Goal: Submit feedback/report problem: Submit feedback/report problem

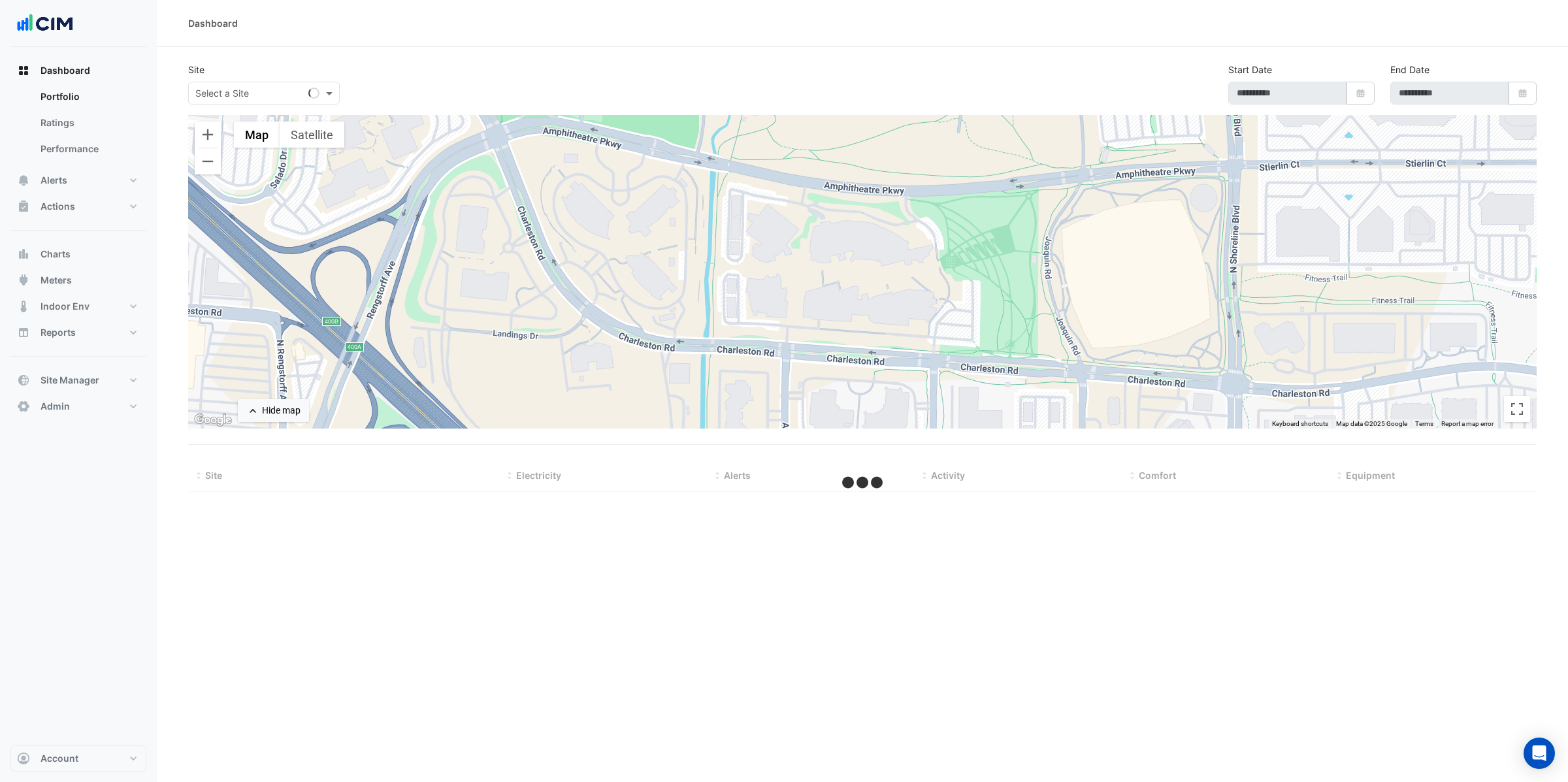
type input "**********"
select select "***"
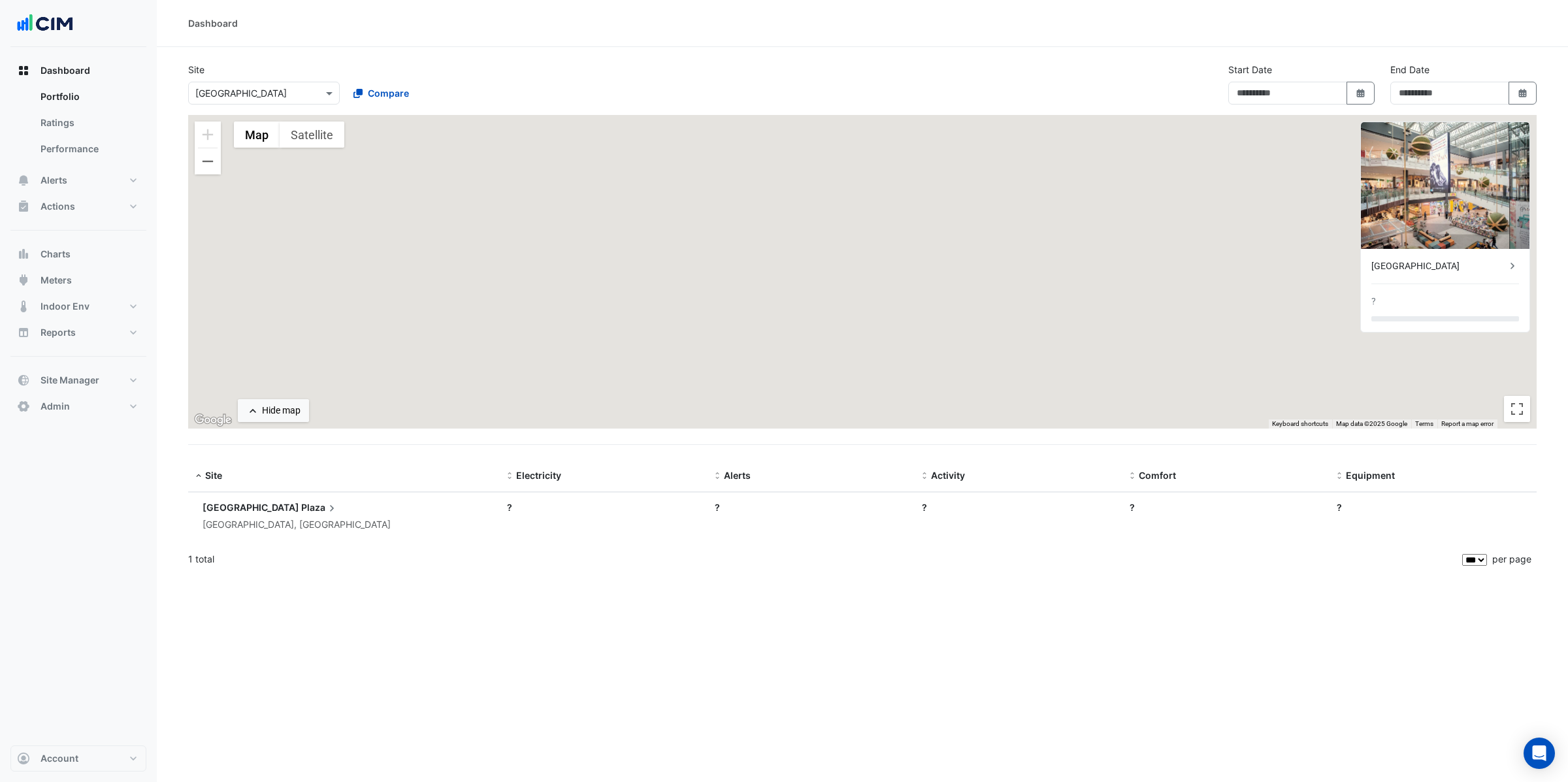
type input "**********"
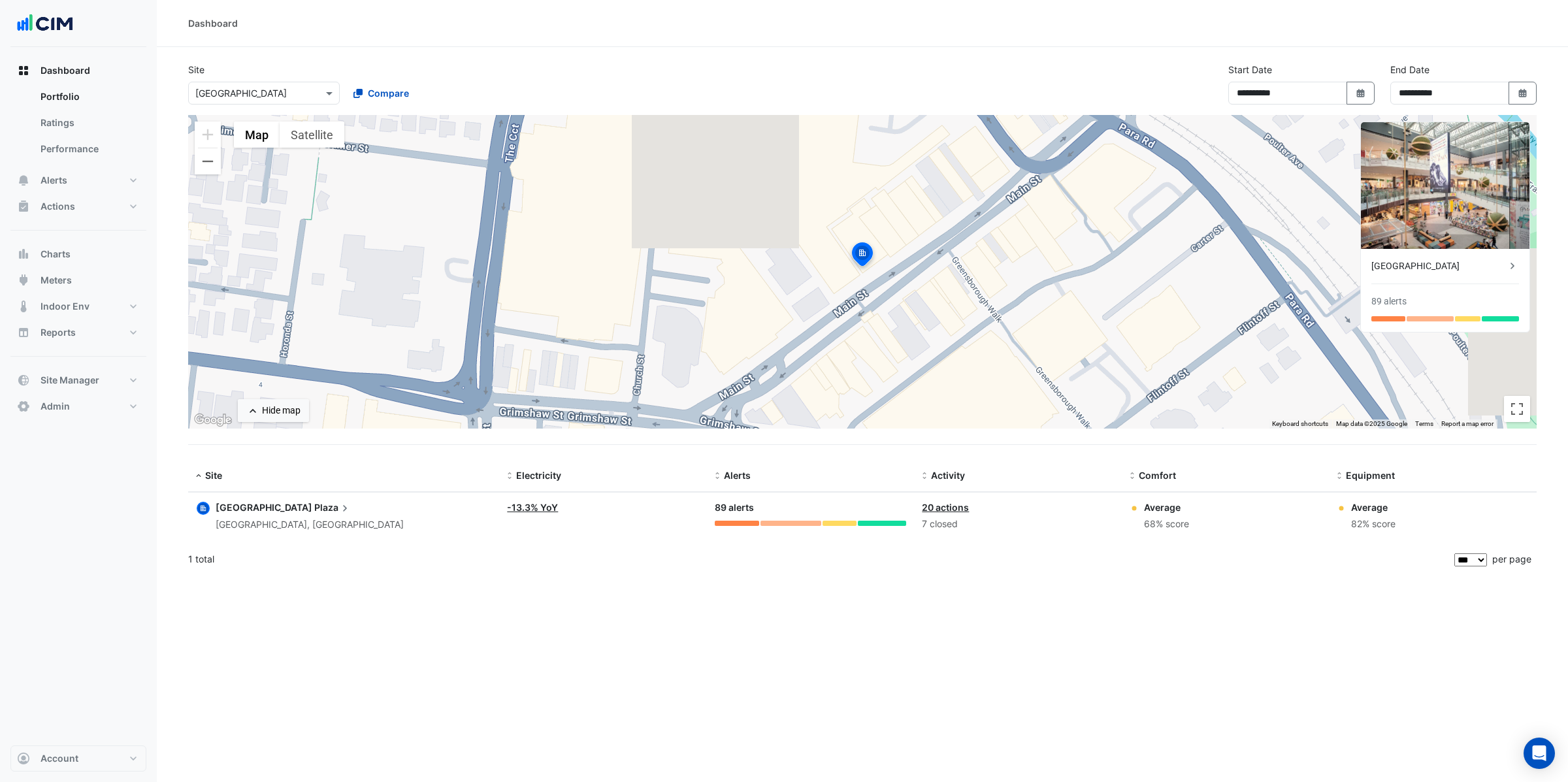
click at [267, 93] on input "text" at bounding box center [251, 94] width 111 height 14
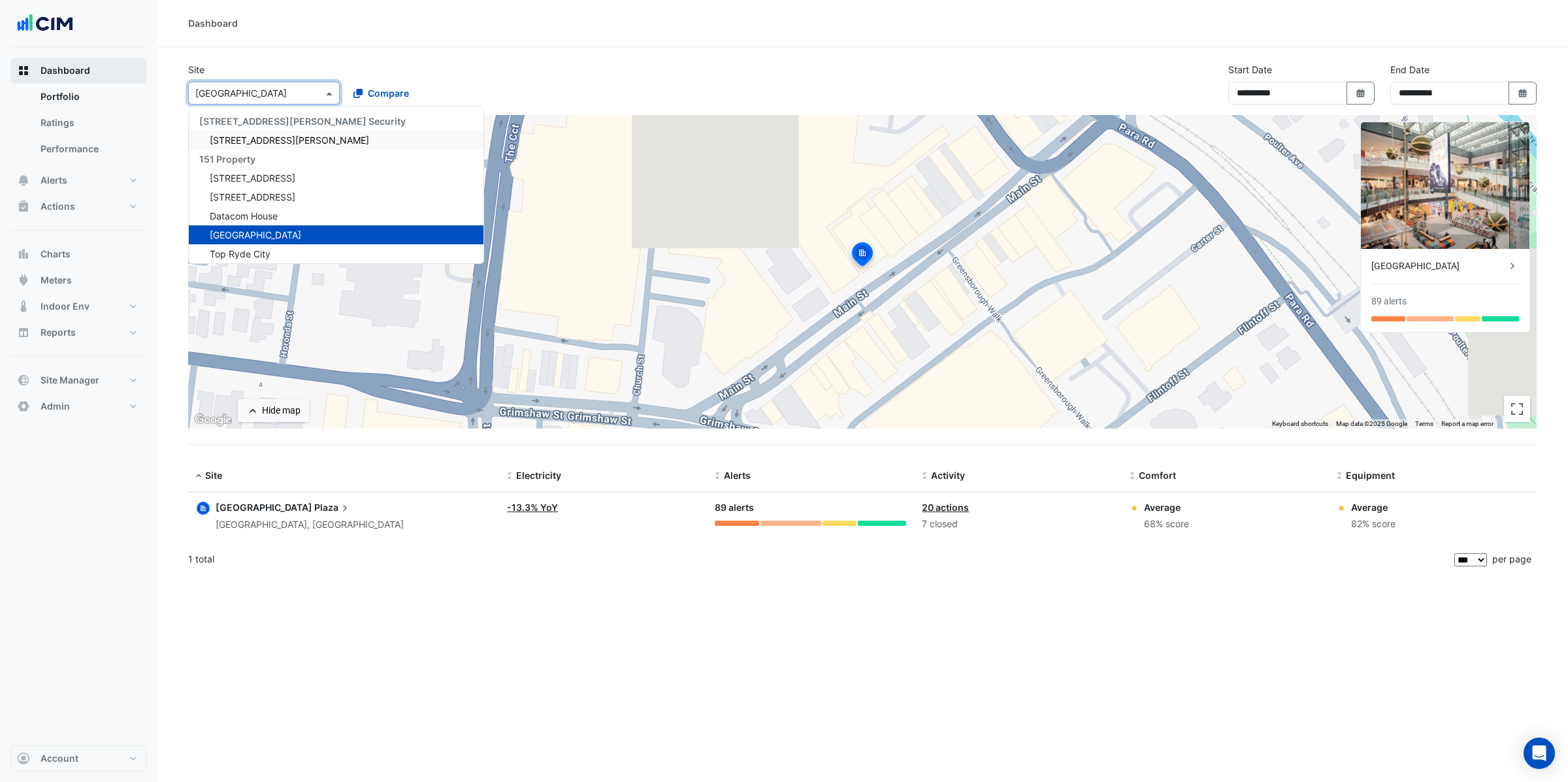
click at [70, 67] on span "Dashboard" at bounding box center [65, 70] width 50 height 13
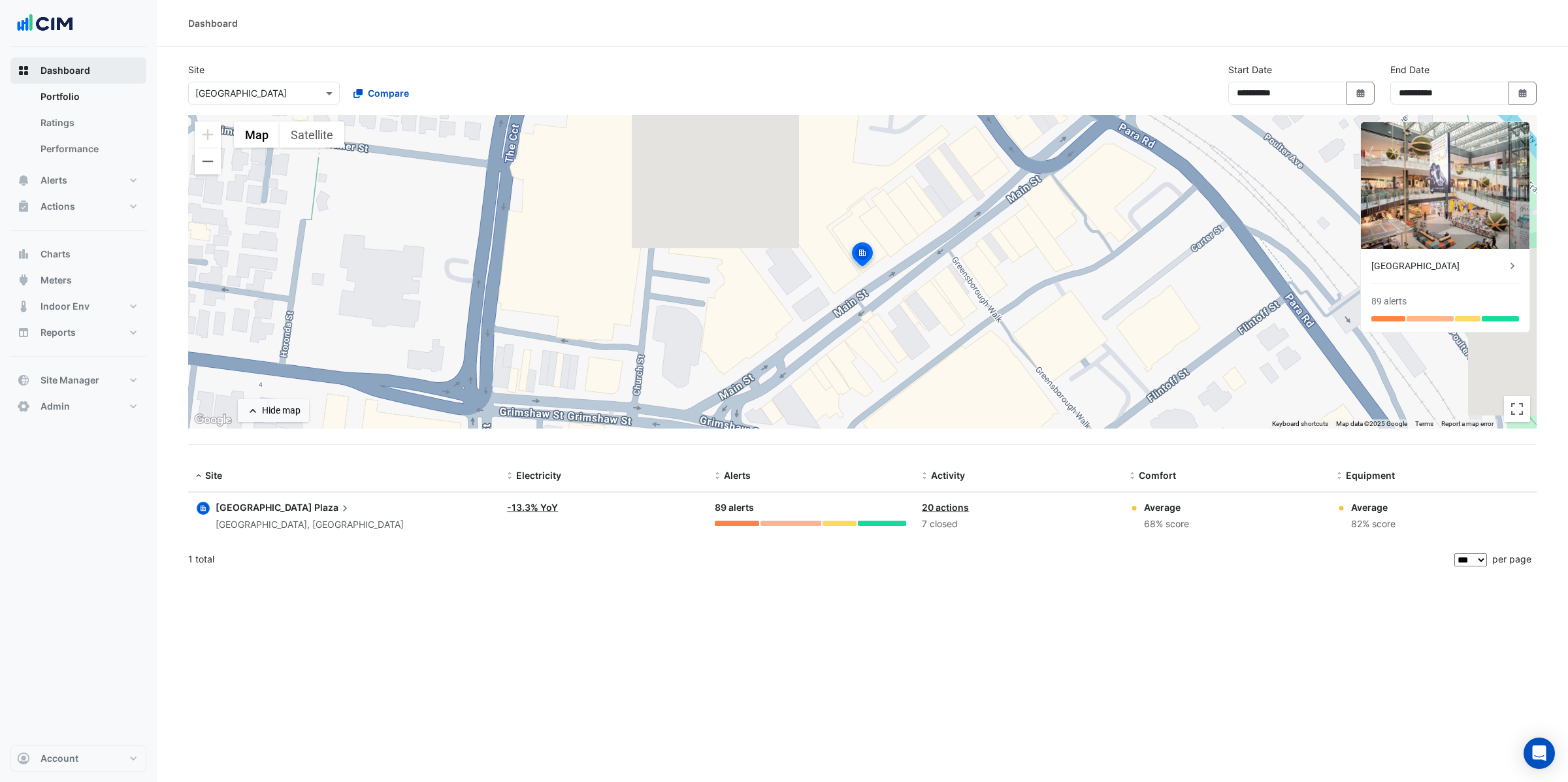
click at [92, 69] on button "Dashboard" at bounding box center [78, 70] width 136 height 26
click at [370, 97] on span "Compare" at bounding box center [388, 93] width 41 height 14
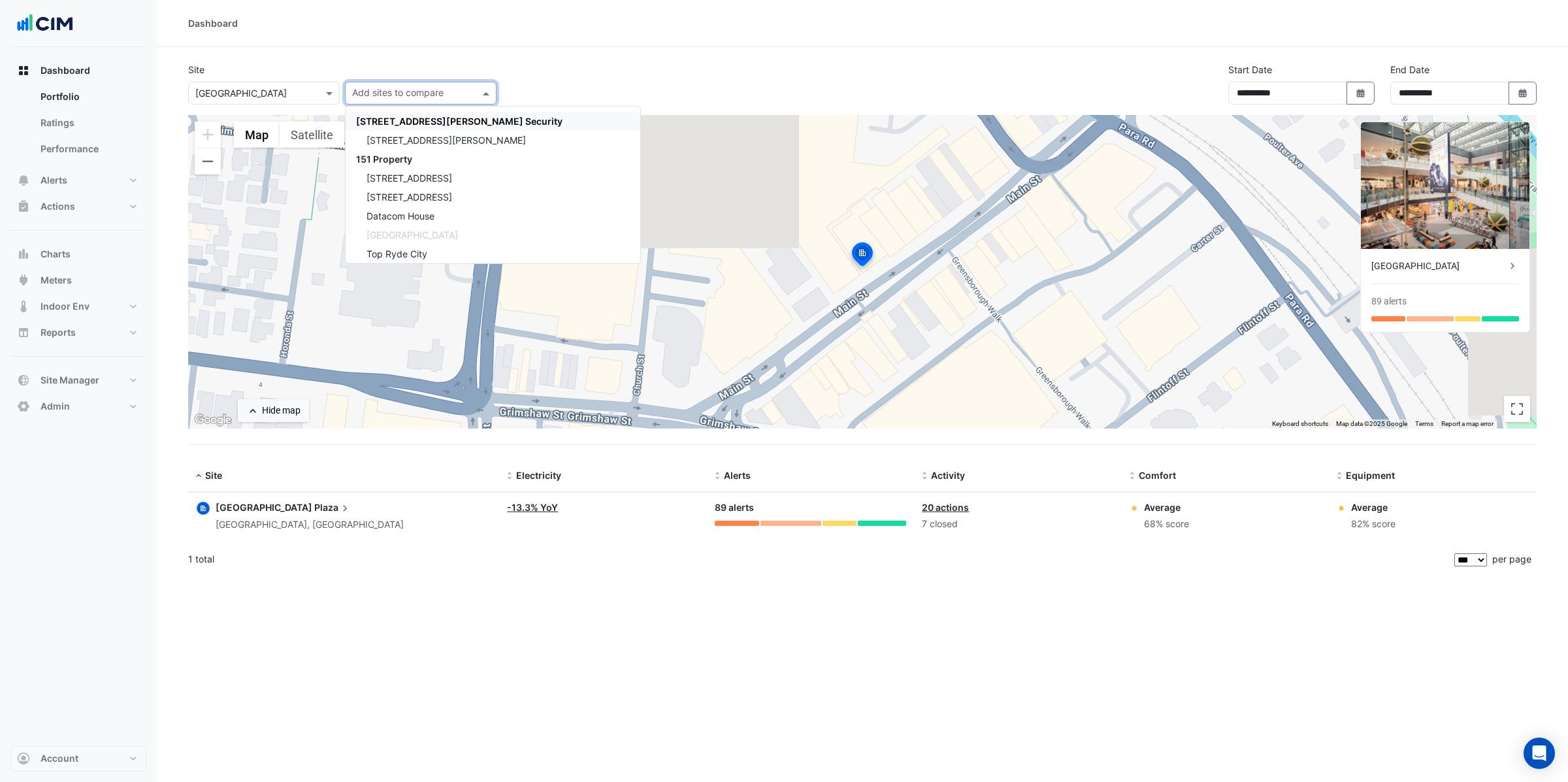
click at [286, 102] on div "× Greensborough Plaza" at bounding box center [264, 92] width 152 height 23
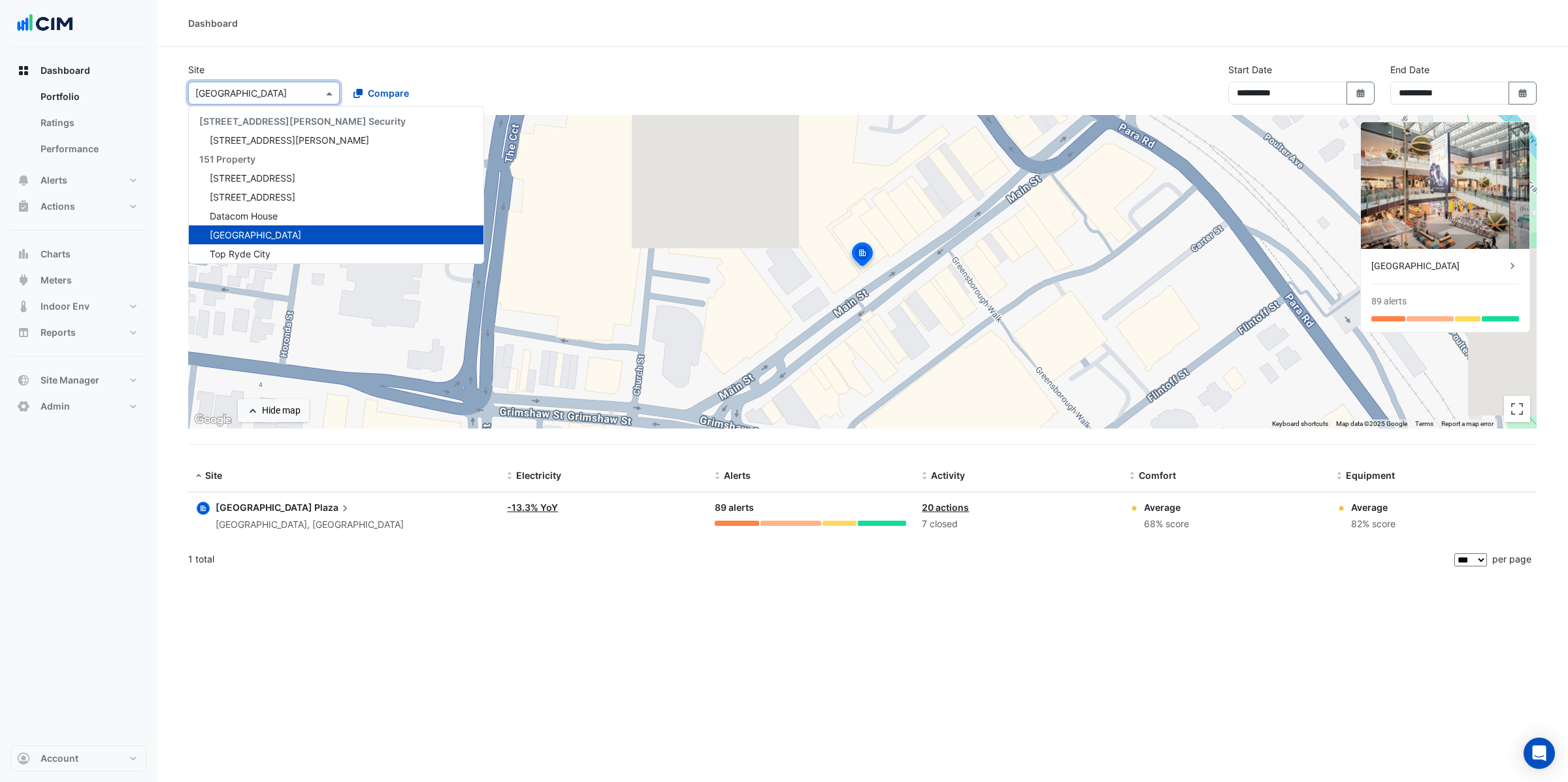
click at [286, 91] on input "text" at bounding box center [251, 94] width 111 height 14
type input "**"
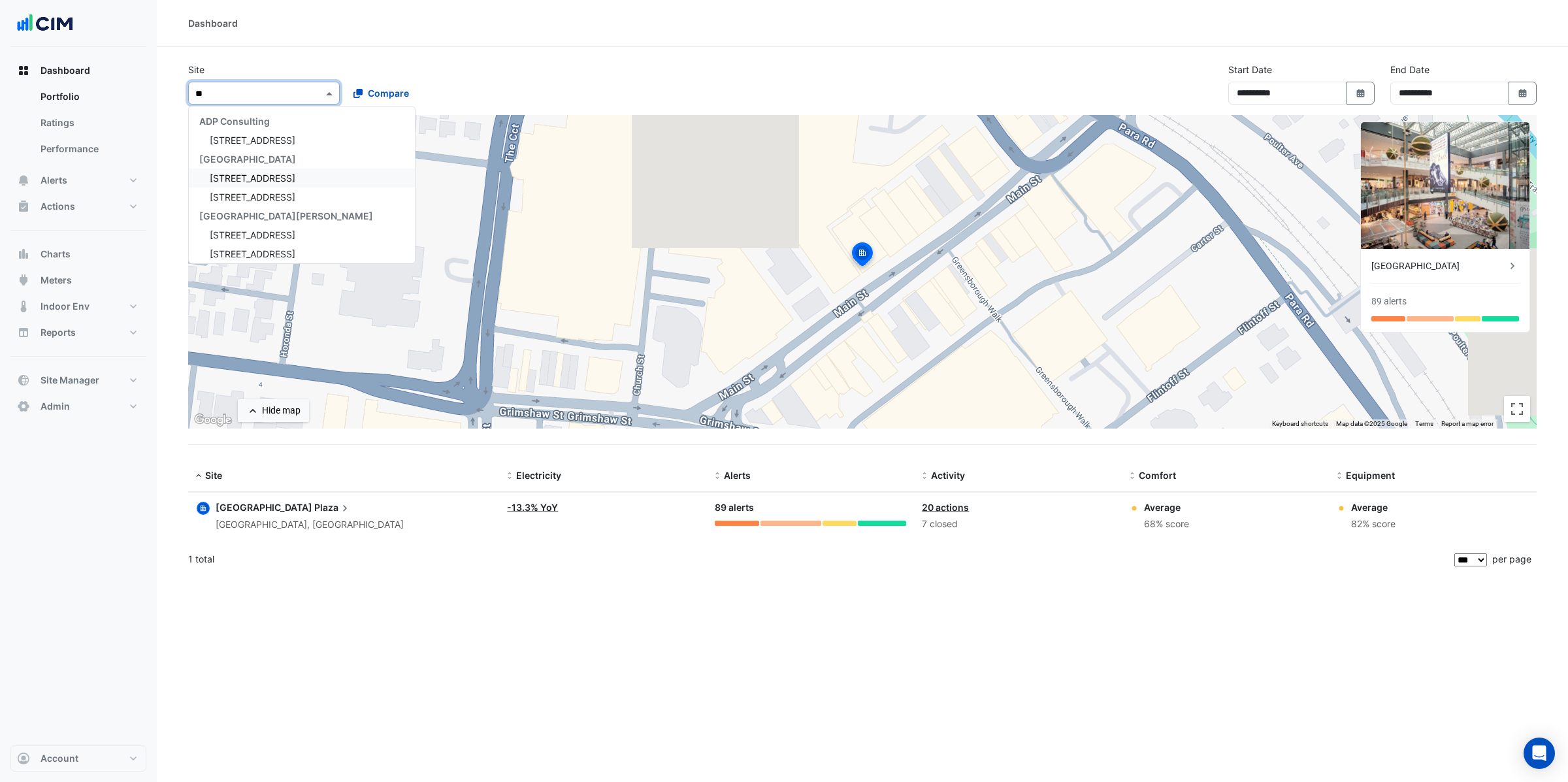
click at [279, 173] on span "[STREET_ADDRESS]" at bounding box center [252, 178] width 85 height 11
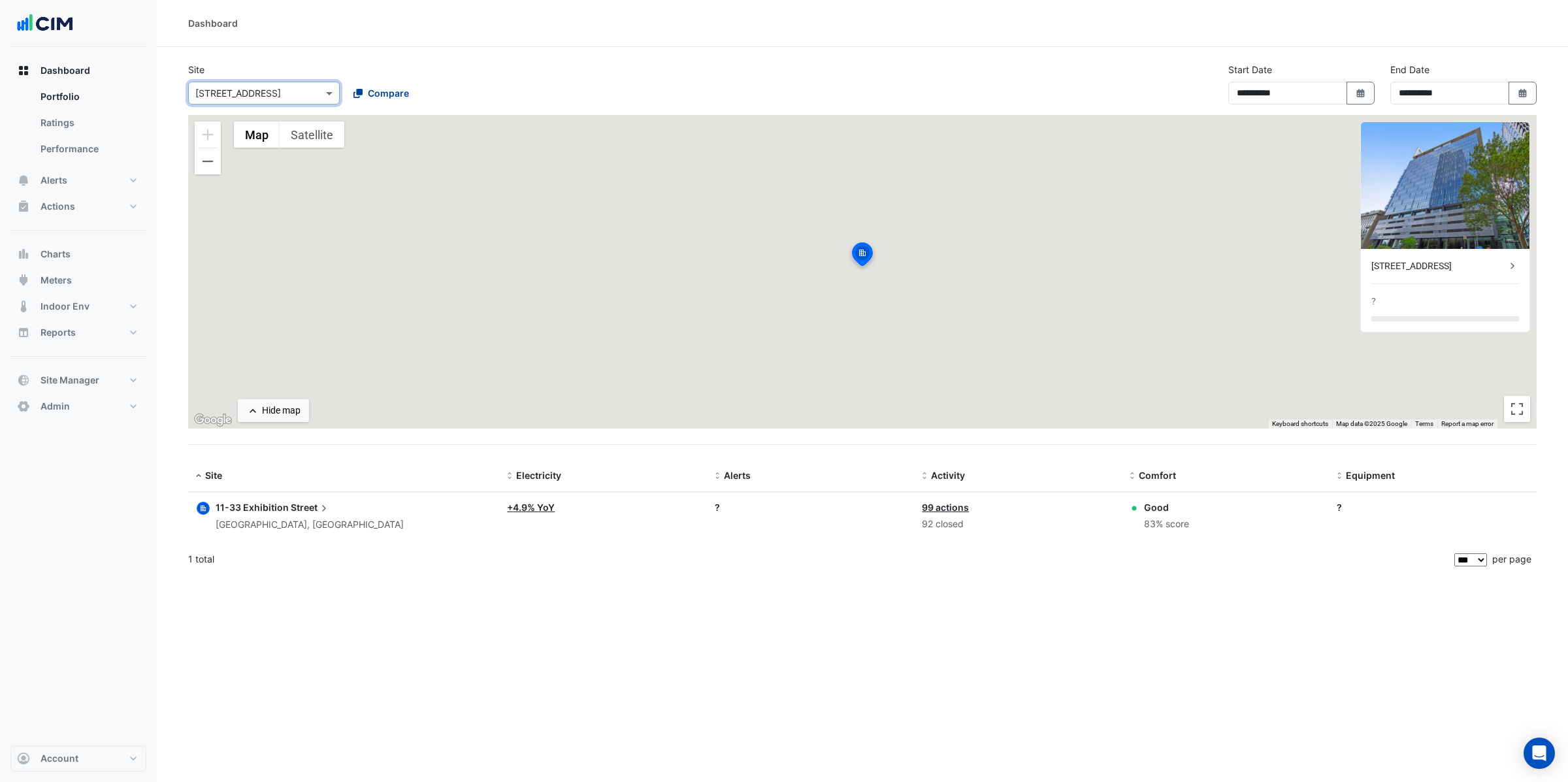
click at [364, 100] on div "Compare" at bounding box center [381, 93] width 56 height 14
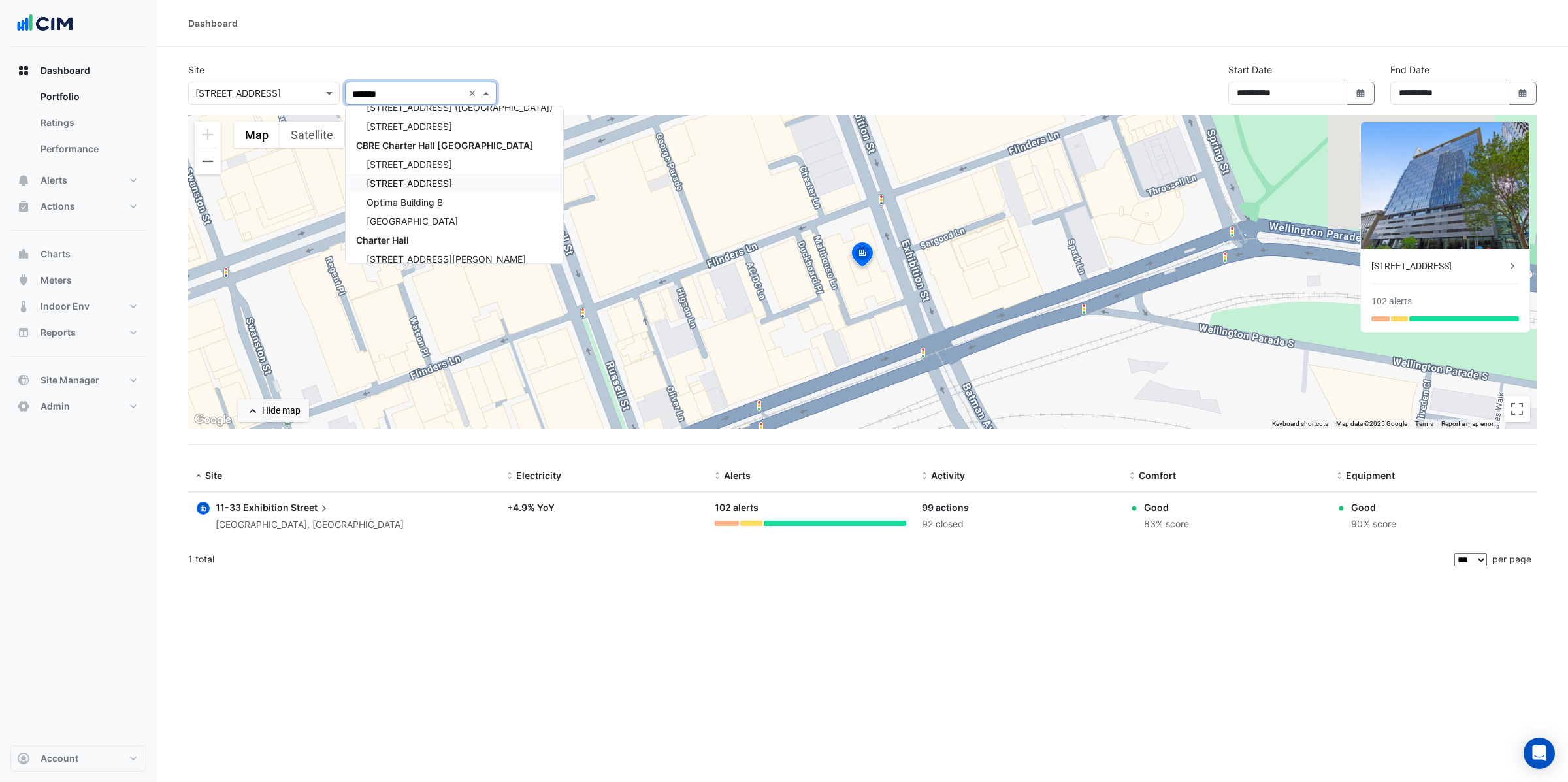
scroll to position [2315, 0]
click at [407, 207] on span "Charter Hall" at bounding box center [382, 212] width 53 height 11
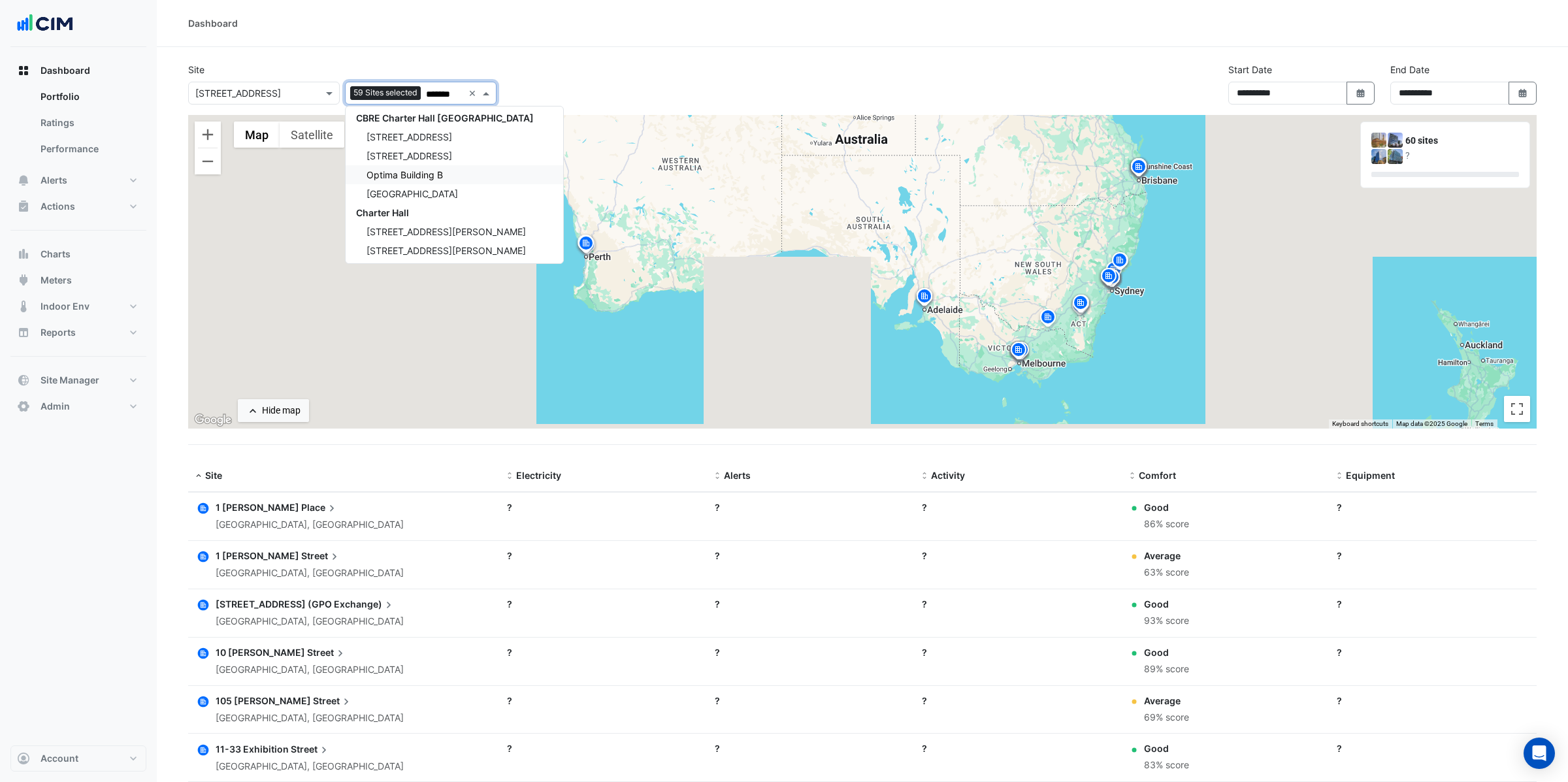
type input "*******"
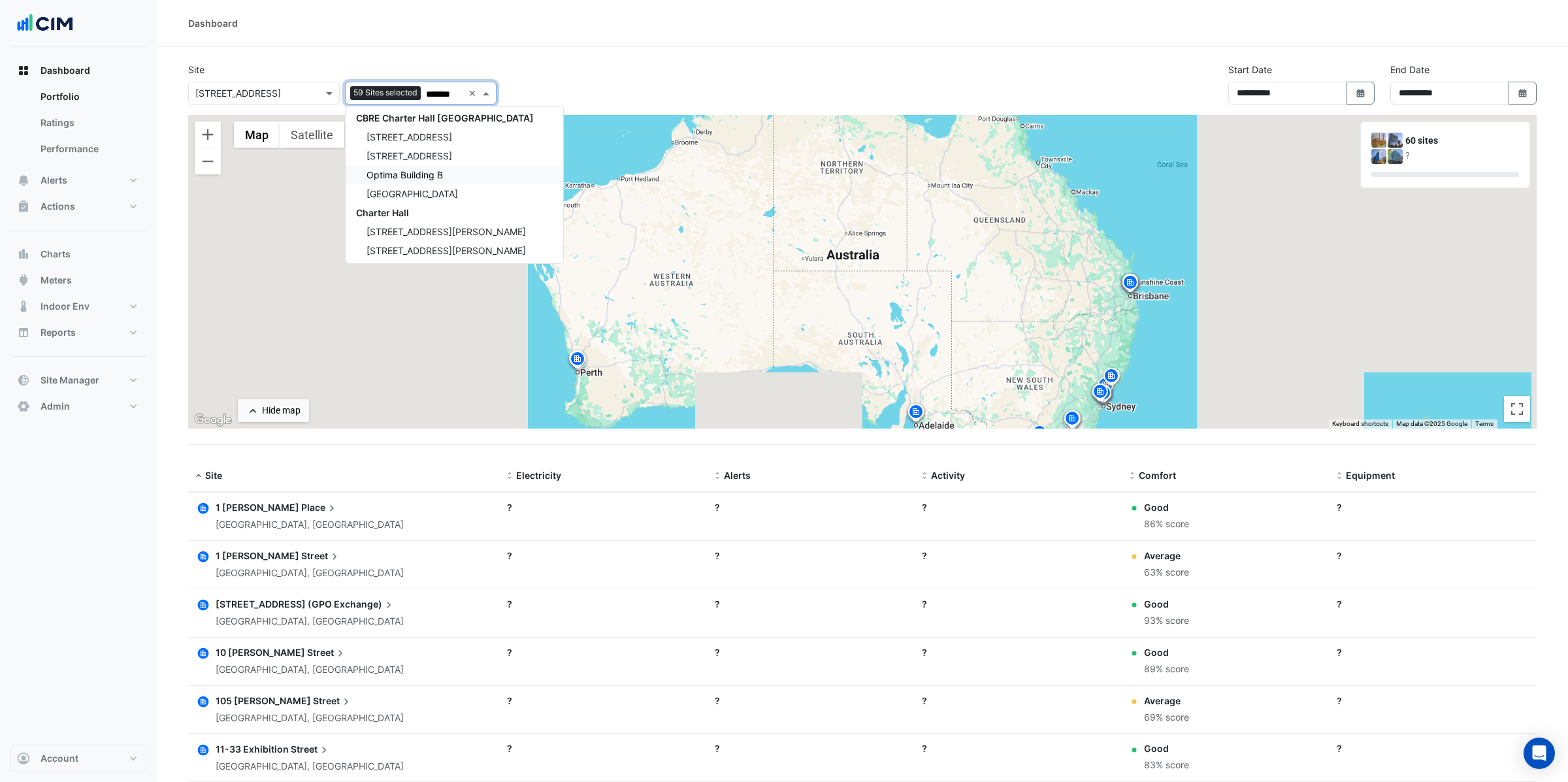
drag, startPoint x: 1013, startPoint y: 210, endPoint x: 1004, endPoint y: 331, distance: 121.3
click at [1004, 331] on div "To activate drag with keyboard, press Alt + Enter. Once in keyboard drag state,…" at bounding box center [862, 272] width 1348 height 314
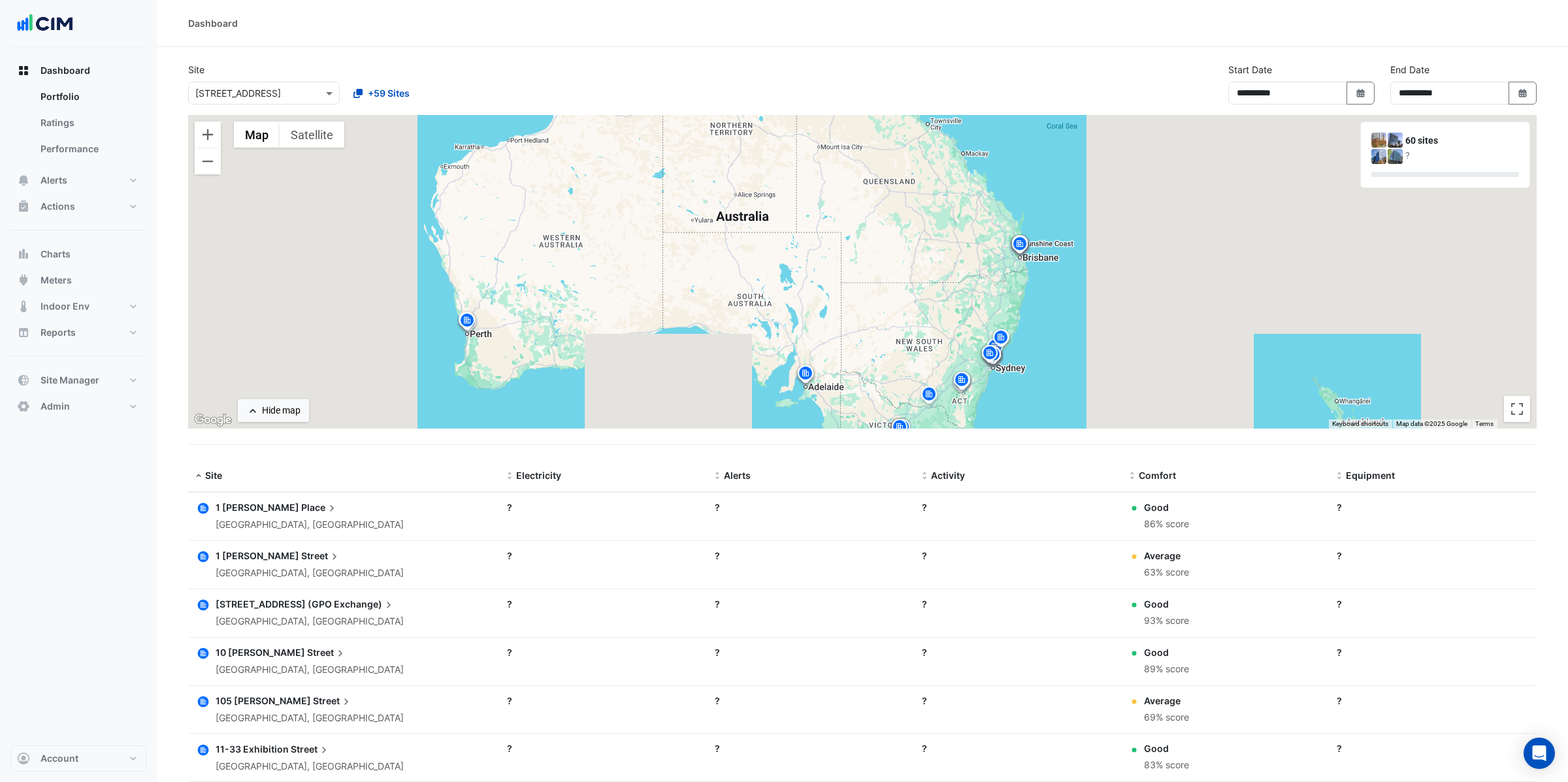
drag, startPoint x: 979, startPoint y: 275, endPoint x: 864, endPoint y: 232, distance: 122.8
click at [864, 231] on div "To activate drag with keyboard, press Alt + Enter. Once in keyboard drag state,…" at bounding box center [862, 272] width 1348 height 314
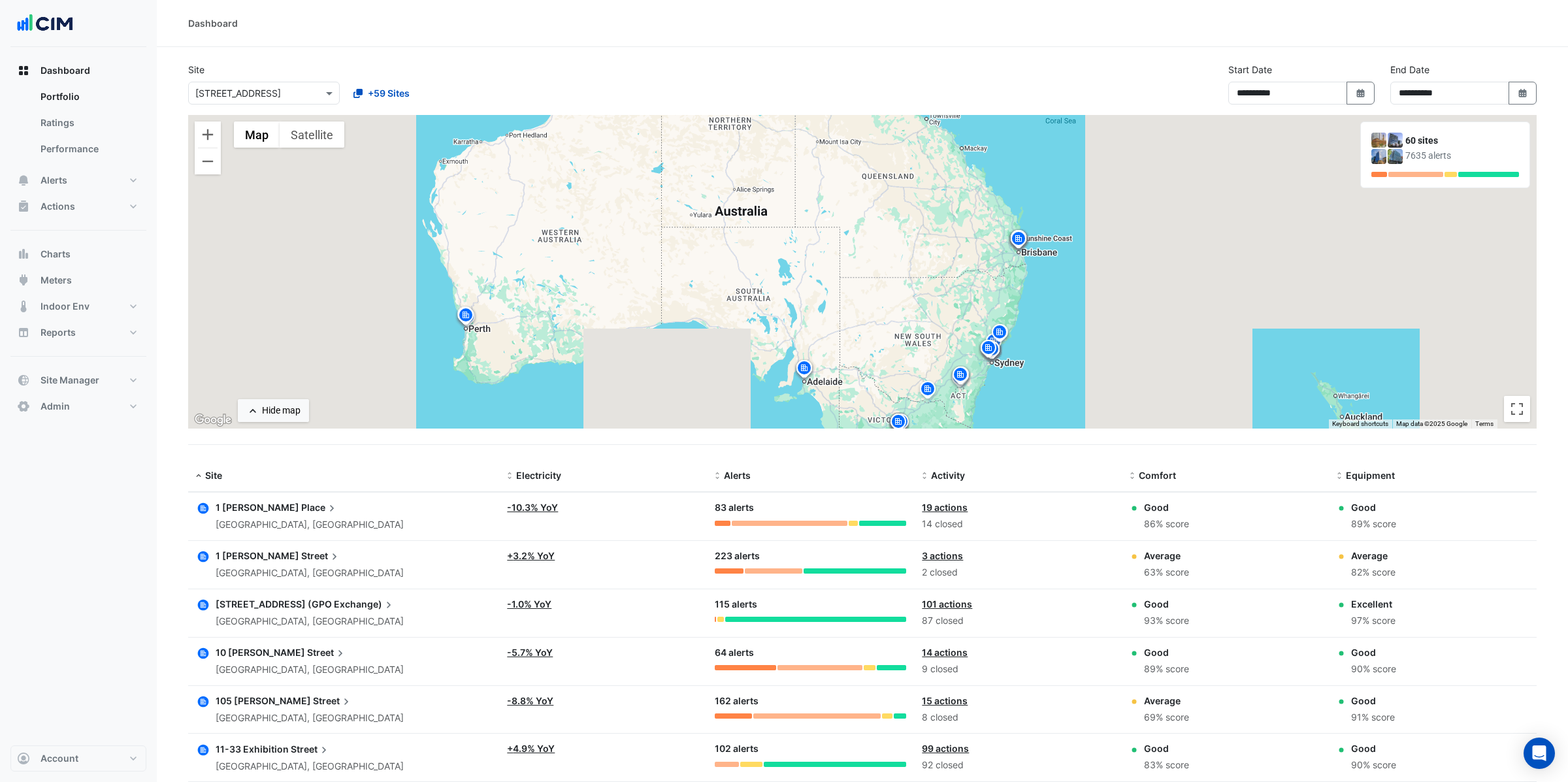
click at [202, 510] on icon "button" at bounding box center [202, 508] width 5 height 5
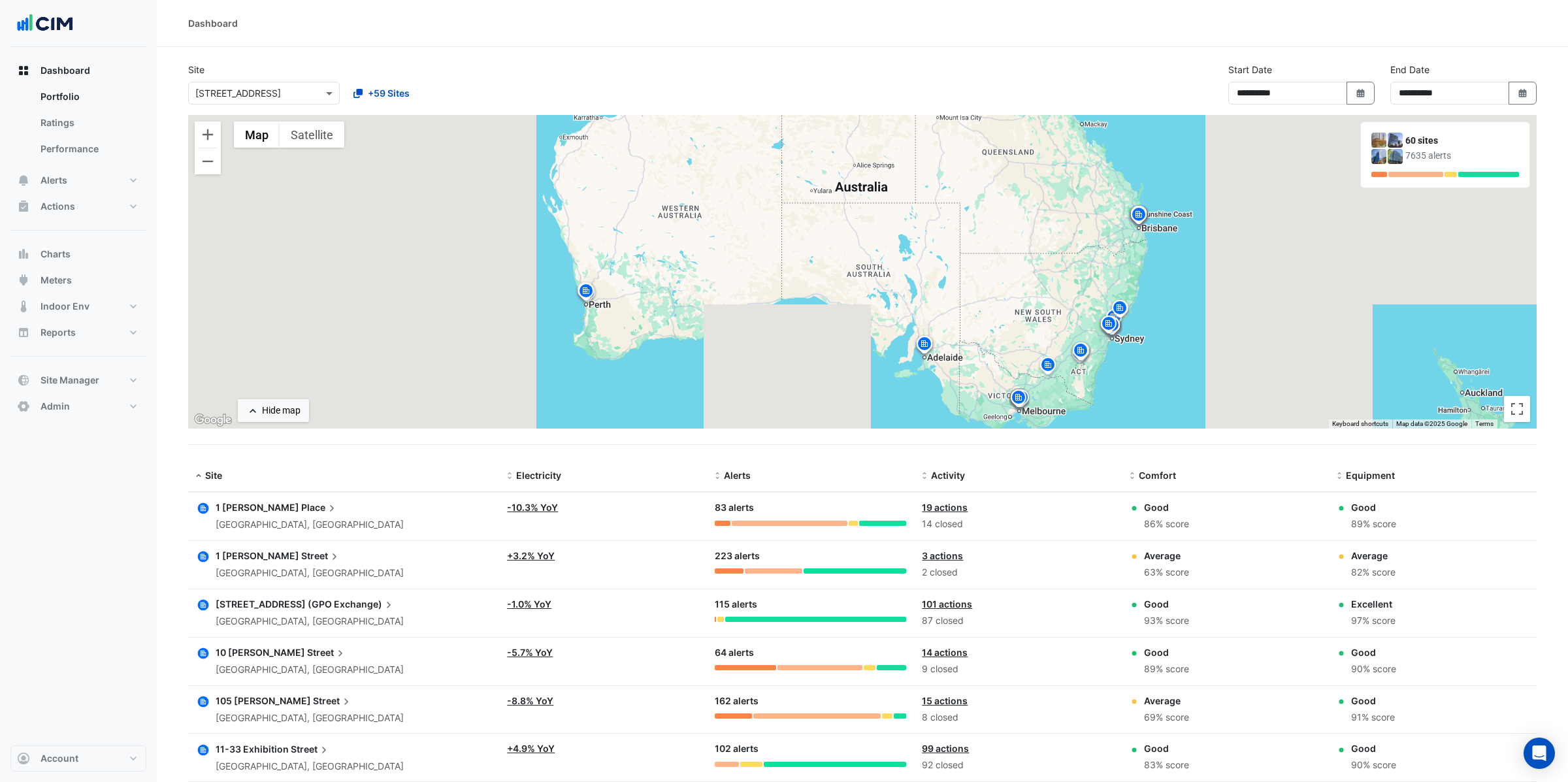
drag, startPoint x: 989, startPoint y: 238, endPoint x: 989, endPoint y: 289, distance: 51.0
click at [989, 289] on div "To activate drag with keyboard, press Alt + Enter. Once in keyboard drag state,…" at bounding box center [862, 272] width 1348 height 314
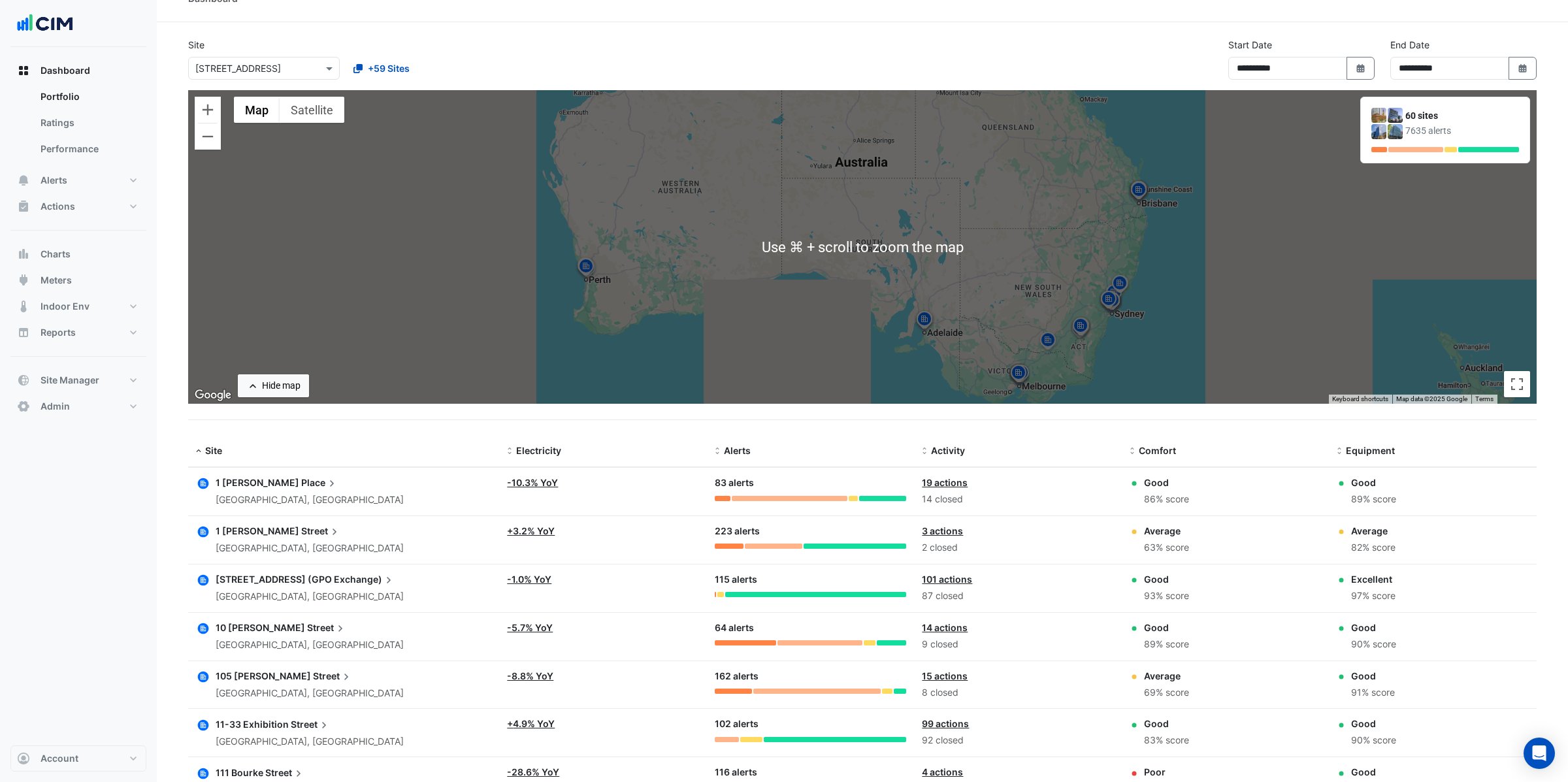
scroll to position [16, 0]
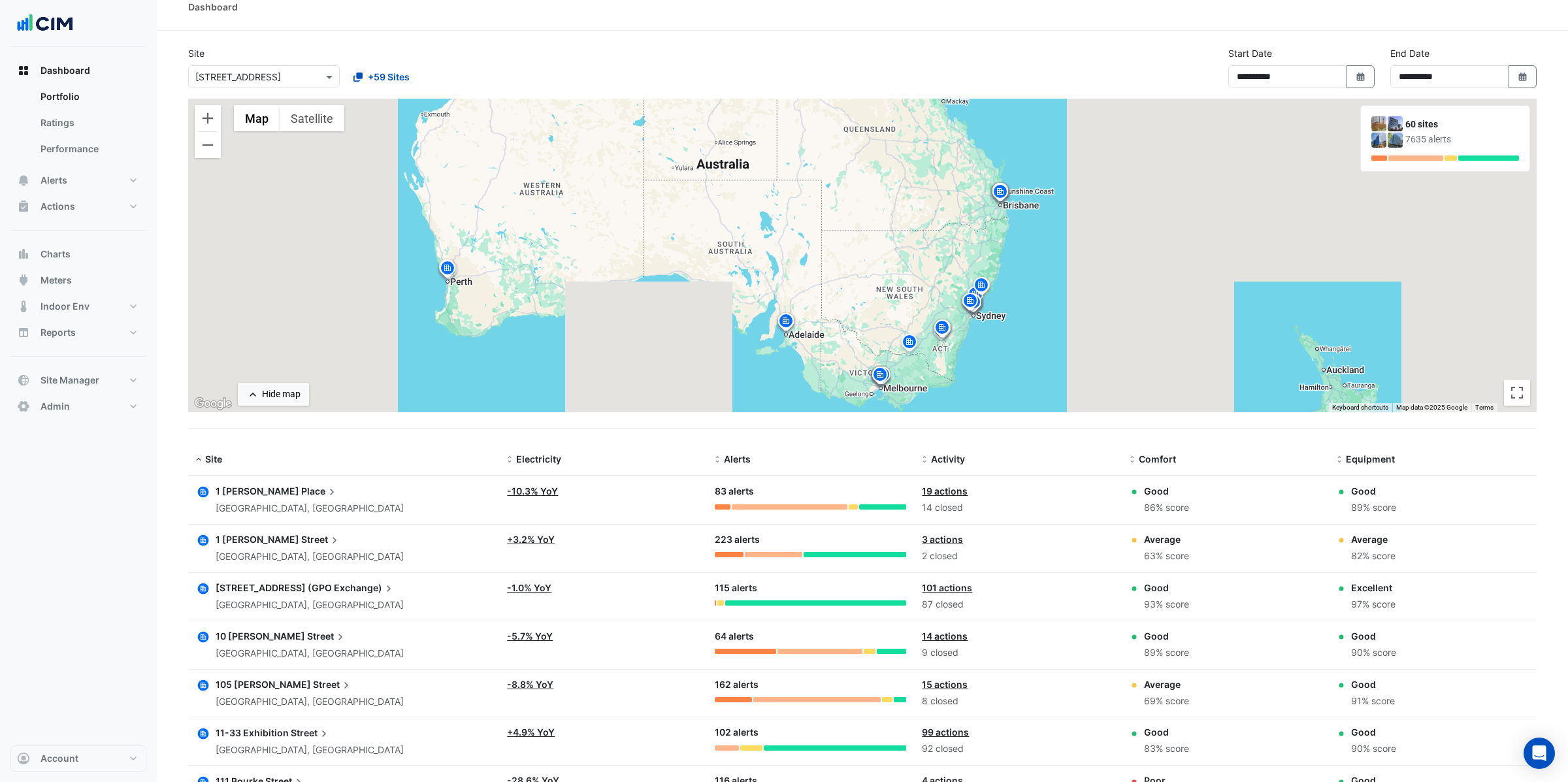
drag, startPoint x: 1028, startPoint y: 291, endPoint x: 888, endPoint y: 284, distance: 140.2
click at [888, 284] on div "To activate drag with keyboard, press Alt + Enter. Once in keyboard drag state,…" at bounding box center [862, 255] width 1348 height 314
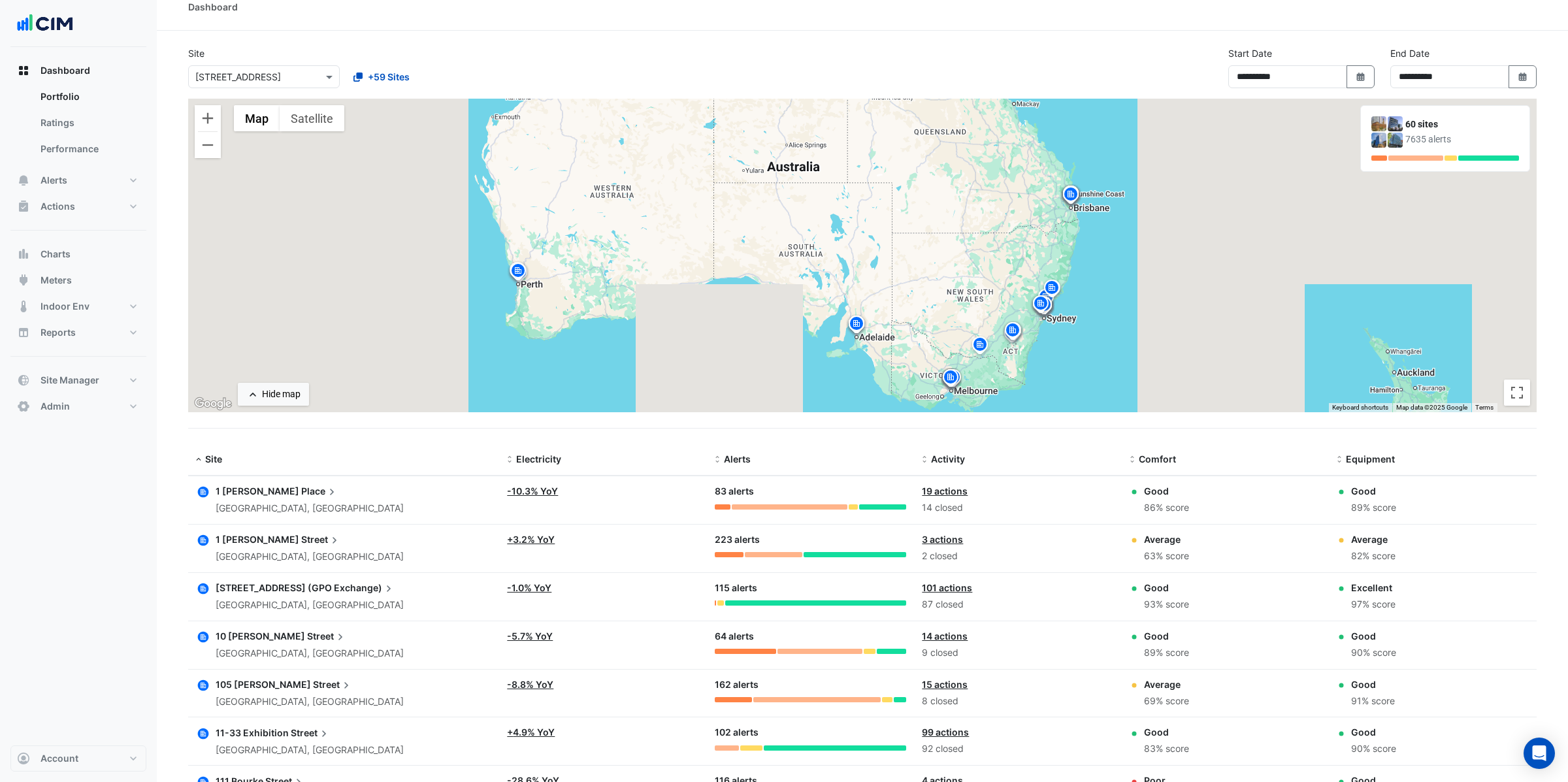
drag, startPoint x: 707, startPoint y: 212, endPoint x: 778, endPoint y: 215, distance: 71.1
click at [778, 215] on div "To activate drag with keyboard, press Alt + Enter. Once in keyboard drag state,…" at bounding box center [862, 255] width 1348 height 314
drag, startPoint x: 1407, startPoint y: 142, endPoint x: 1457, endPoint y: 142, distance: 50.0
click at [1457, 142] on div "7635 alerts" at bounding box center [1462, 140] width 114 height 14
click at [511, 463] on span at bounding box center [509, 459] width 9 height 11
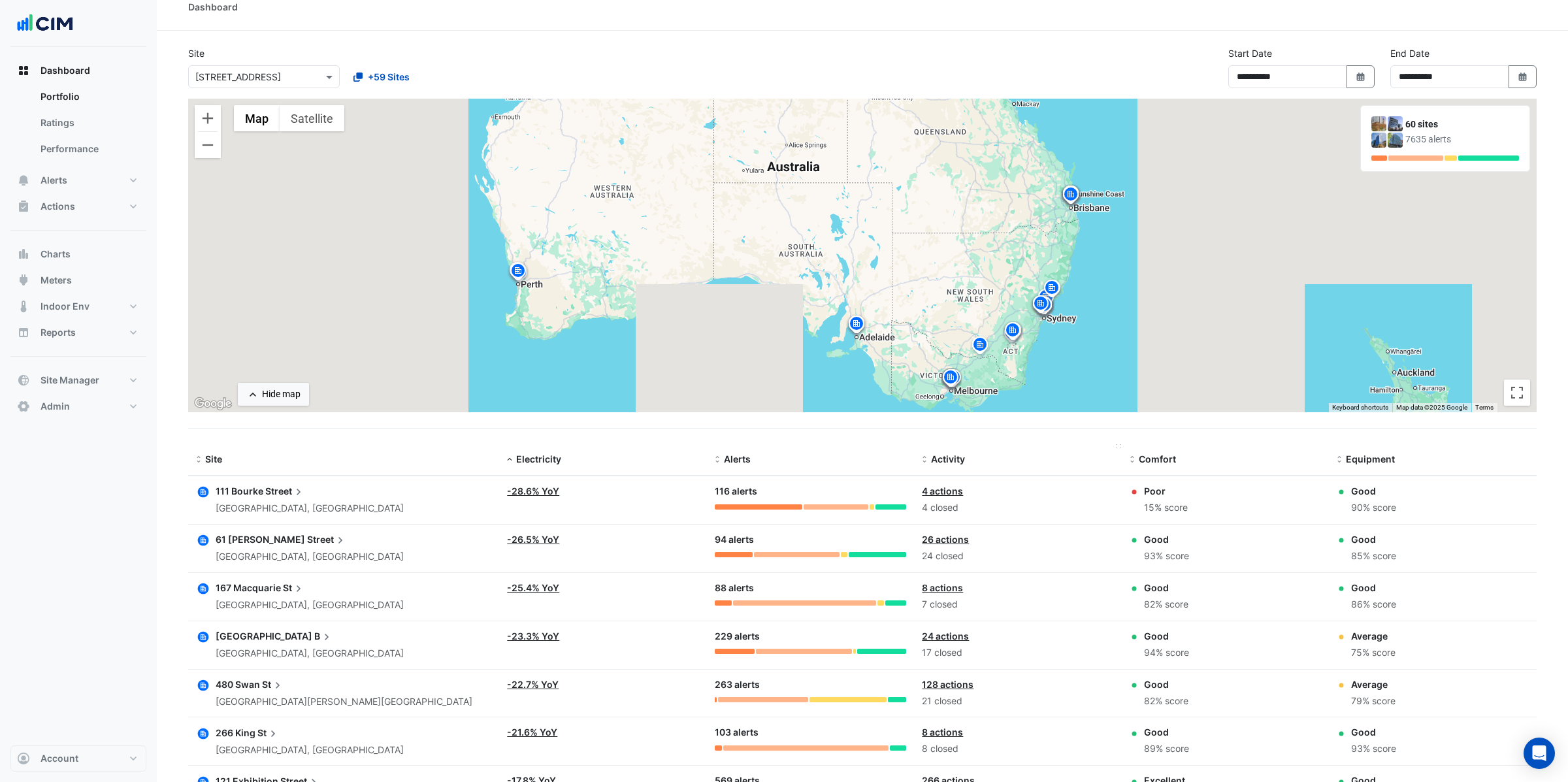
click at [925, 458] on span at bounding box center [923, 459] width 9 height 11
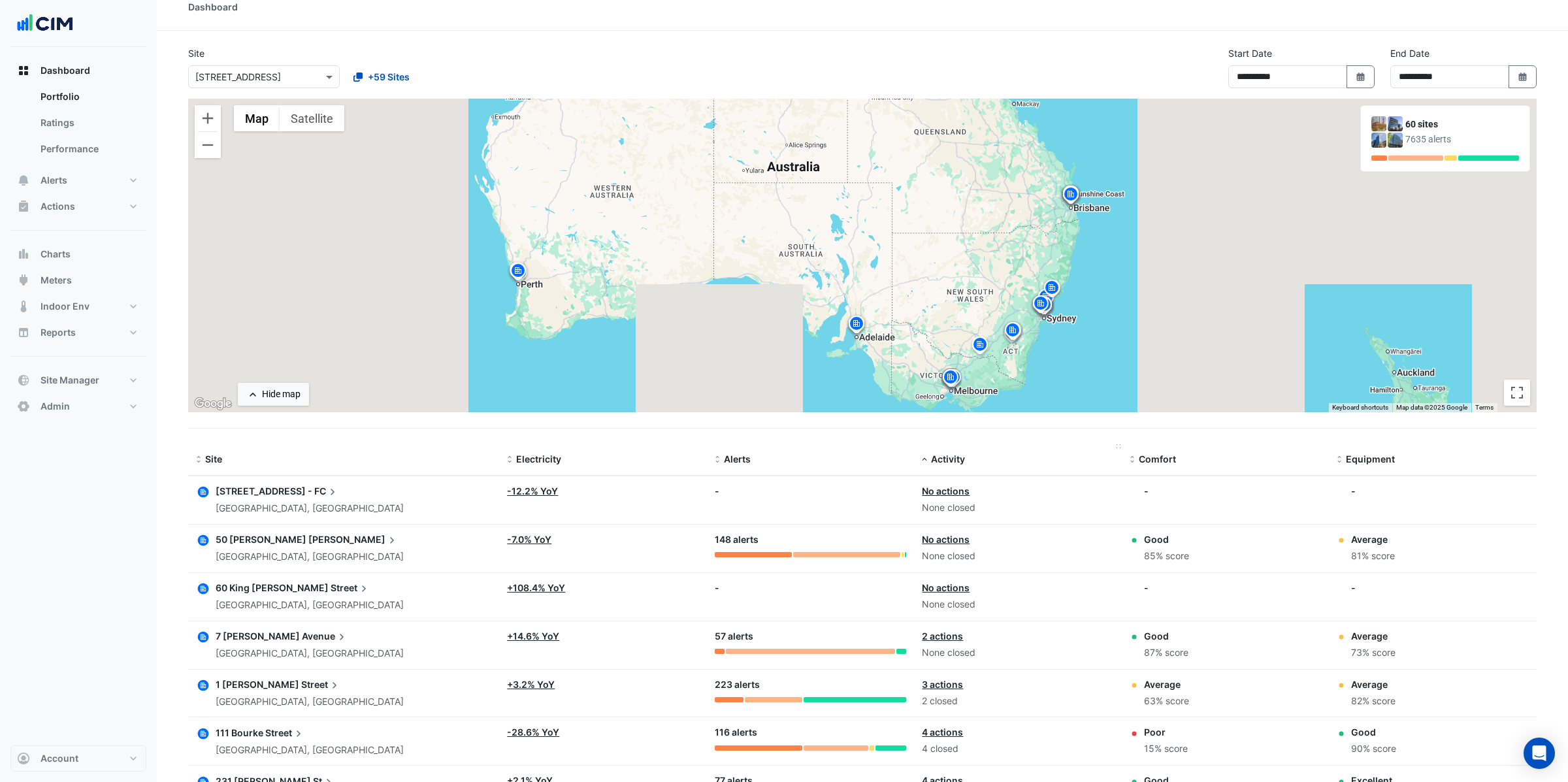
click at [925, 458] on span at bounding box center [923, 459] width 9 height 11
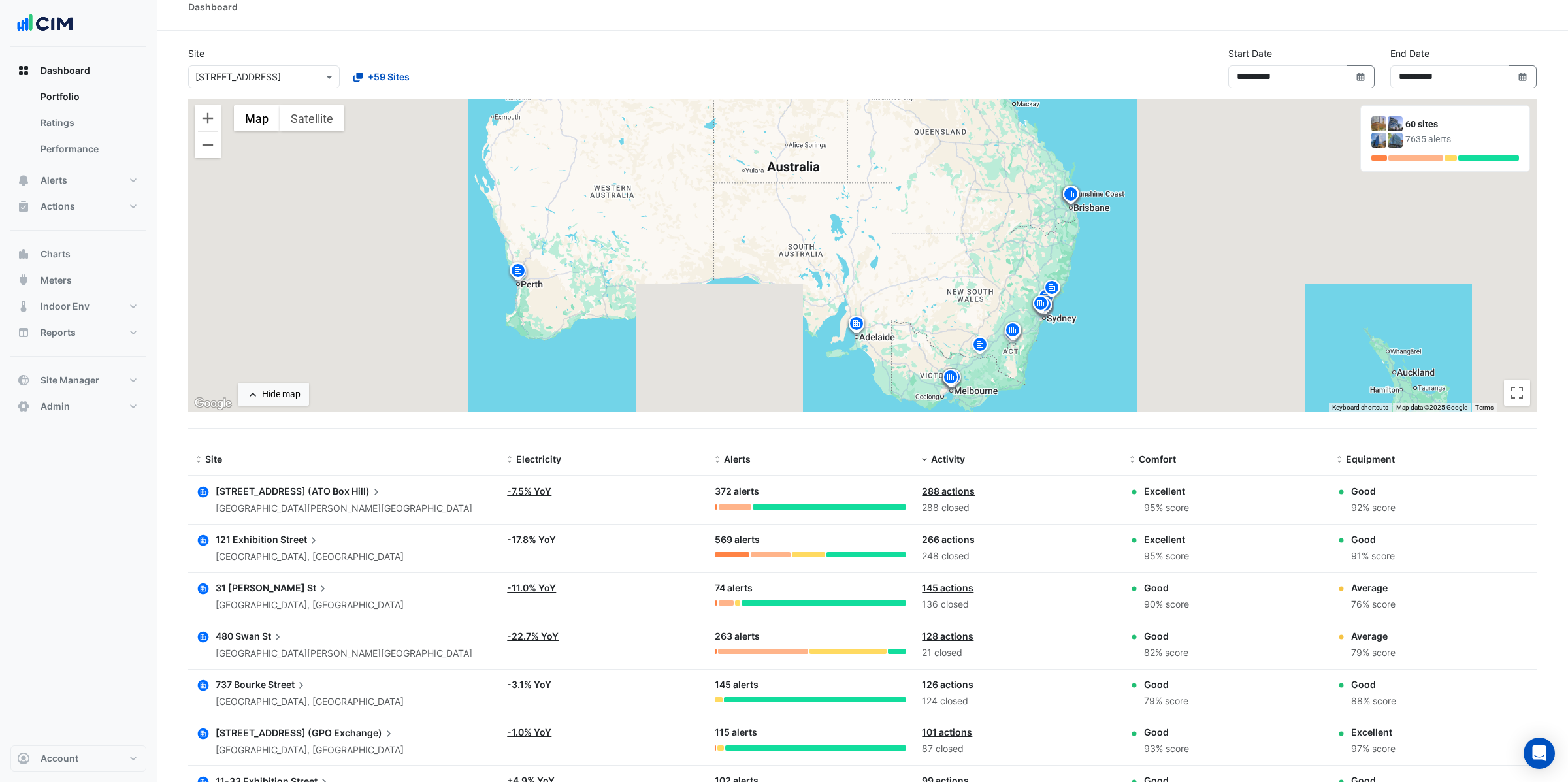
click at [267, 510] on div "Box Hill, Victoria" at bounding box center [343, 508] width 257 height 15
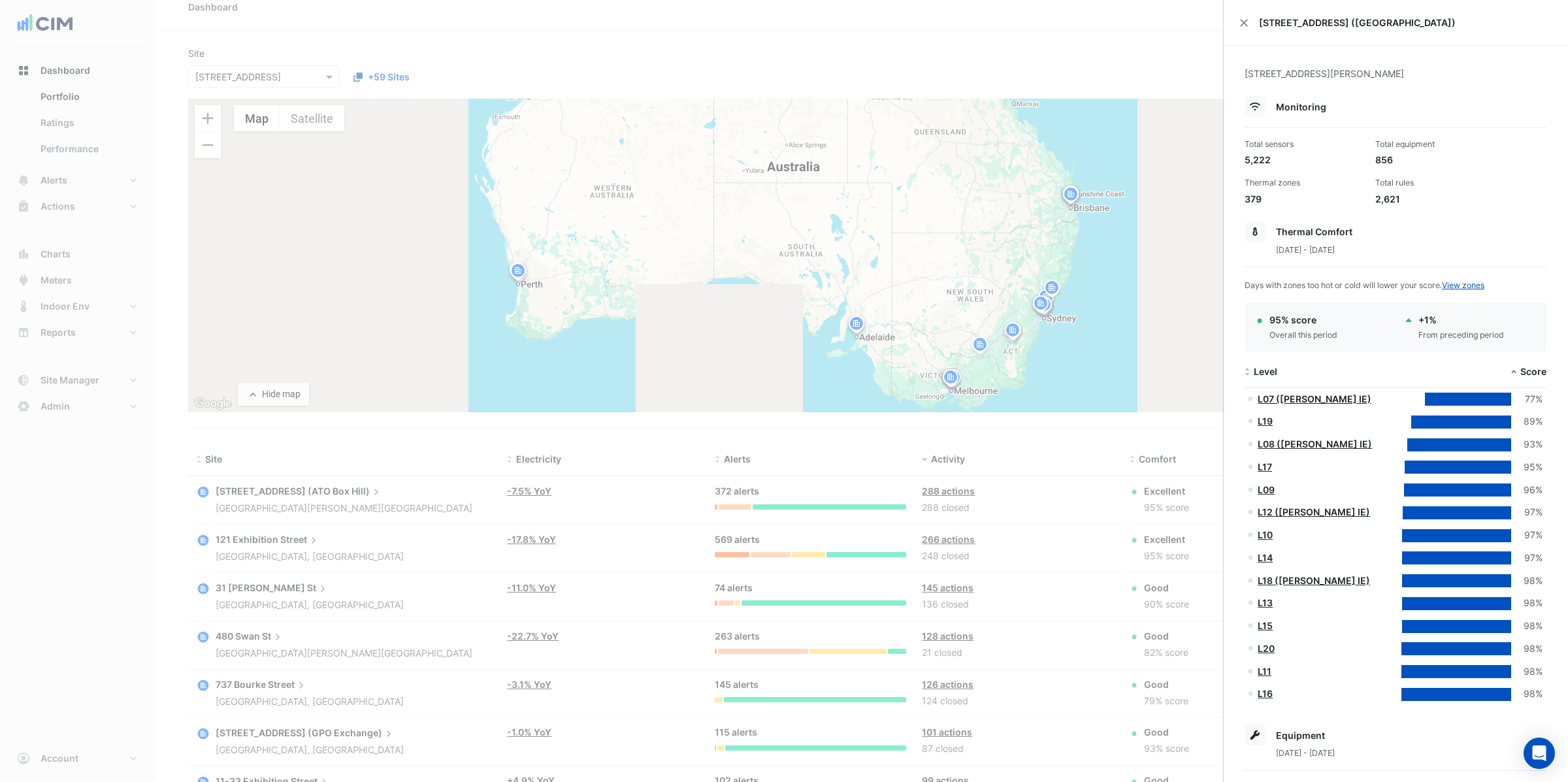
click at [1303, 401] on link "L07 (NABERS IE)" at bounding box center [1314, 398] width 114 height 11
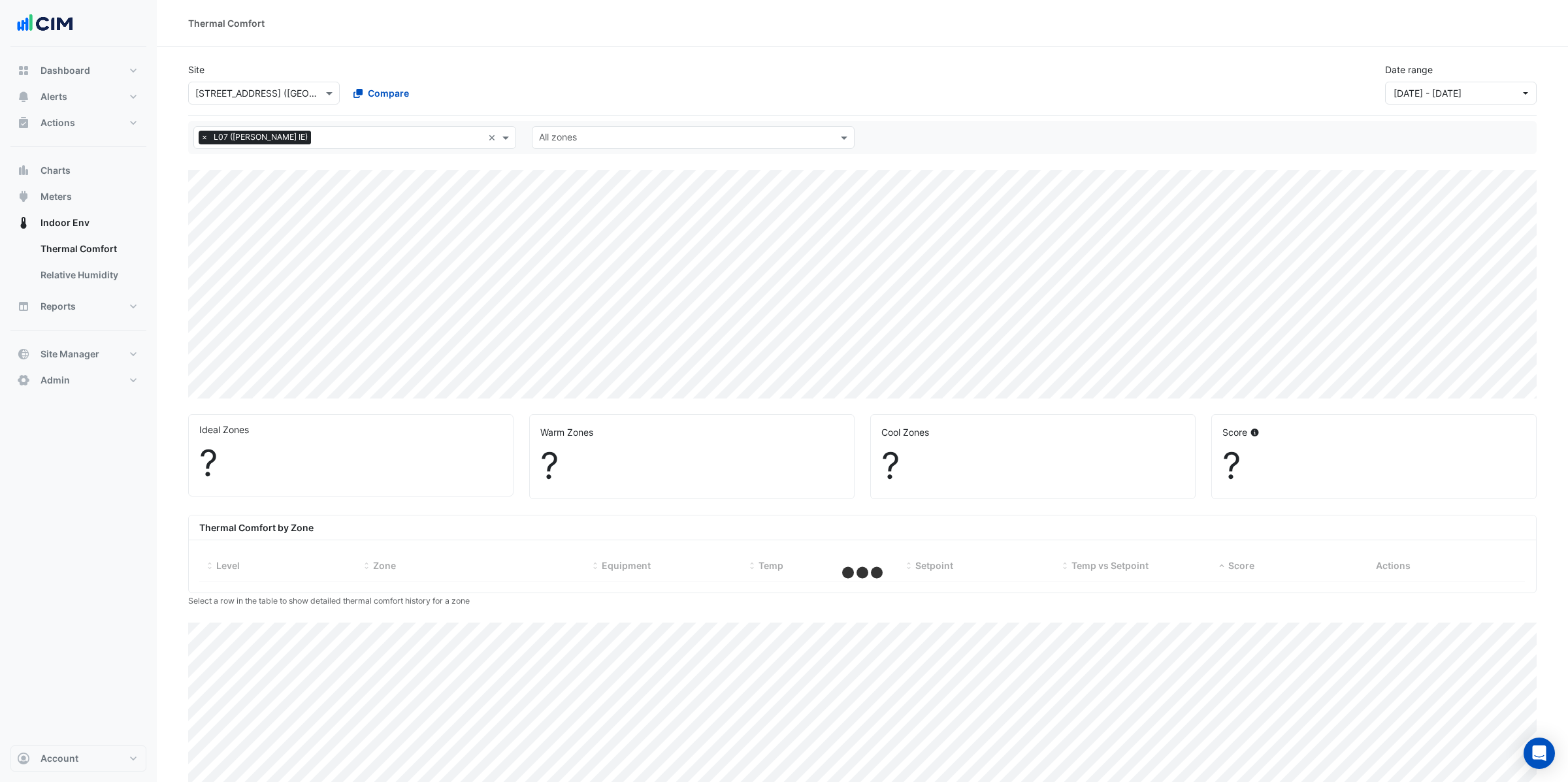
select select "***"
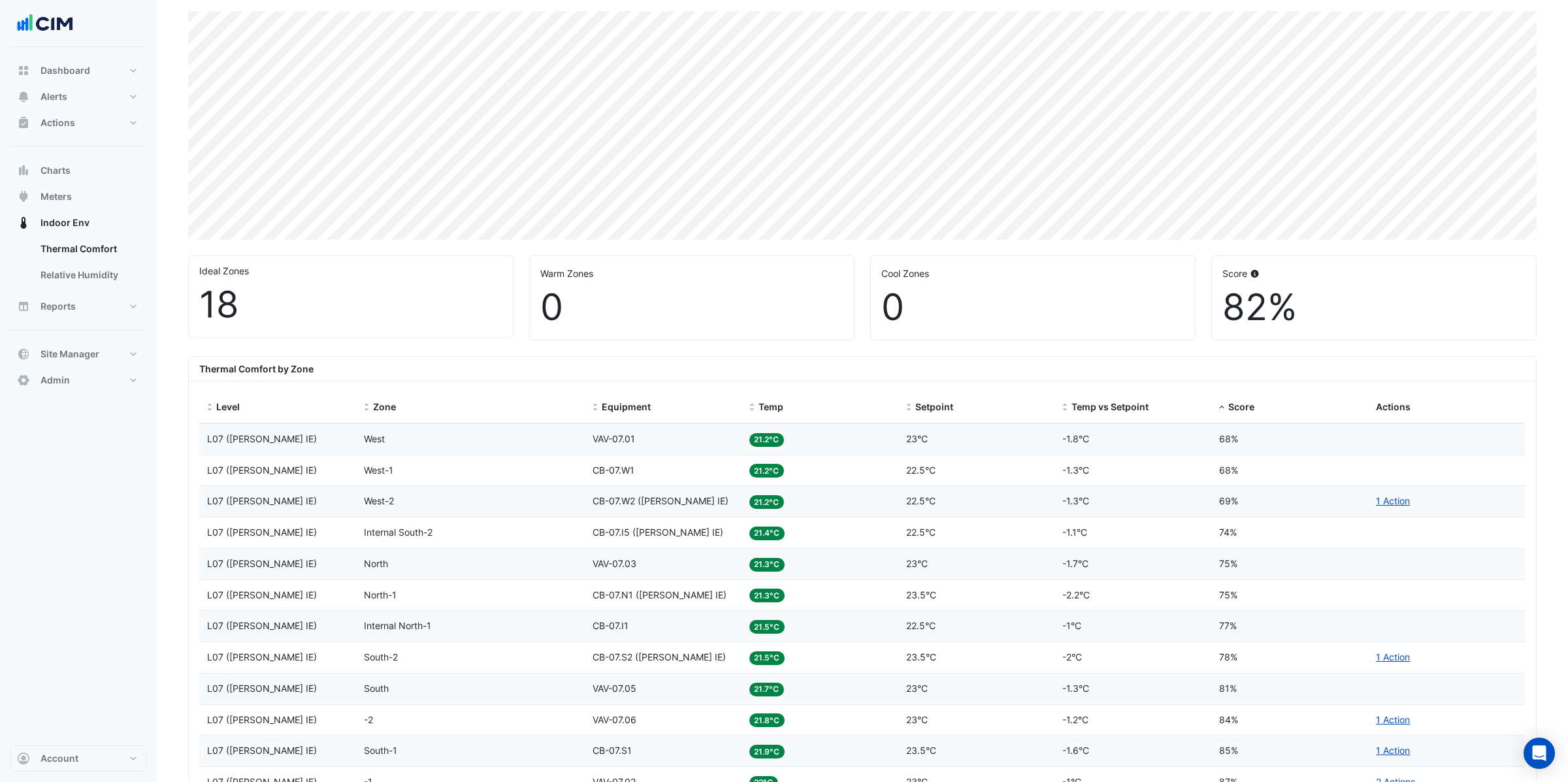
scroll to position [168, 0]
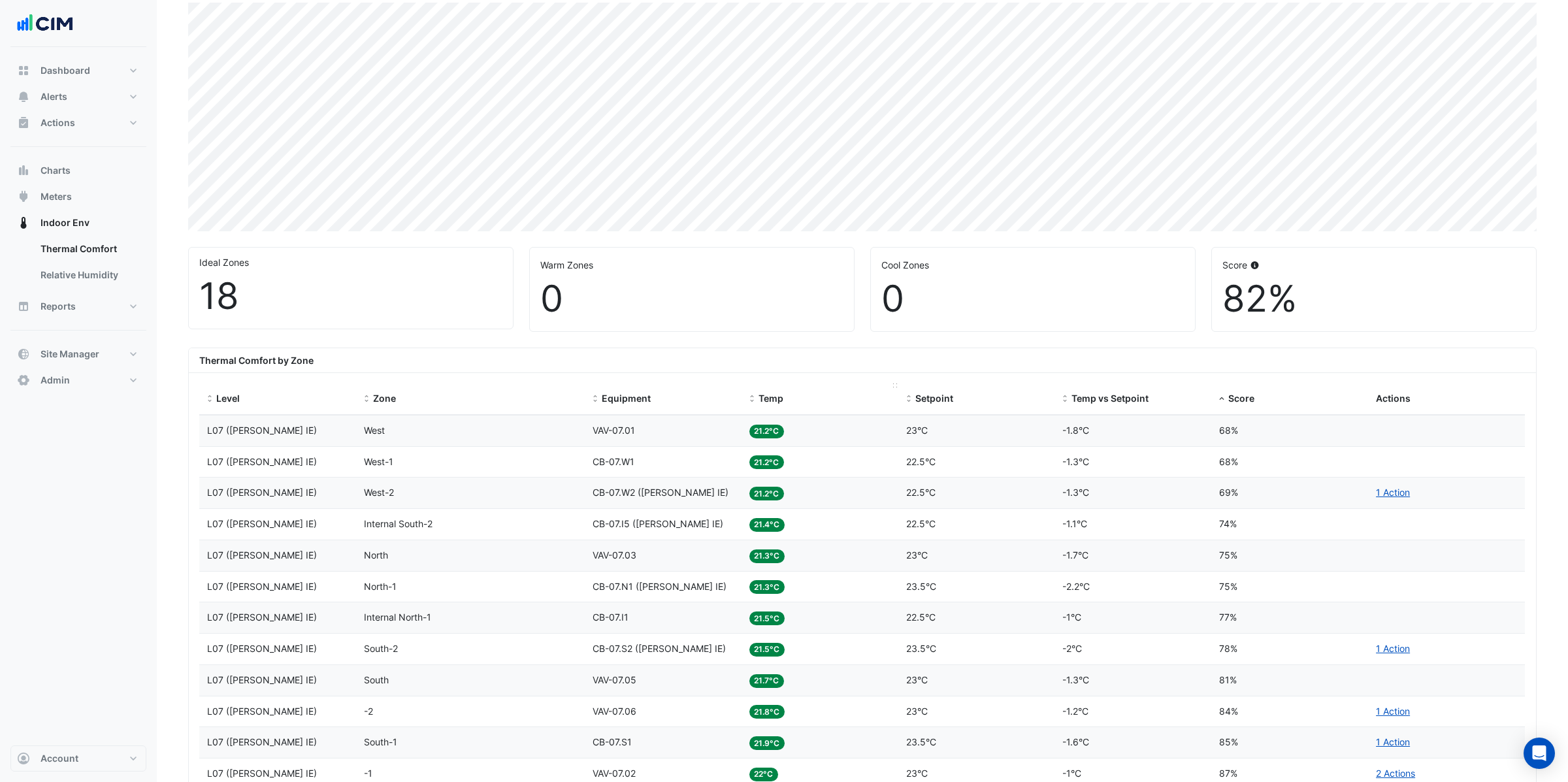
click at [753, 400] on span at bounding box center [751, 399] width 9 height 11
click at [752, 399] on span at bounding box center [751, 399] width 9 height 11
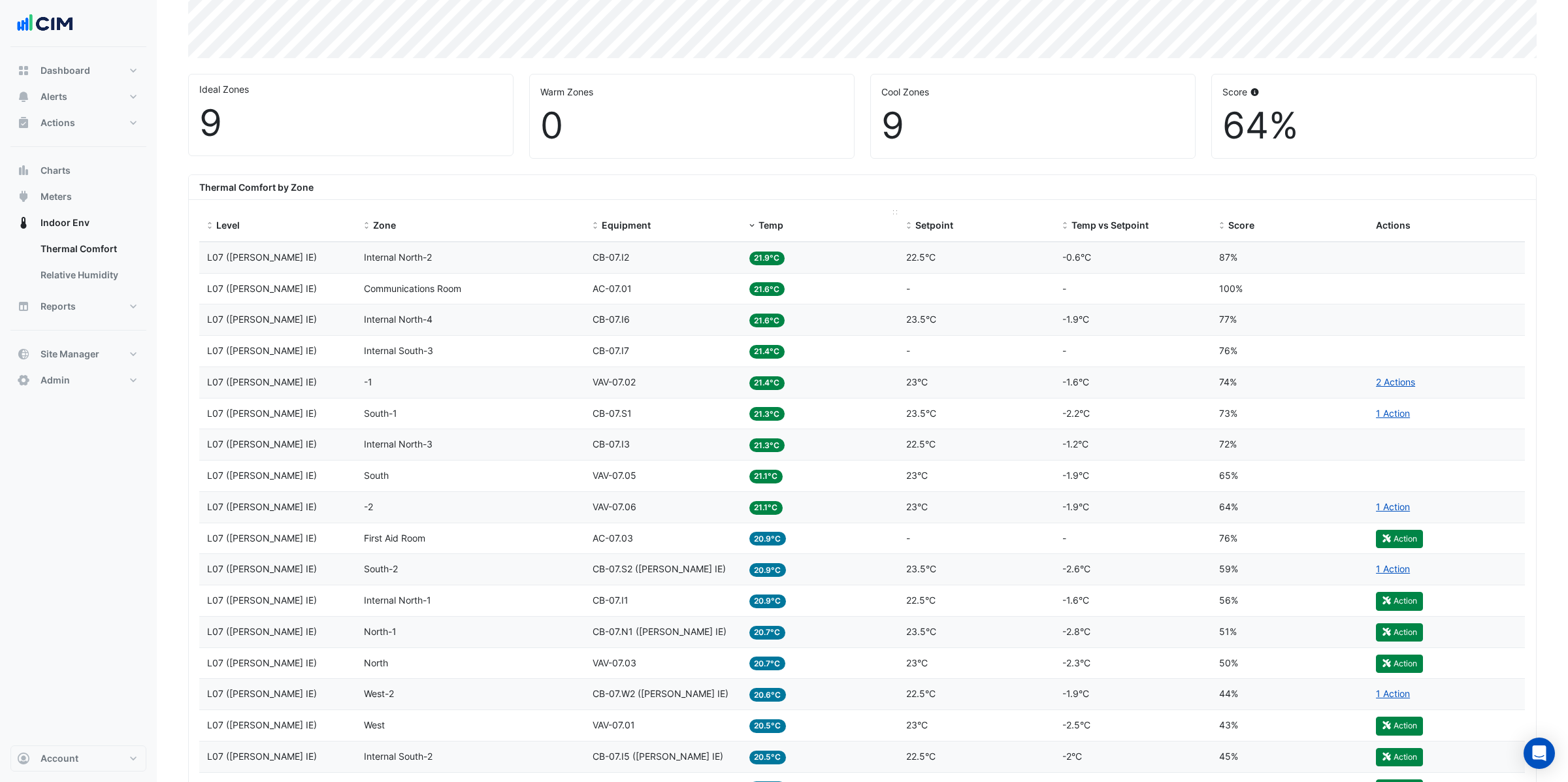
scroll to position [393, 0]
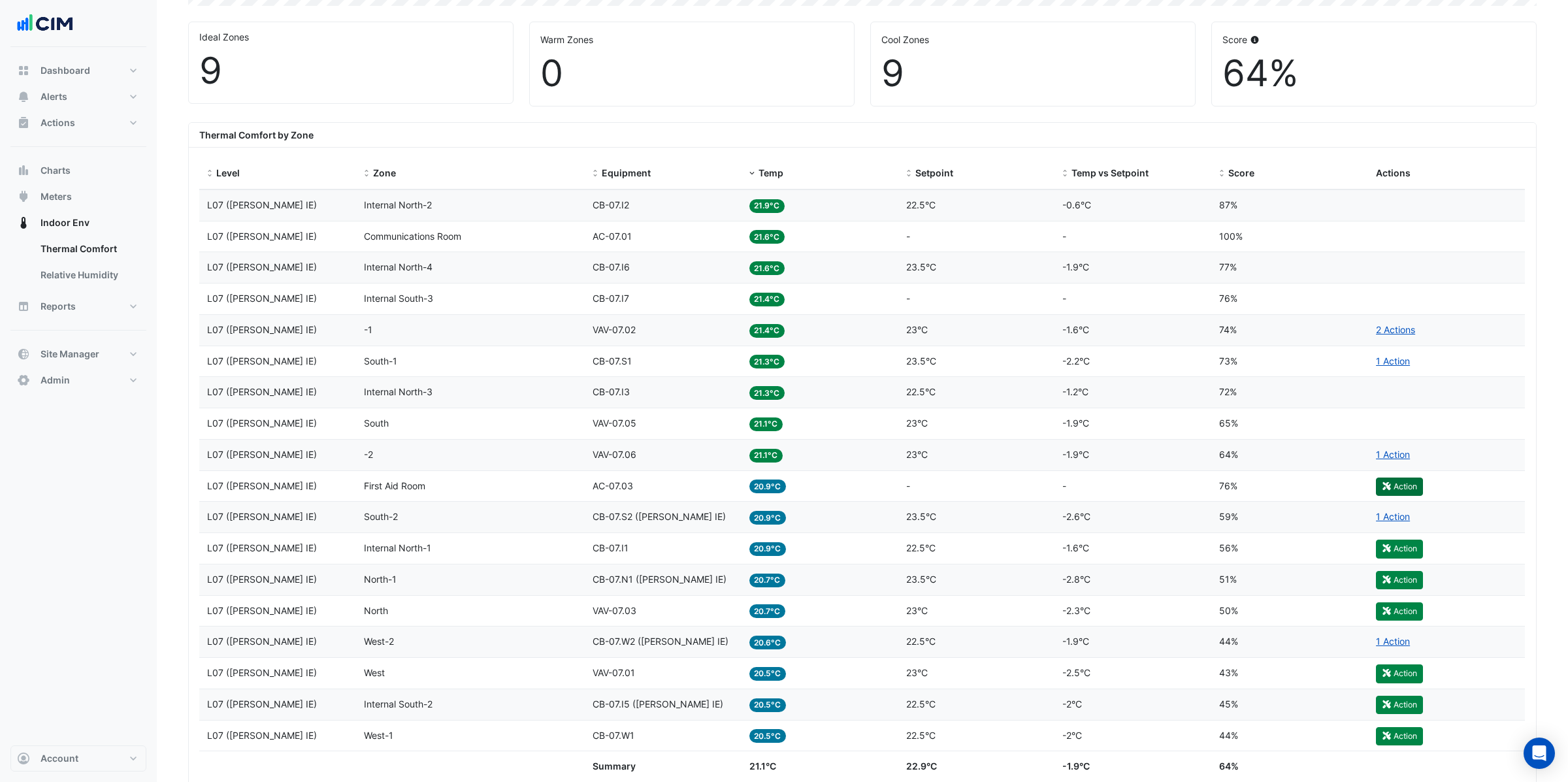
click at [1408, 492] on button "Action" at bounding box center [1398, 486] width 47 height 18
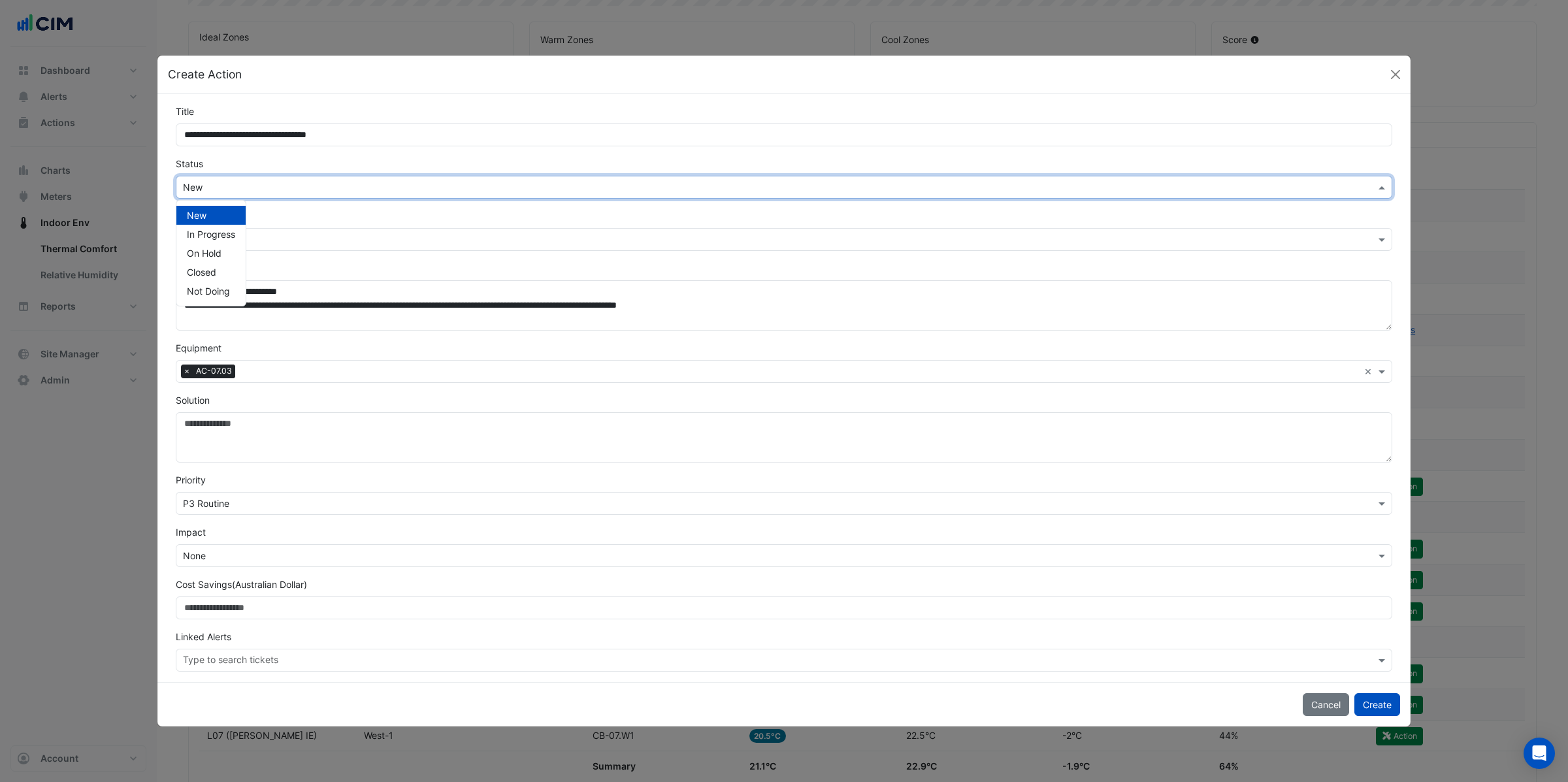
click at [221, 190] on input "text" at bounding box center [770, 188] width 1175 height 14
click at [359, 207] on form "**********" at bounding box center [784, 388] width 1216 height 568
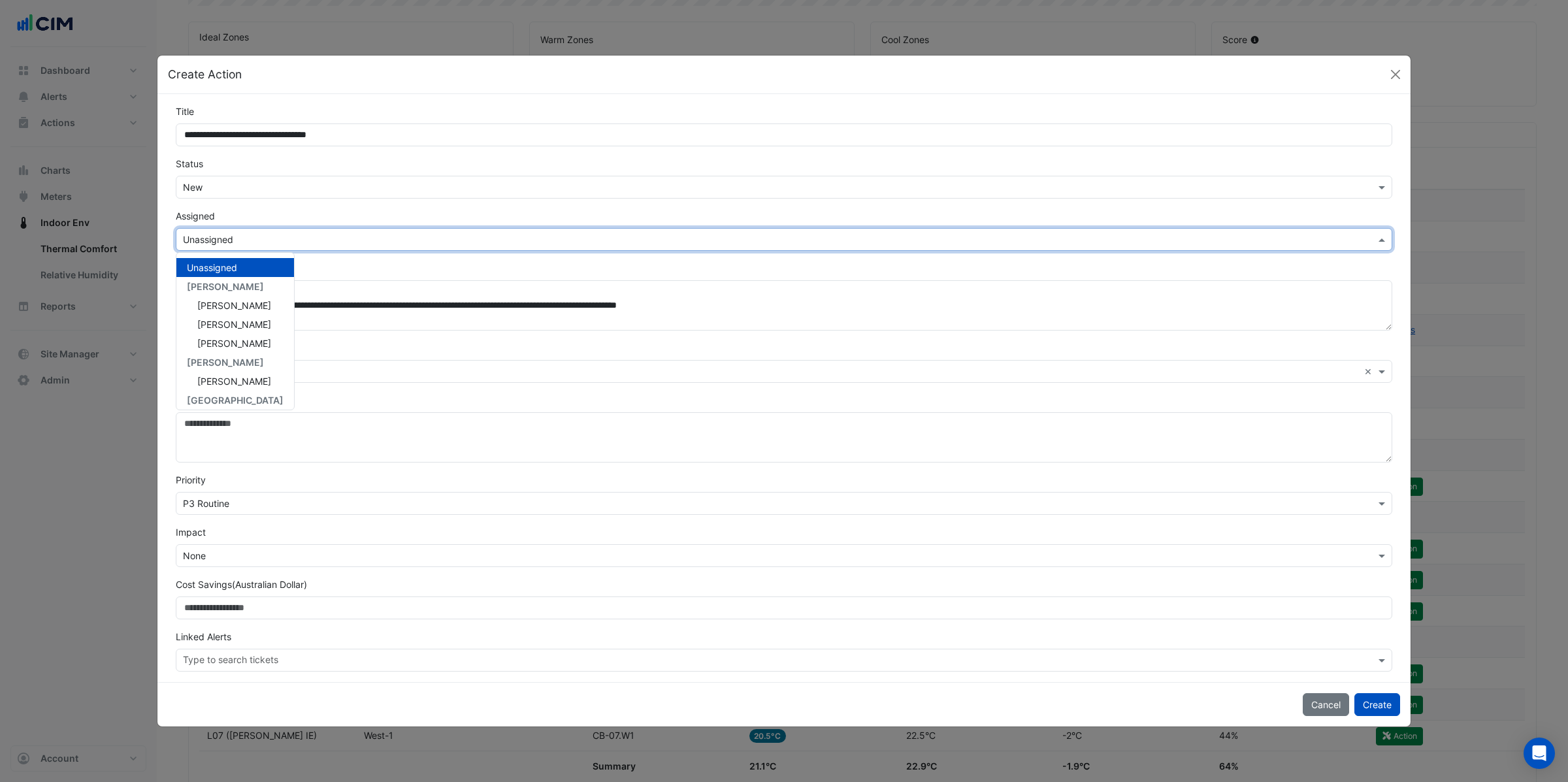
click at [232, 245] on input "text" at bounding box center [770, 240] width 1175 height 14
click at [1385, 708] on button "Create" at bounding box center [1377, 705] width 46 height 23
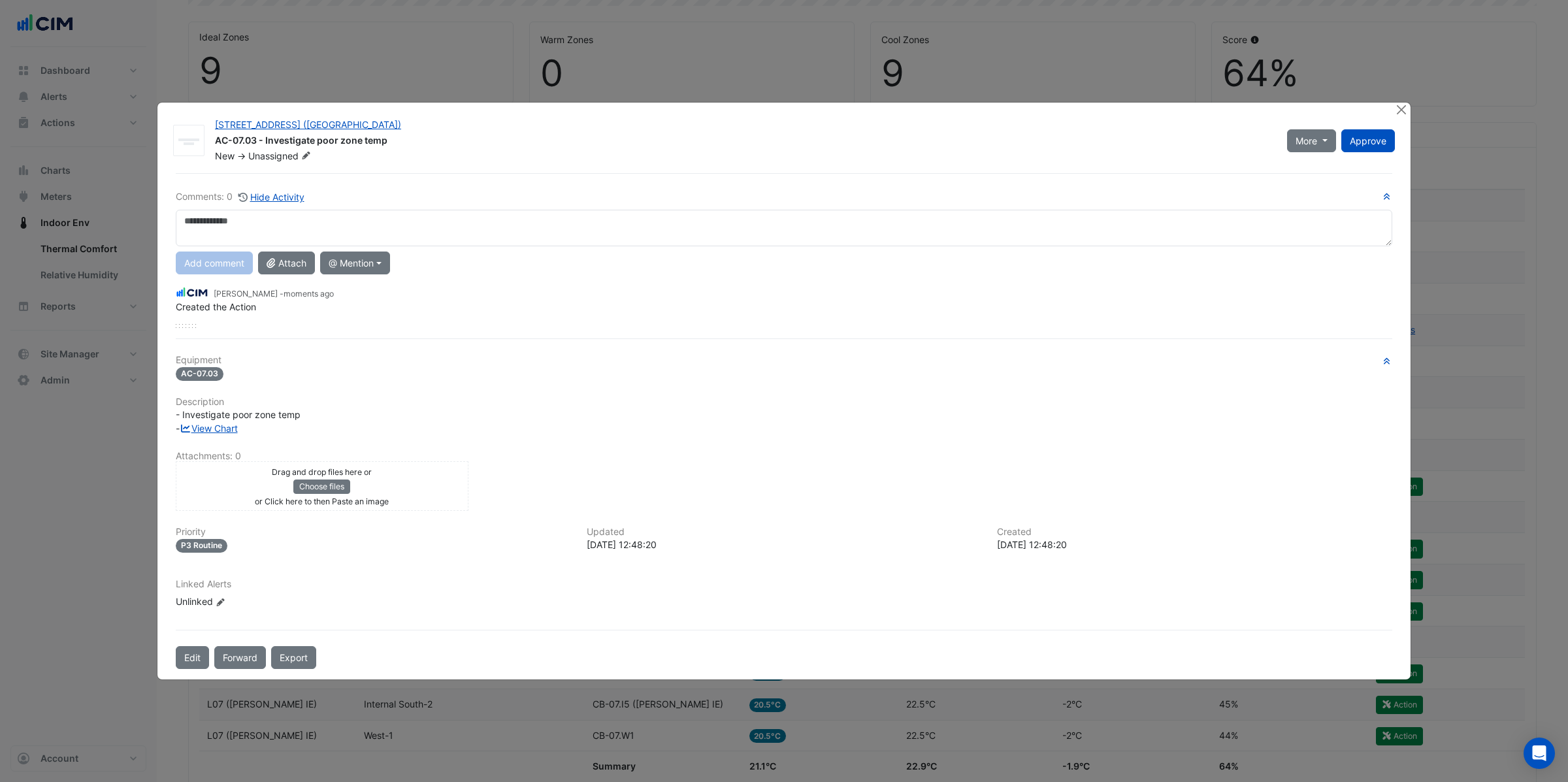
click at [1403, 117] on div at bounding box center [1401, 109] width 16 height 15
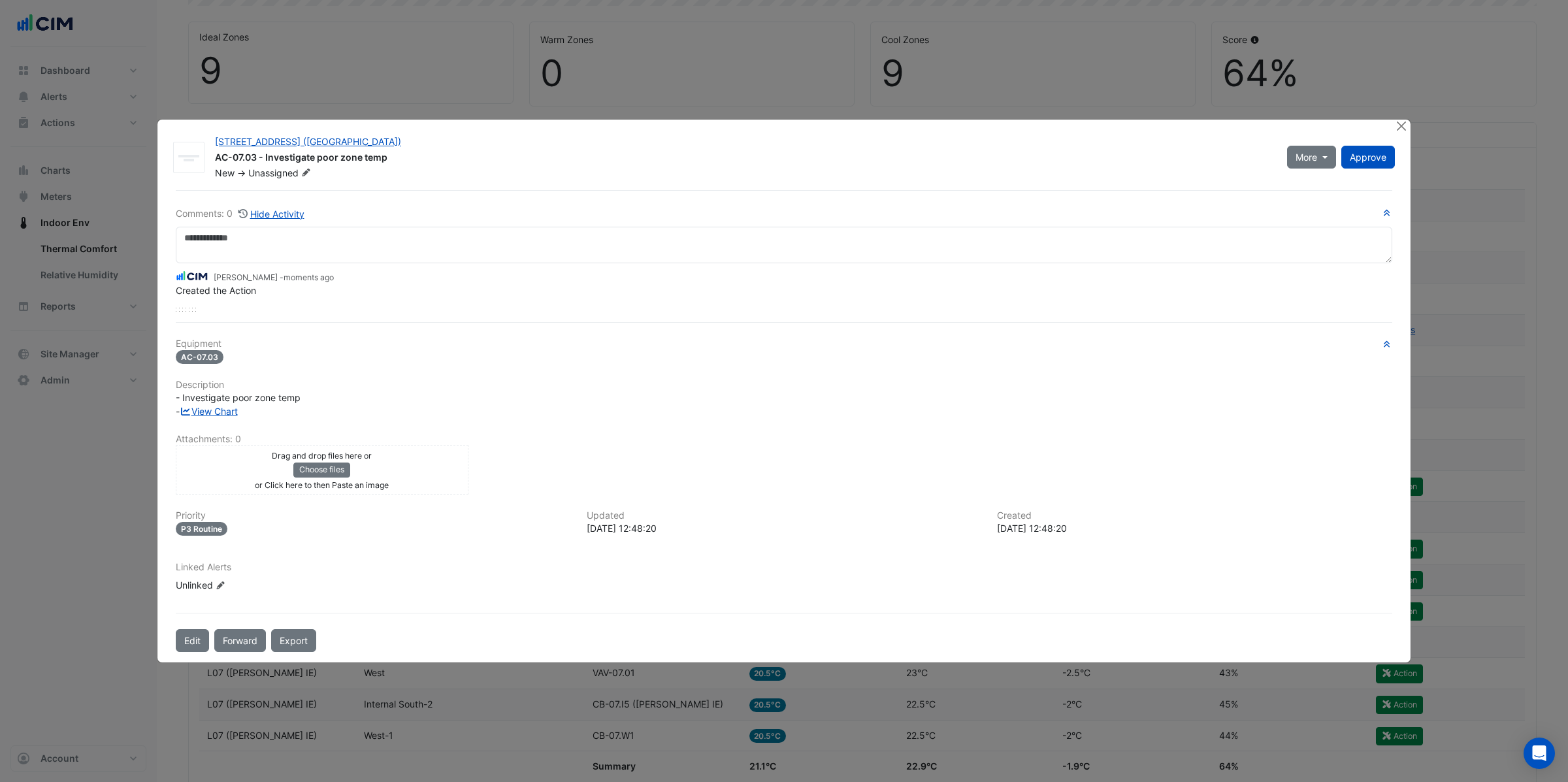
click at [1402, 111] on ngb-modal-window "913 Whitehorse Rd (ATO Box Hill) AC-07.03 - Investigate poor zone temp New -> U…" at bounding box center [784, 391] width 1568 height 782
click at [1409, 124] on div at bounding box center [1401, 127] width 16 height 15
click at [1401, 123] on button "Close" at bounding box center [1400, 127] width 14 height 14
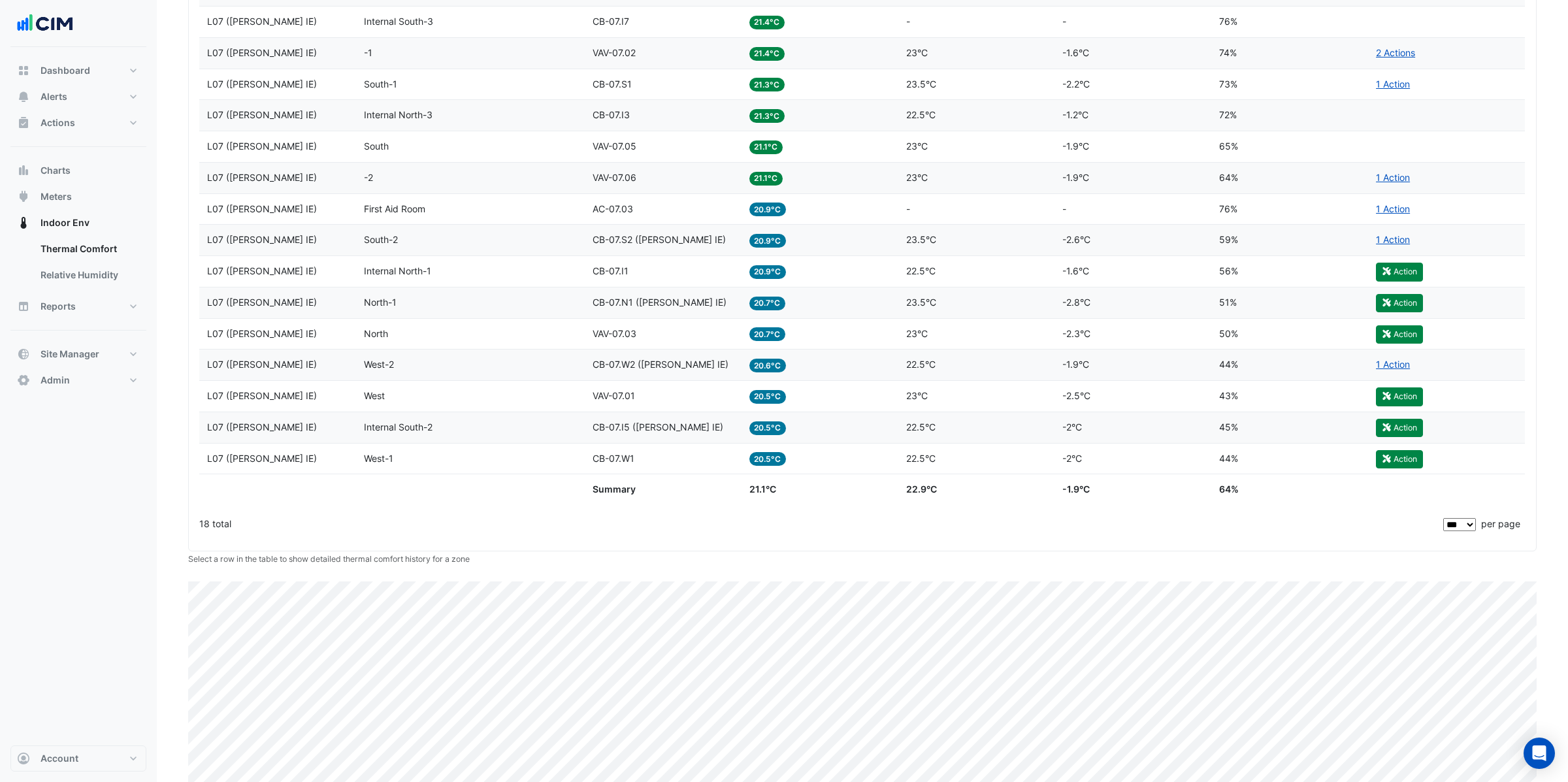
scroll to position [719, 0]
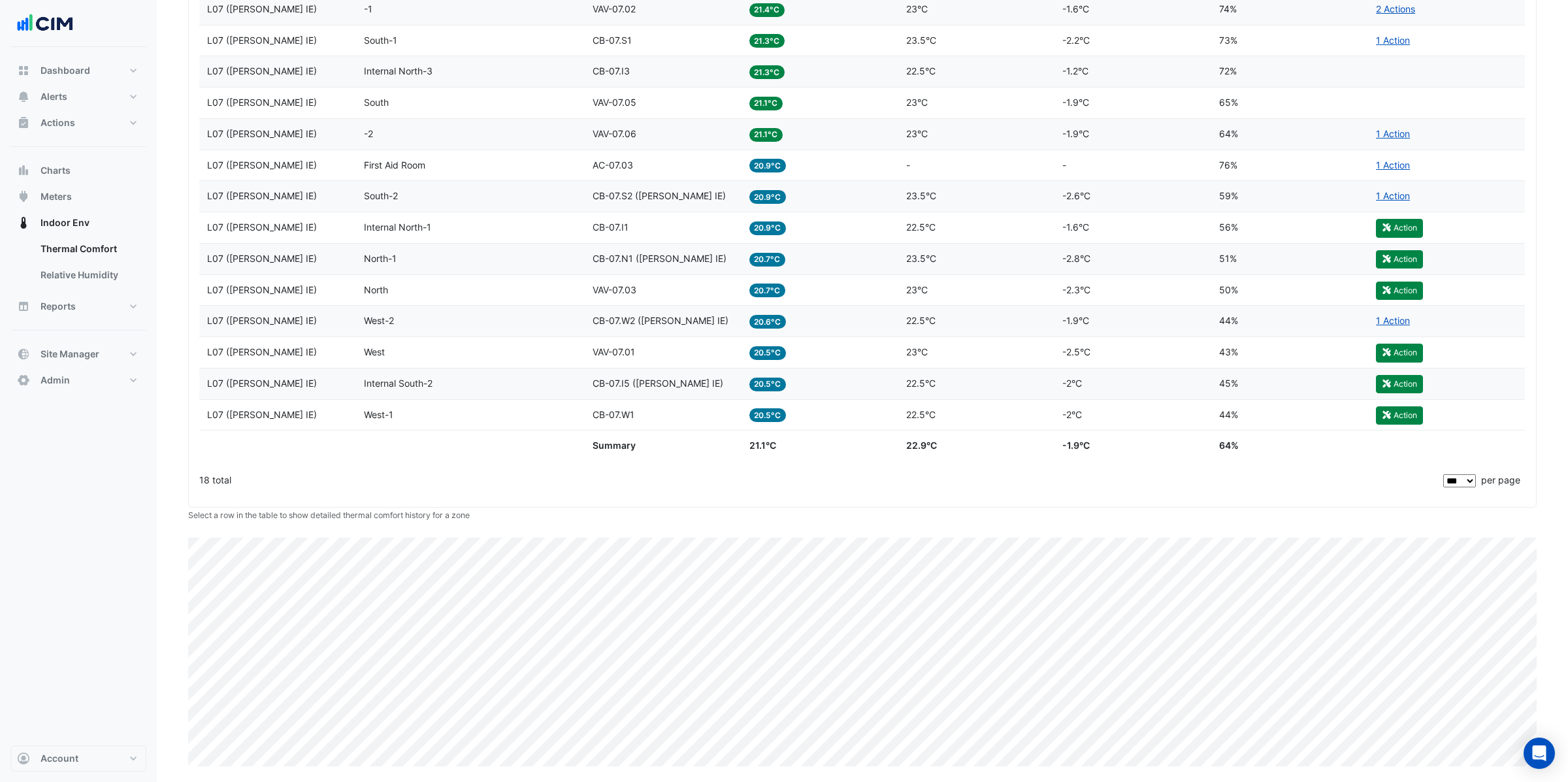
click at [818, 263] on div "Temp 20.7°C" at bounding box center [819, 259] width 141 height 15
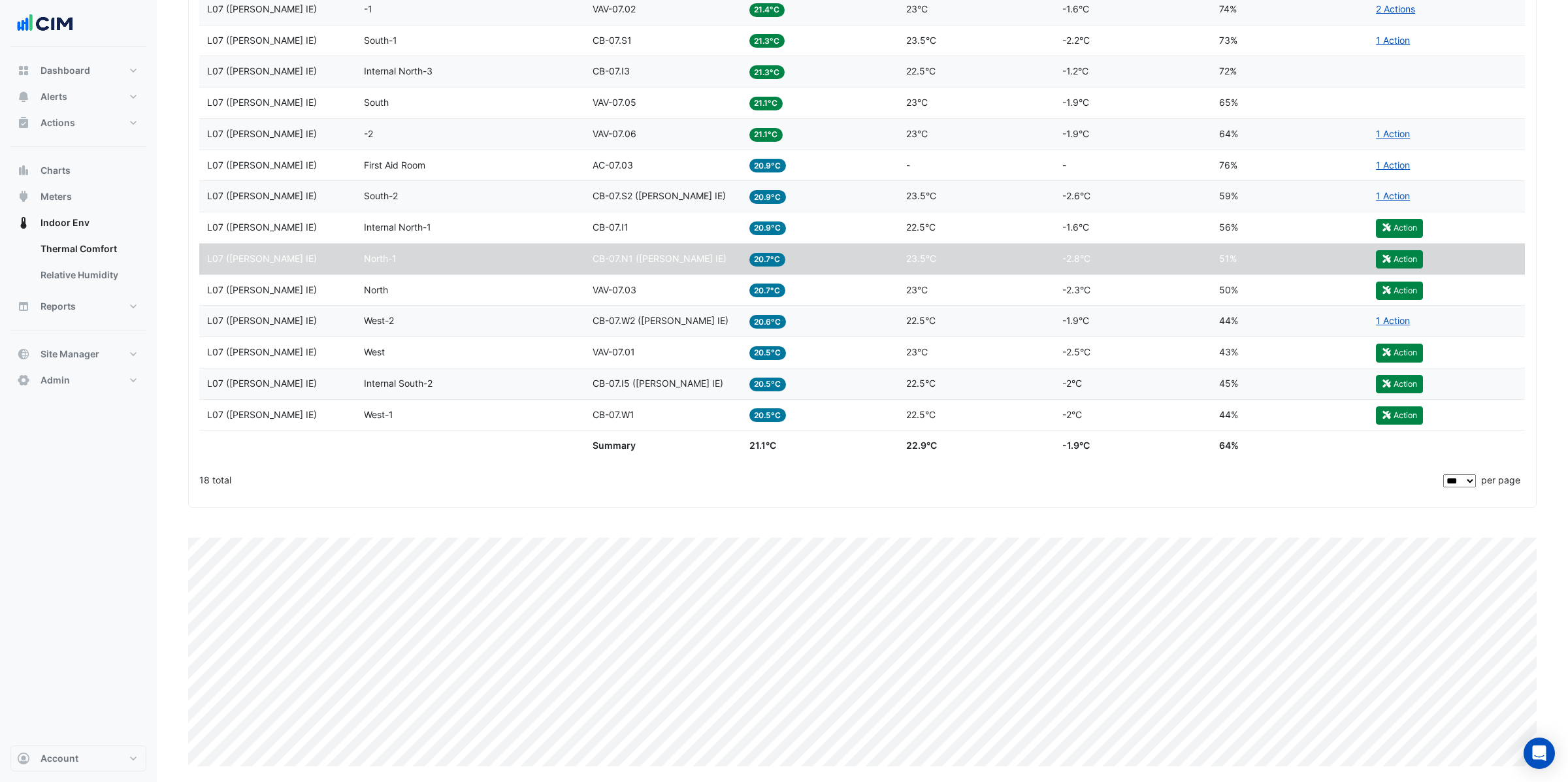
click at [684, 259] on span "CB-07.N1 (NABERS IE)" at bounding box center [659, 258] width 134 height 11
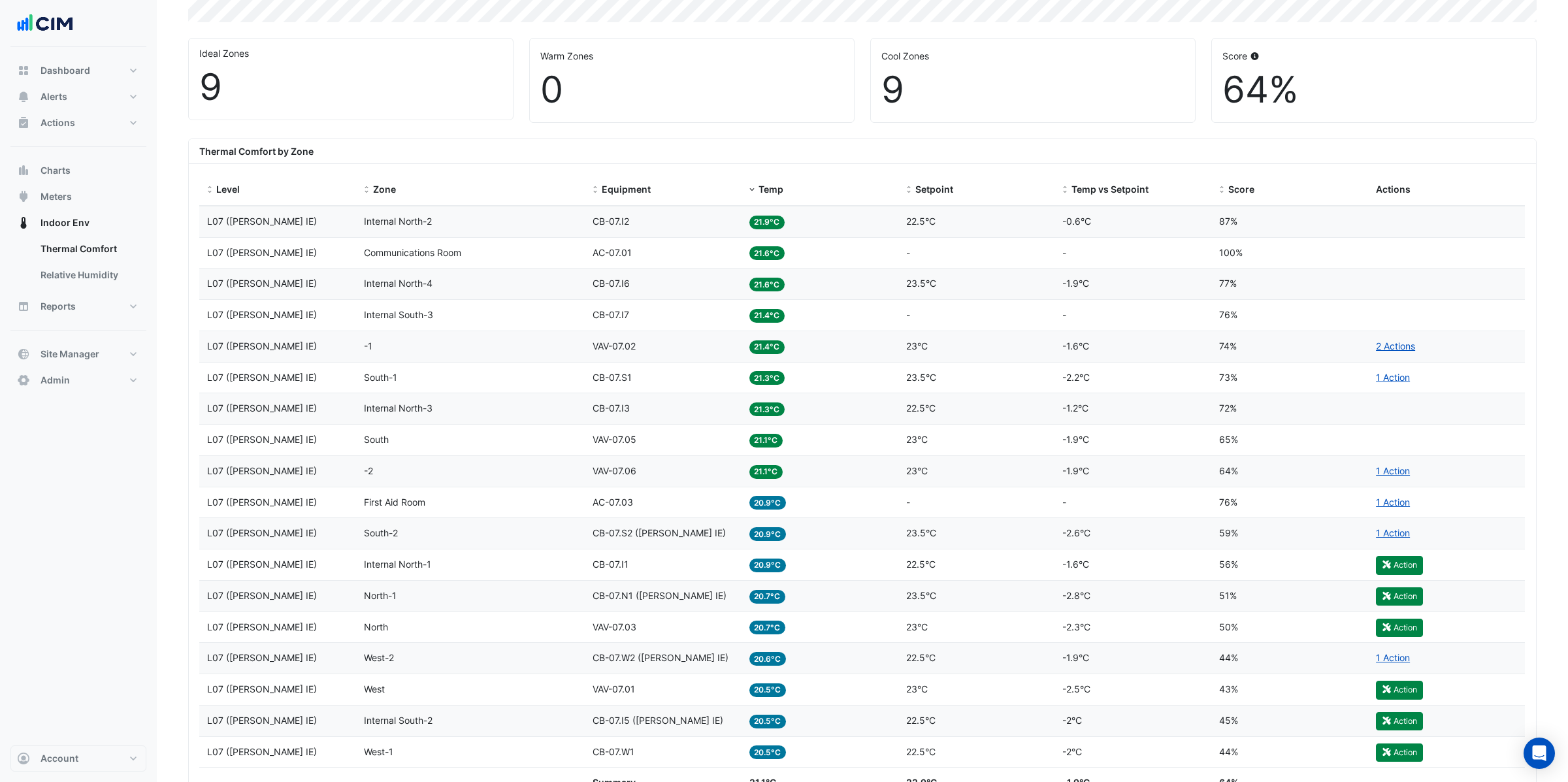
scroll to position [0, 0]
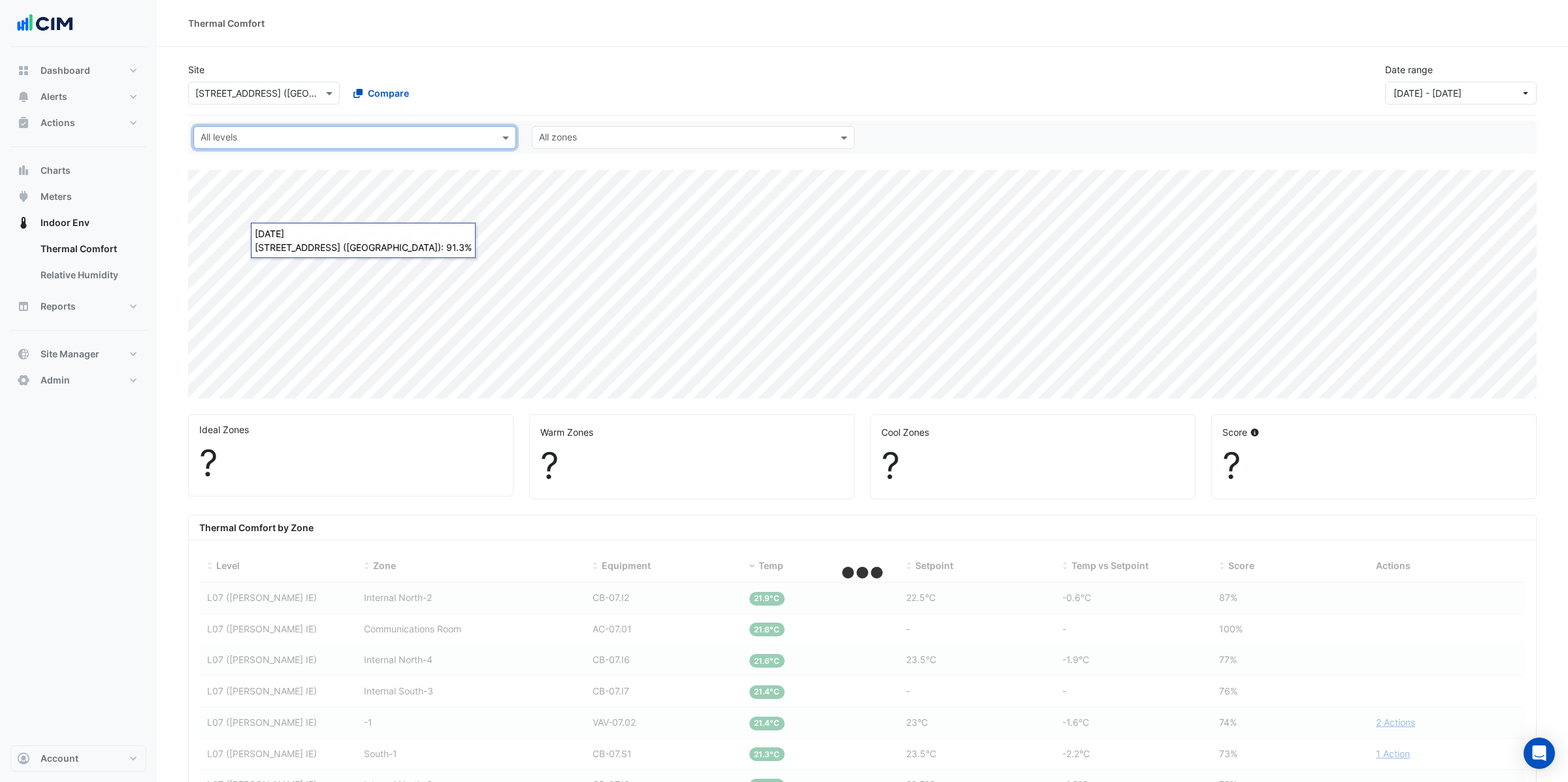
click at [835, 111] on div "Site × 913 Whitehorse Rd (ATO Box Hill) Compare Date range 01 Jun 25 - 31 Aug 25" at bounding box center [862, 84] width 1348 height 64
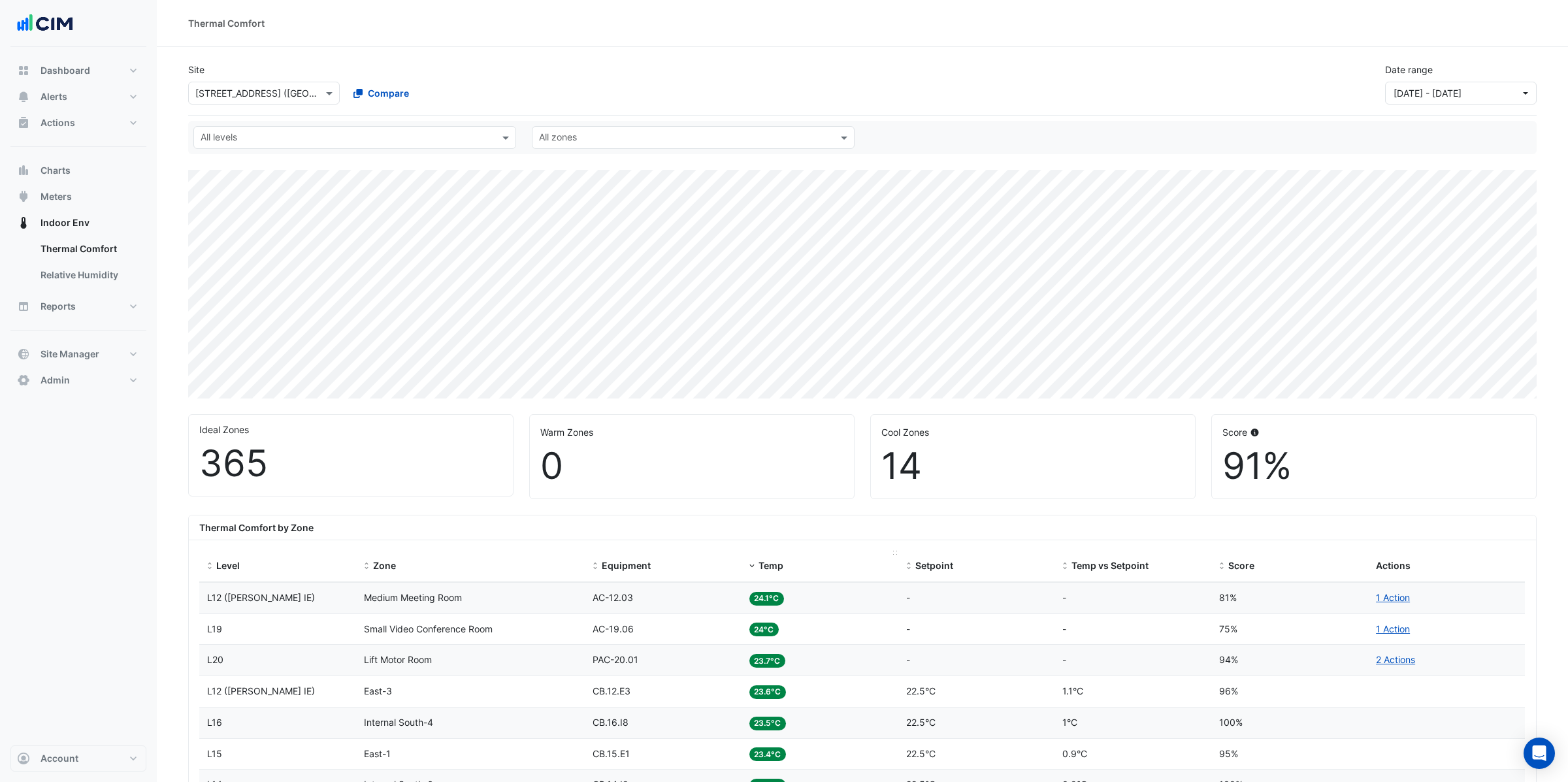
click at [755, 567] on span at bounding box center [751, 567] width 9 height 11
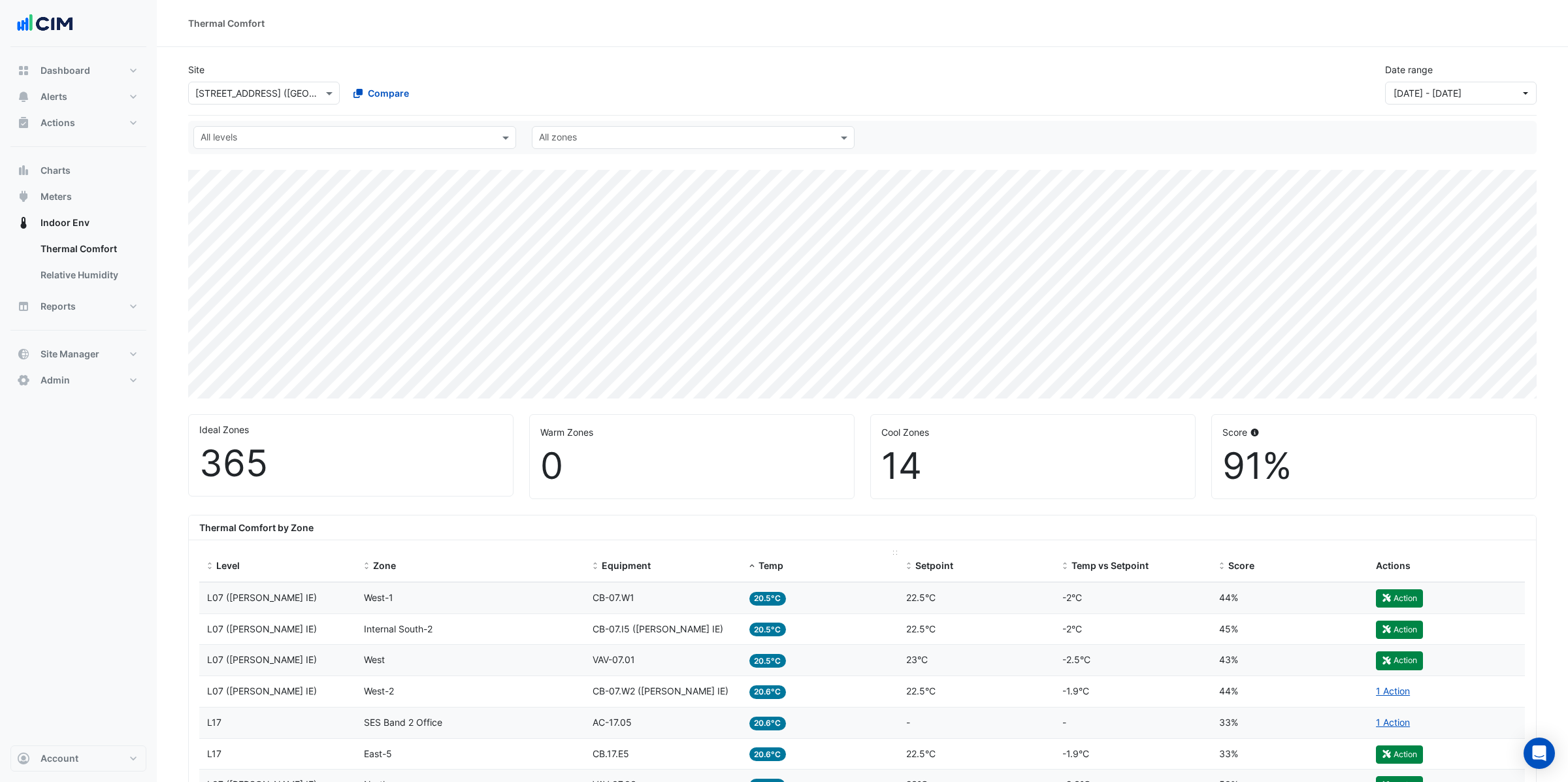
click at [755, 567] on span at bounding box center [751, 567] width 9 height 11
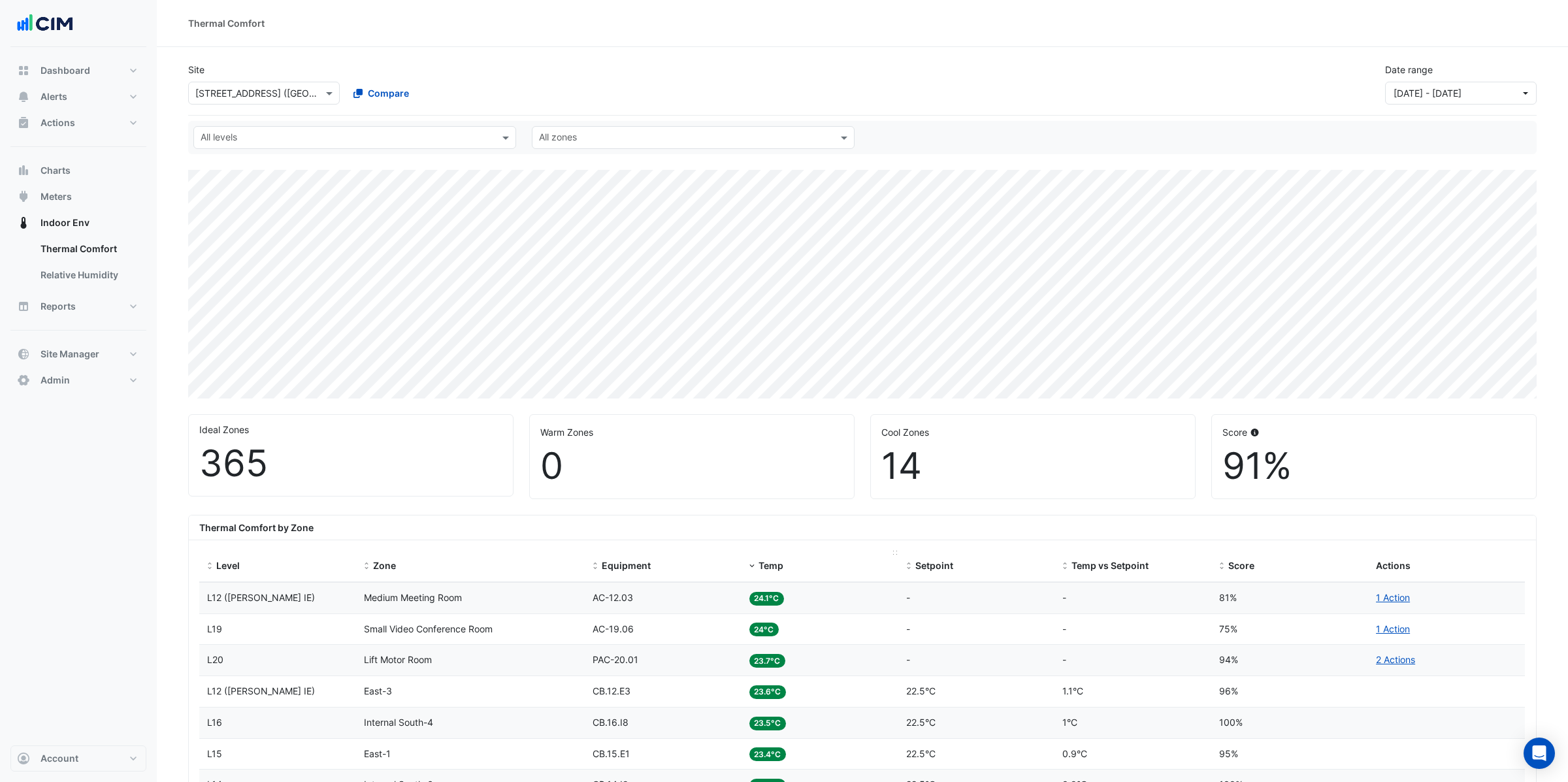
click at [749, 566] on span at bounding box center [751, 567] width 9 height 11
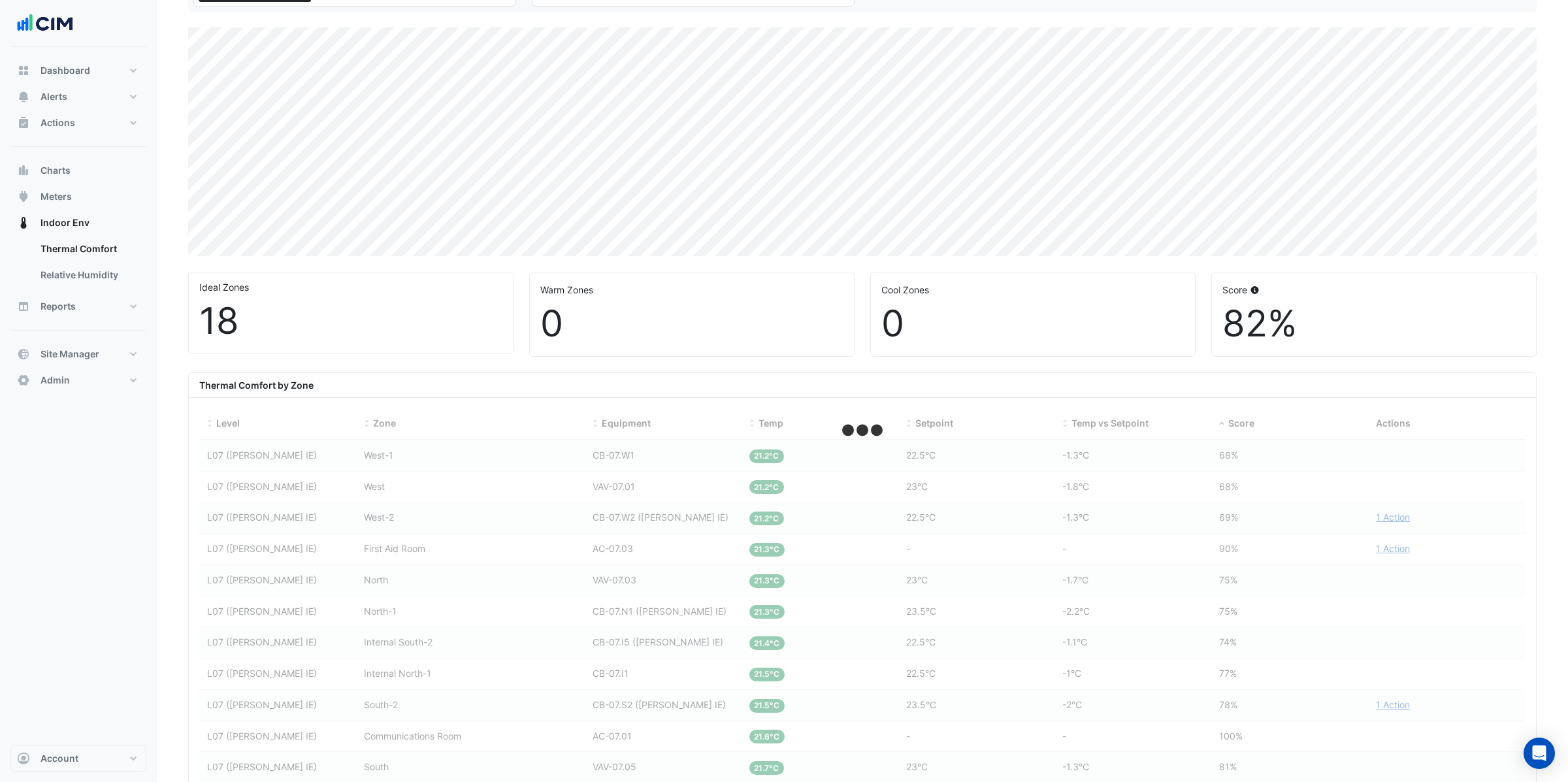
scroll to position [168, 0]
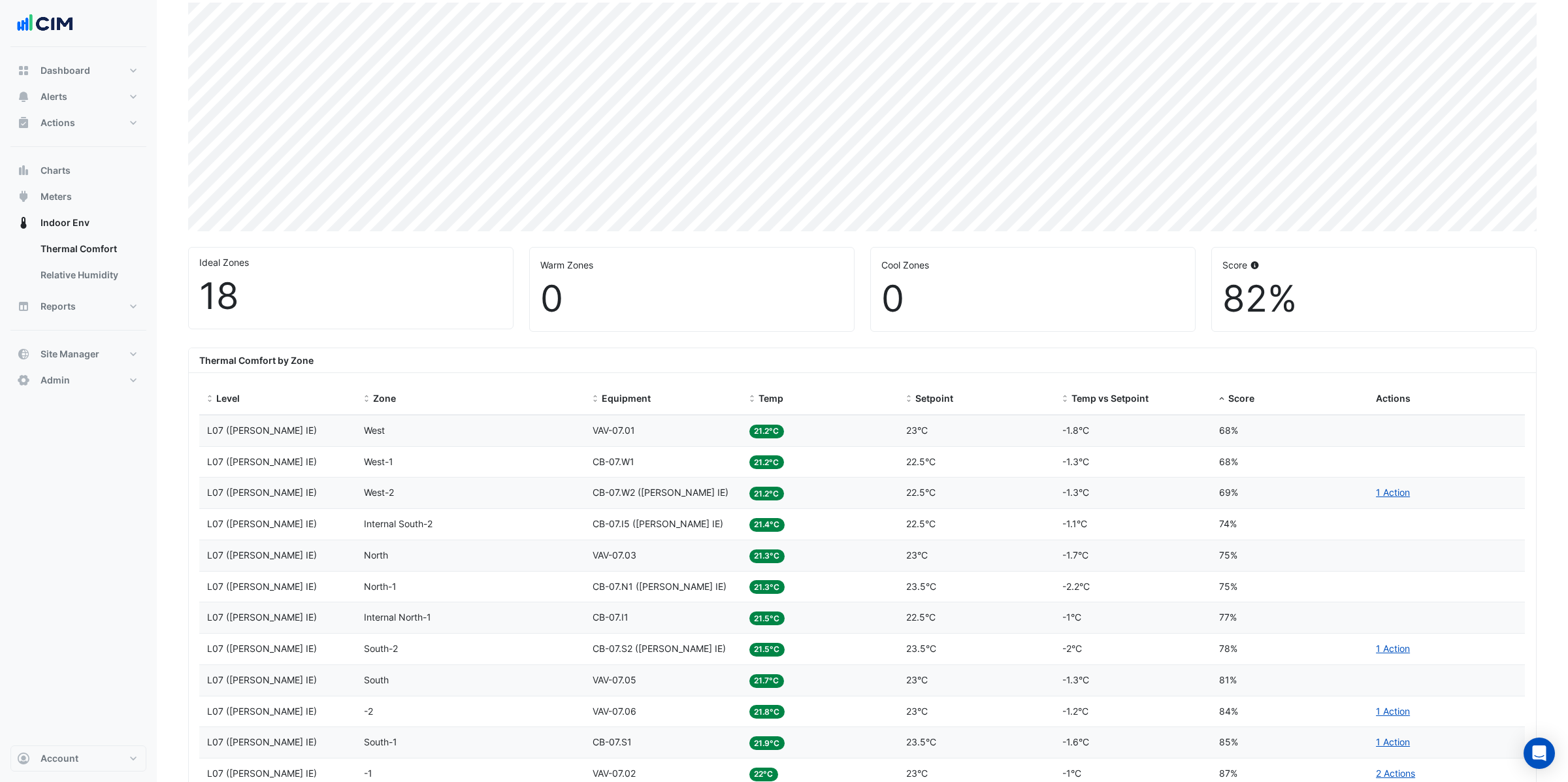
select select "***"
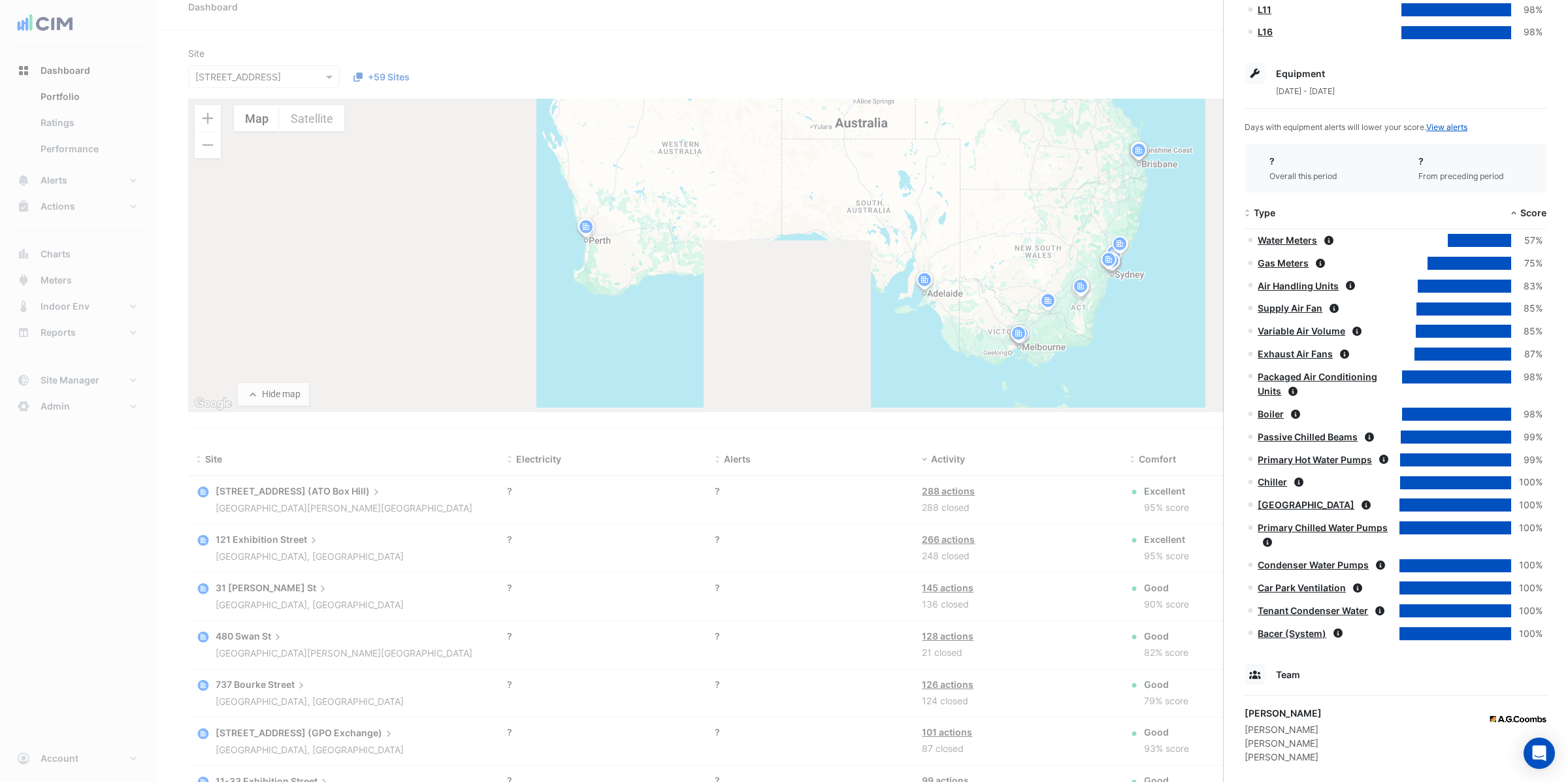
scroll to position [683, 0]
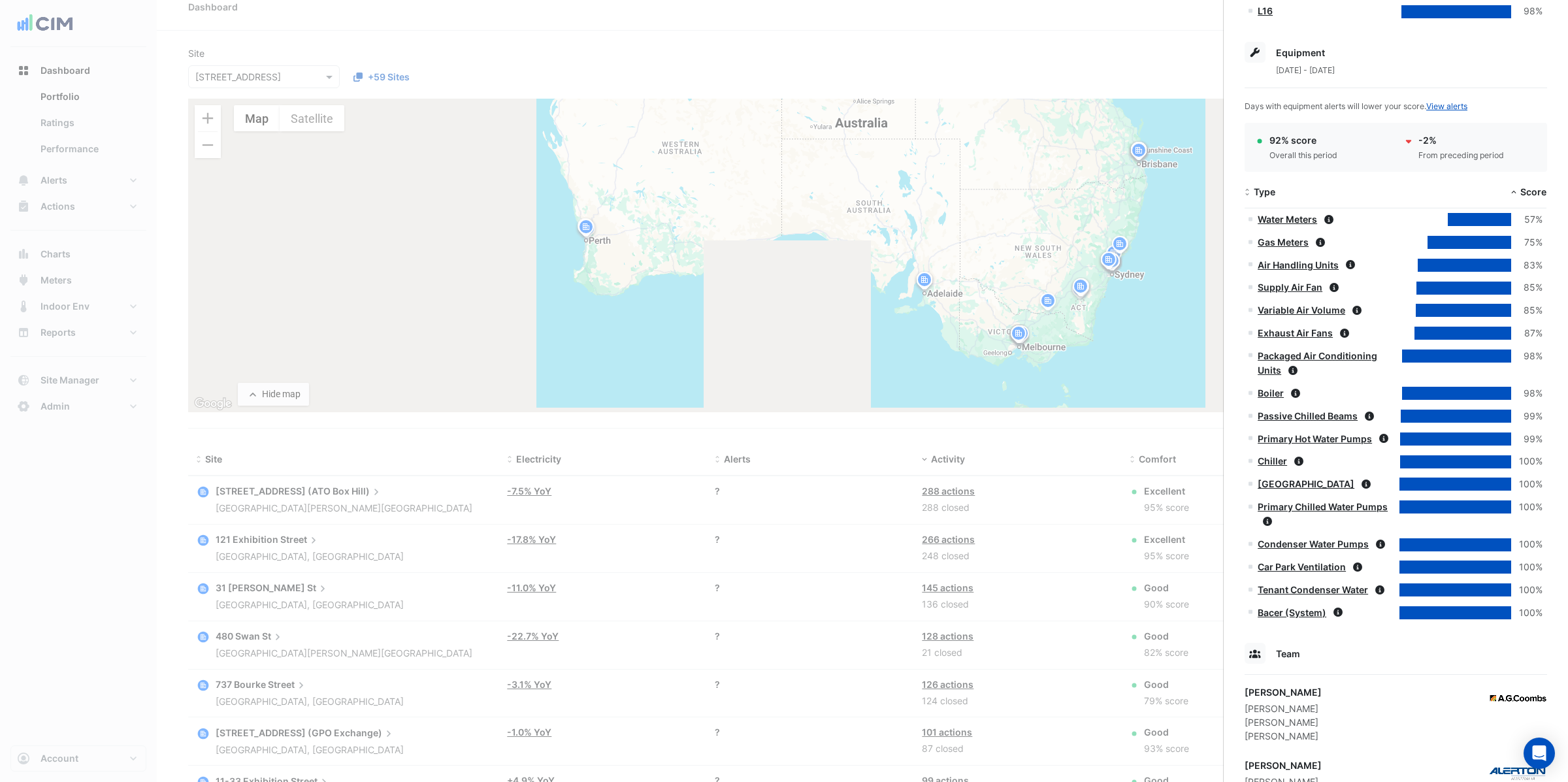
click at [1288, 222] on link "Water Meters" at bounding box center [1287, 218] width 60 height 11
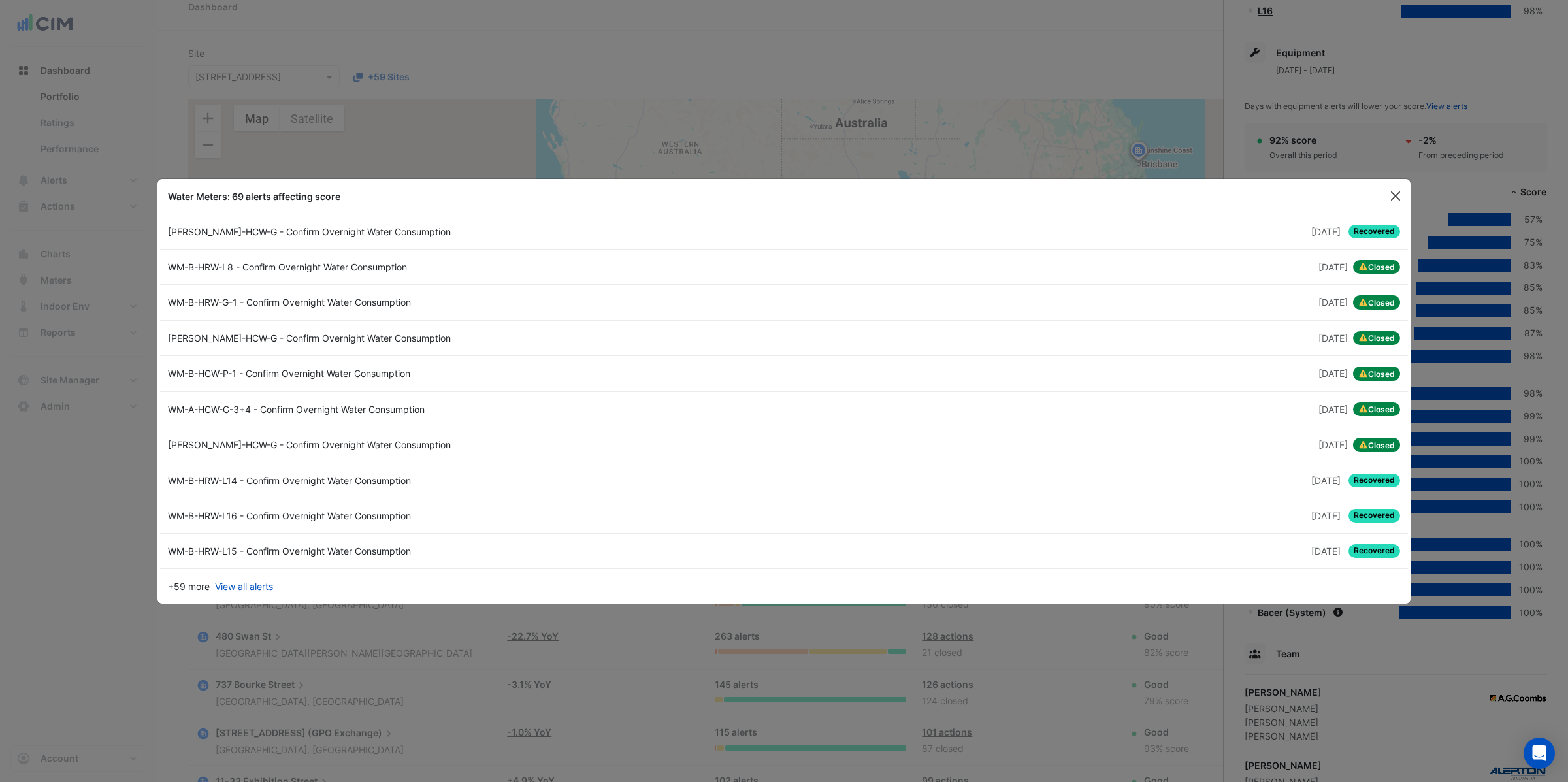
click at [1395, 192] on button "Close" at bounding box center [1395, 196] width 20 height 20
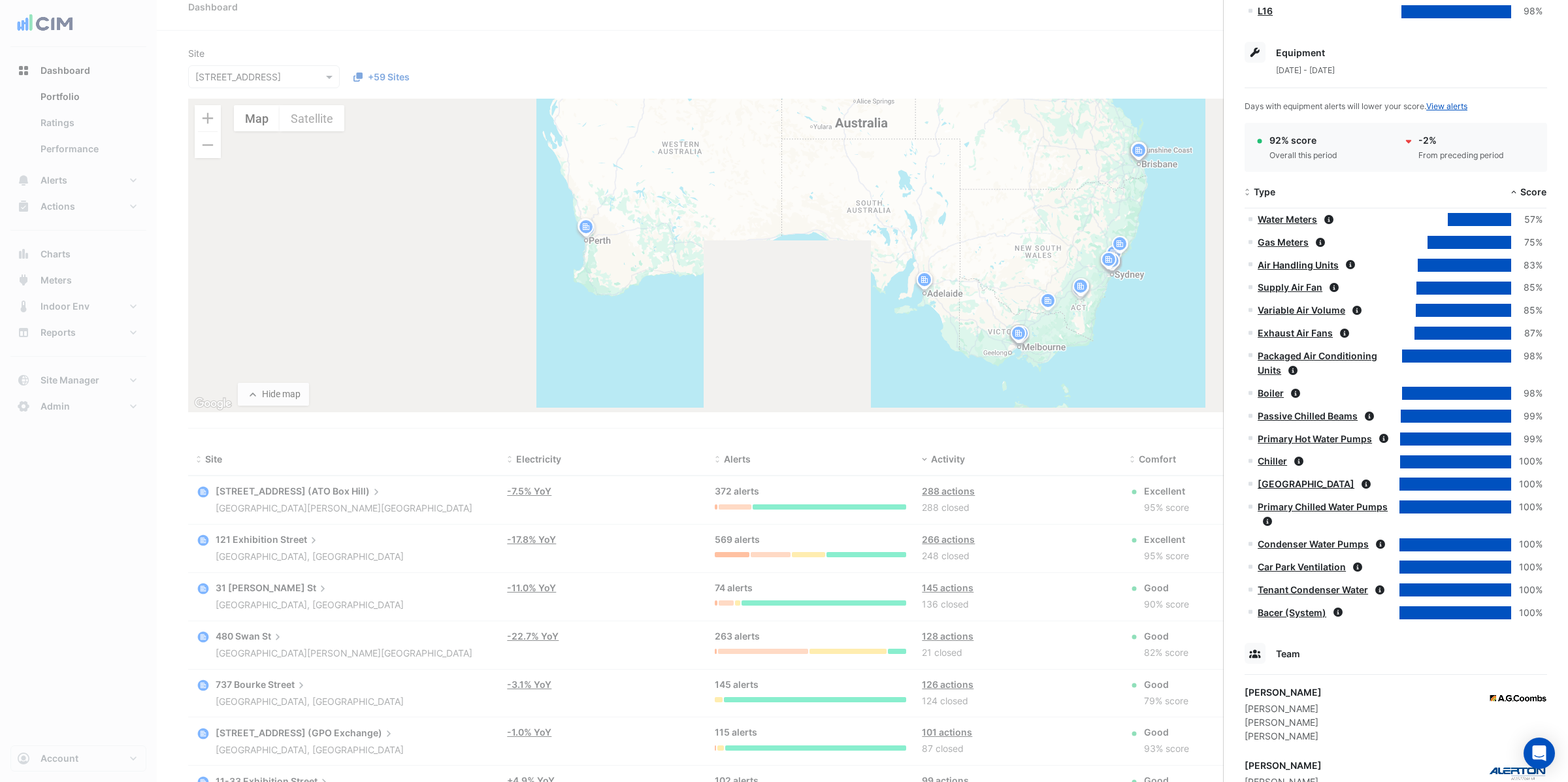
click at [1290, 264] on link "Air Handling Units" at bounding box center [1298, 264] width 81 height 11
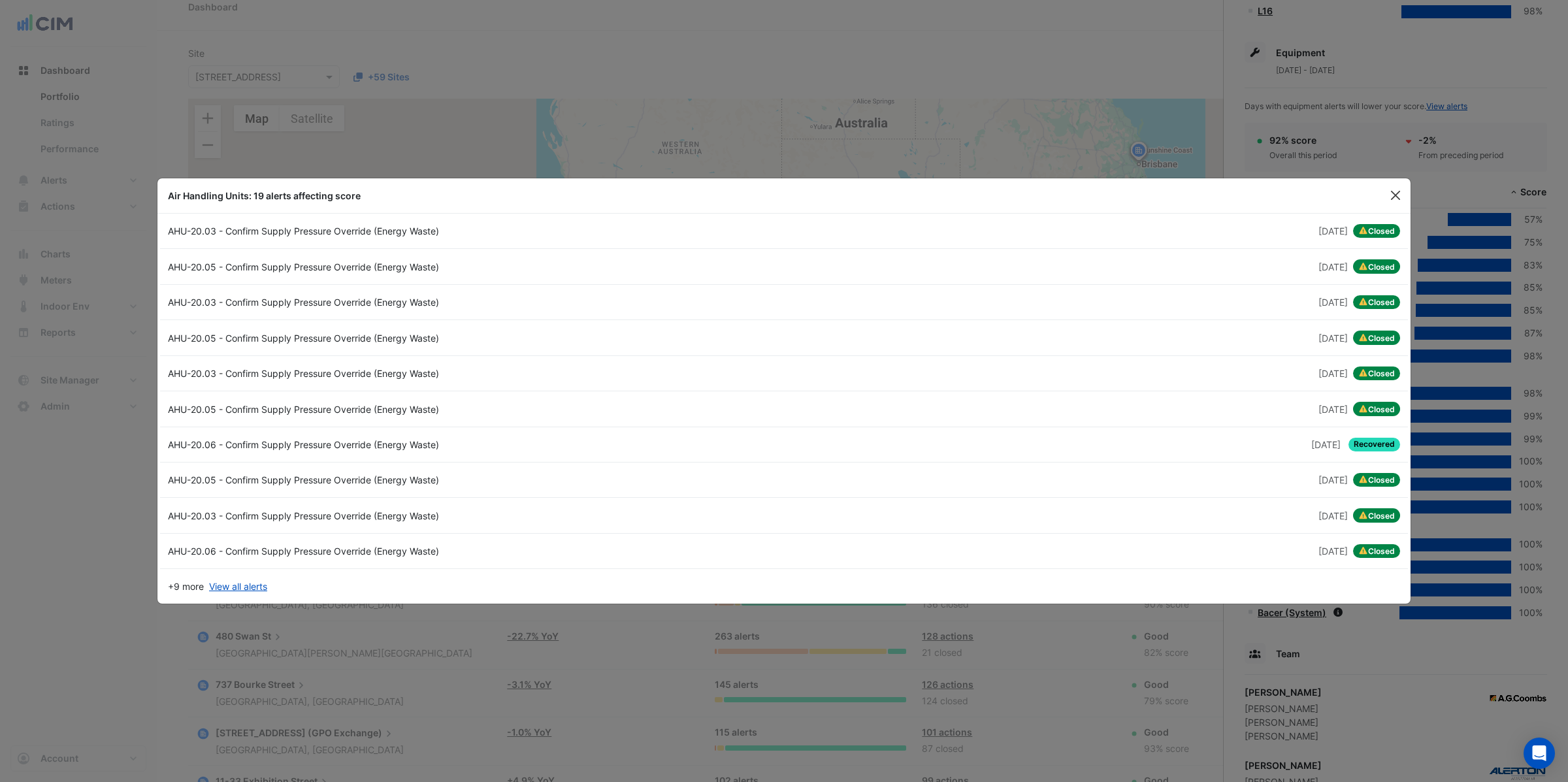
click at [1395, 202] on button "Close" at bounding box center [1395, 196] width 20 height 20
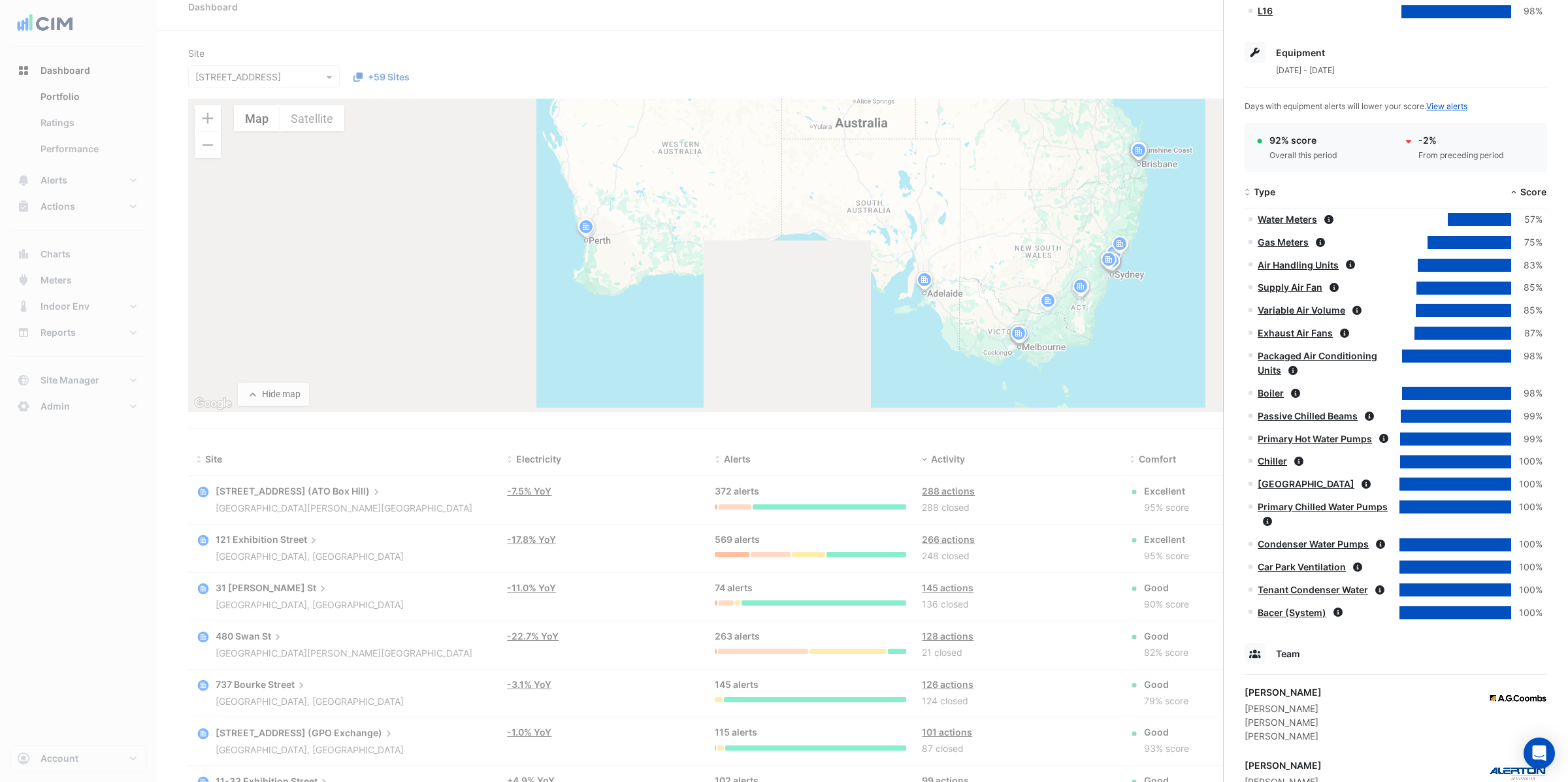
click at [1270, 465] on link "Chiller" at bounding box center [1272, 460] width 30 height 11
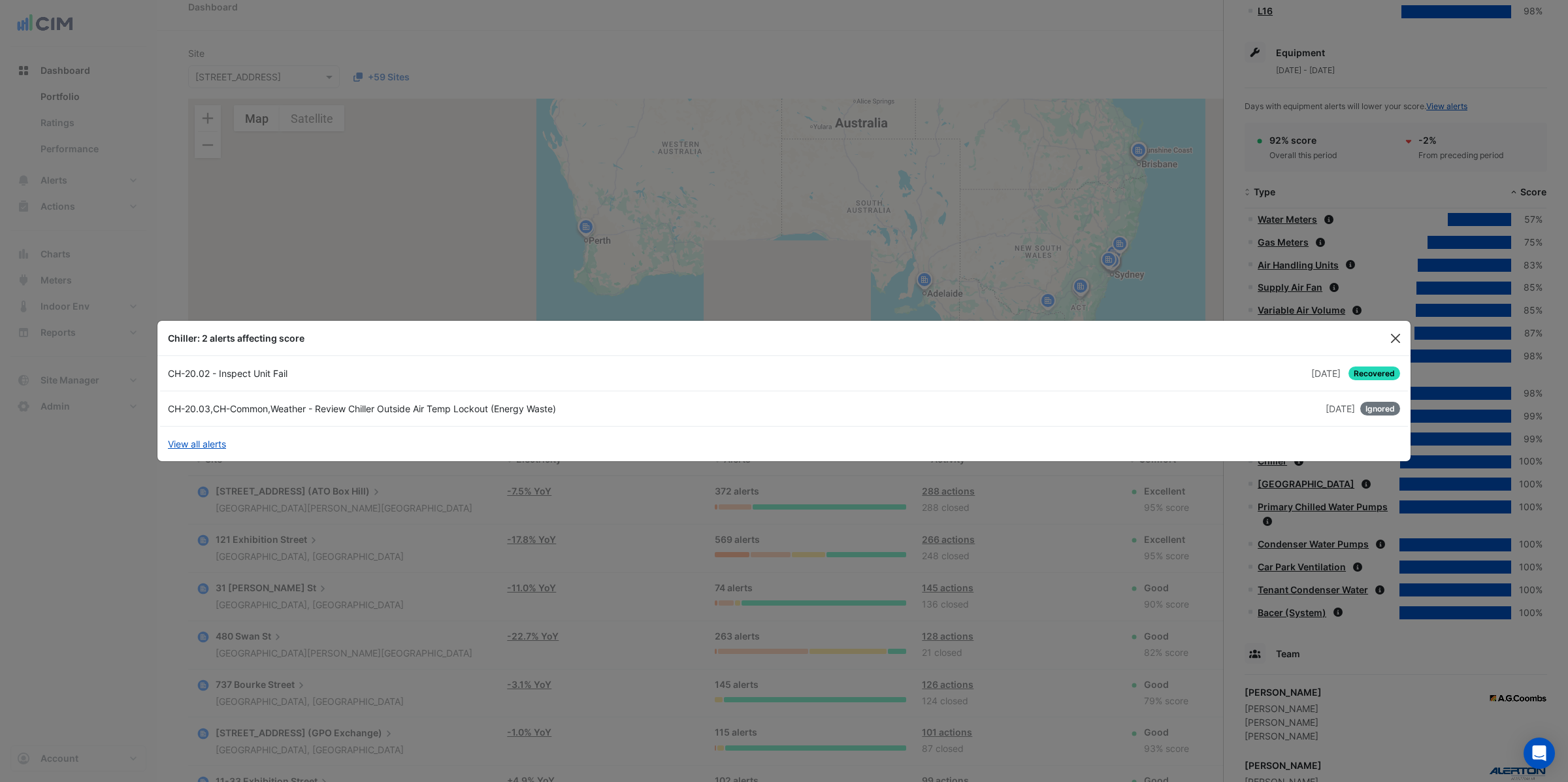
click at [1400, 338] on button "Close" at bounding box center [1395, 338] width 20 height 20
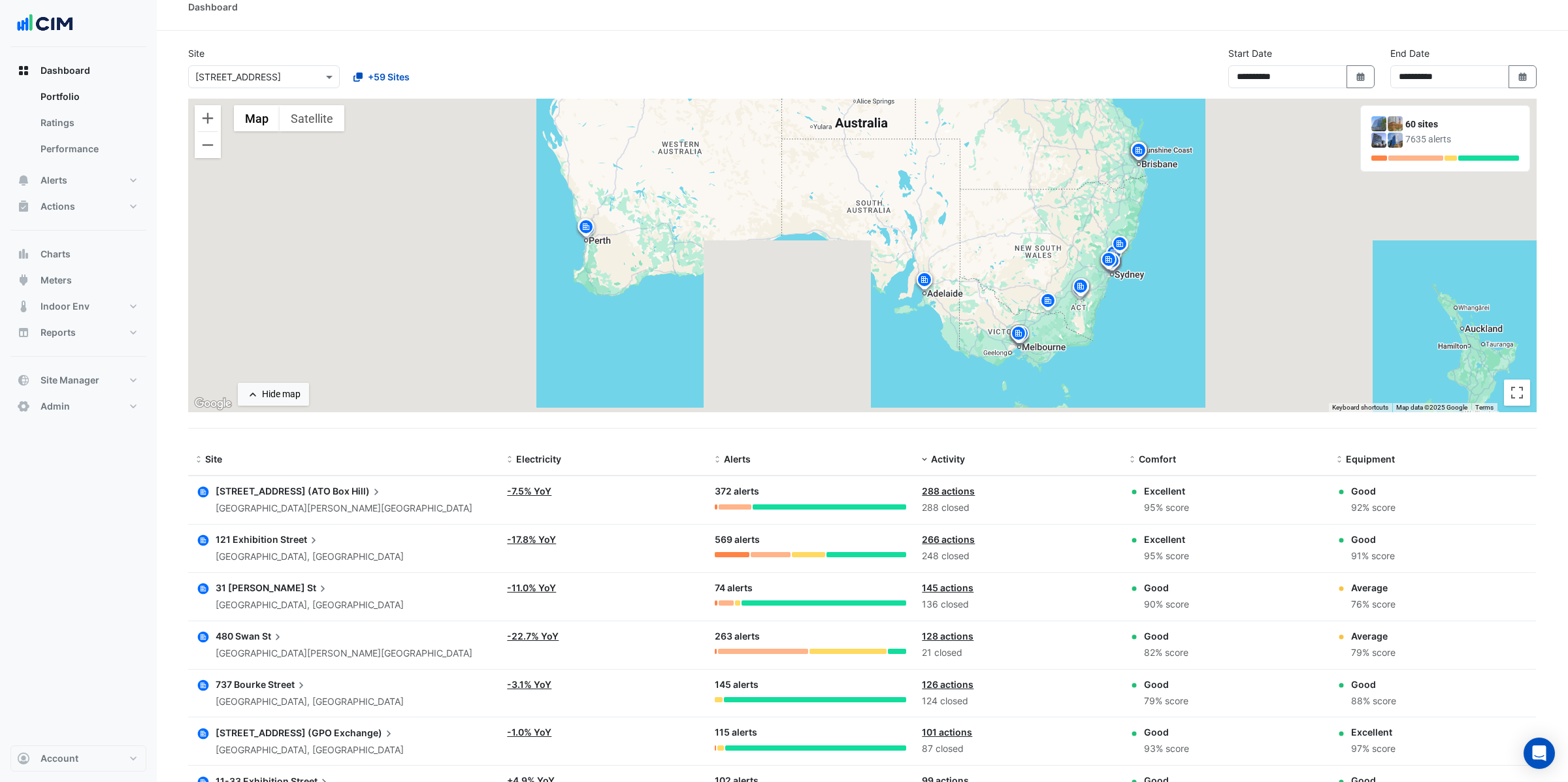
click at [120, 150] on ngb-offcanvas-backdrop at bounding box center [784, 391] width 1568 height 782
click at [75, 198] on button "Actions" at bounding box center [78, 206] width 136 height 26
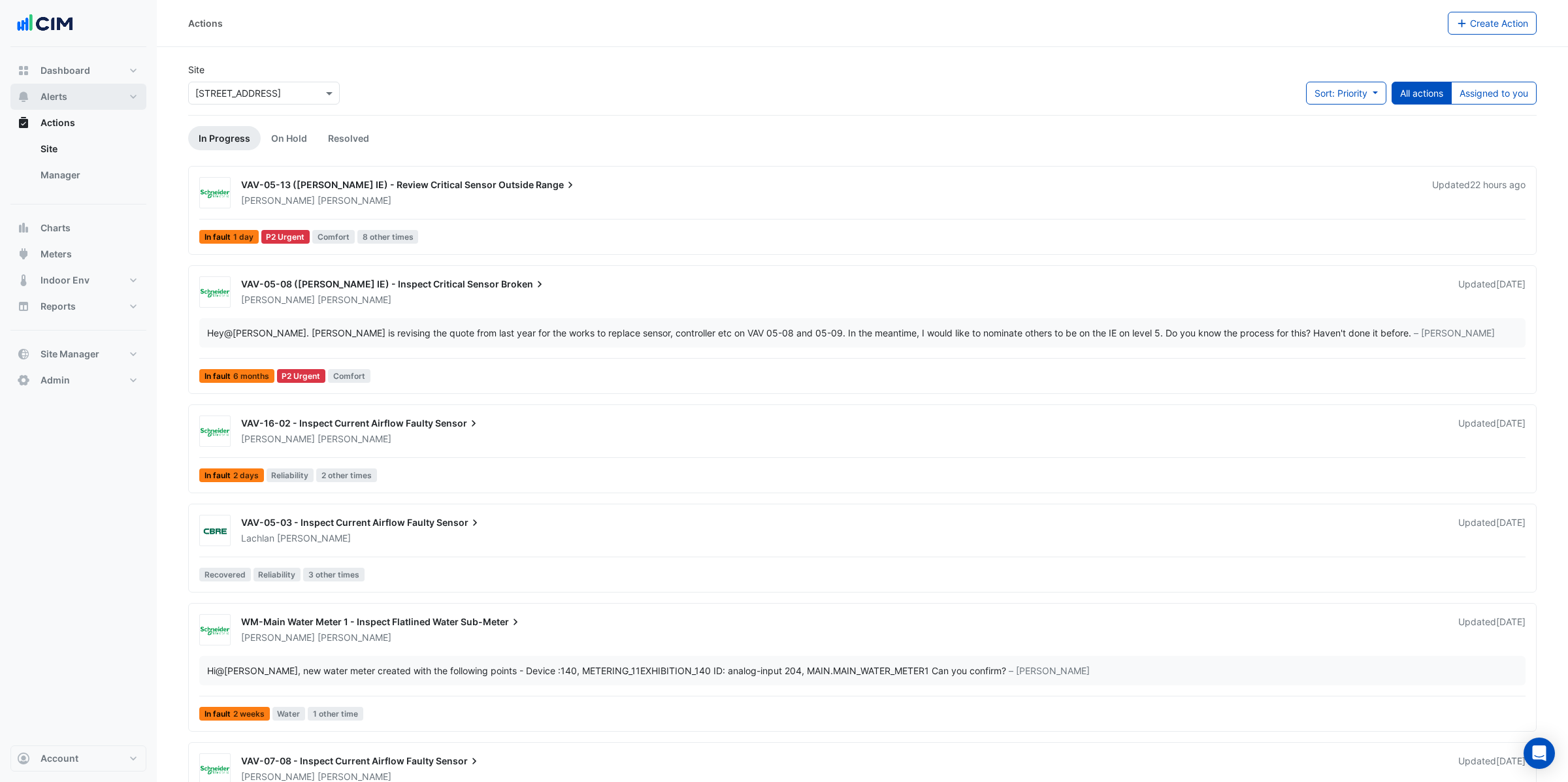
click at [89, 100] on button "Alerts" at bounding box center [78, 96] width 136 height 26
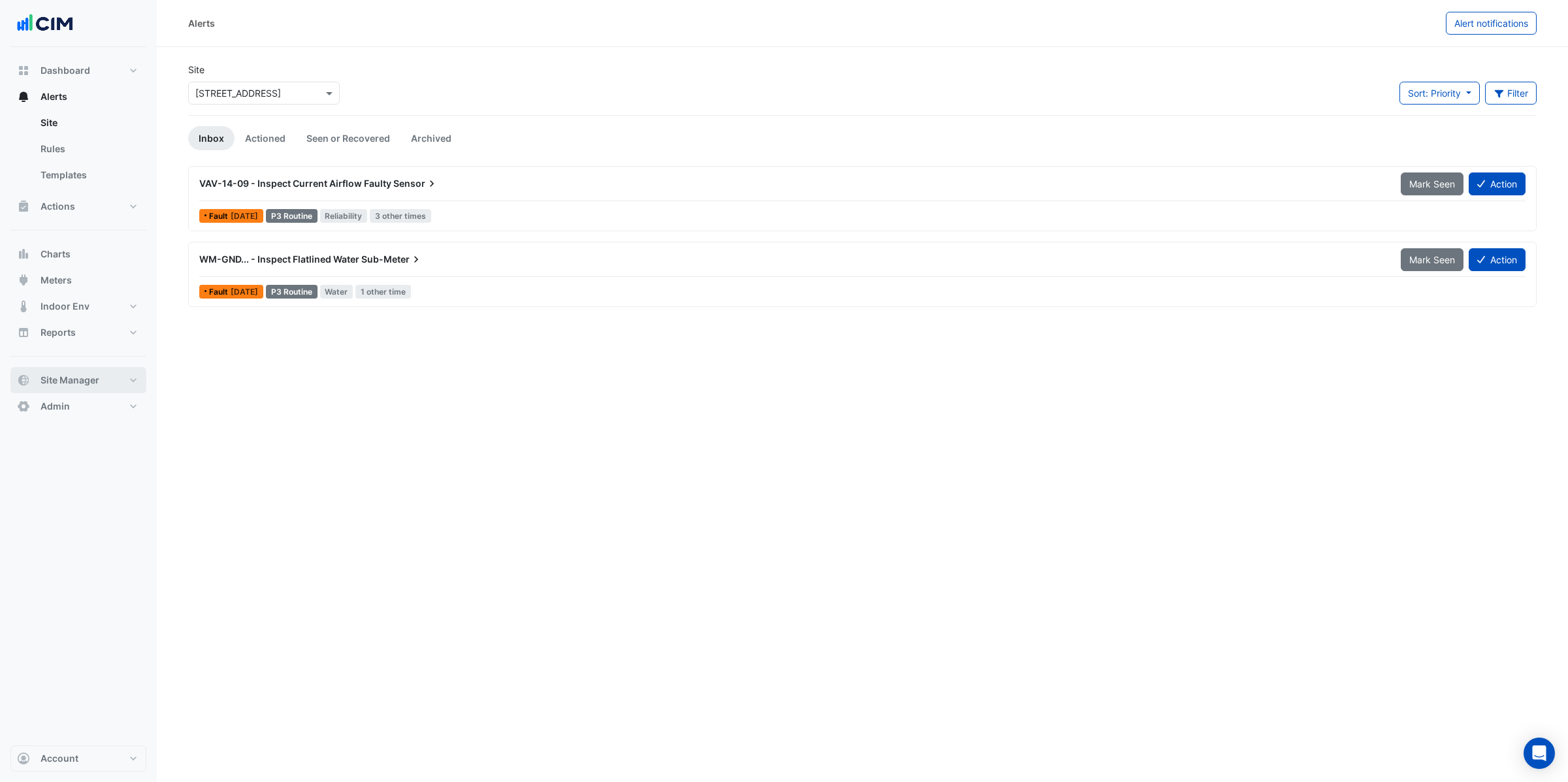
click at [71, 382] on span "Site Manager" at bounding box center [69, 380] width 59 height 13
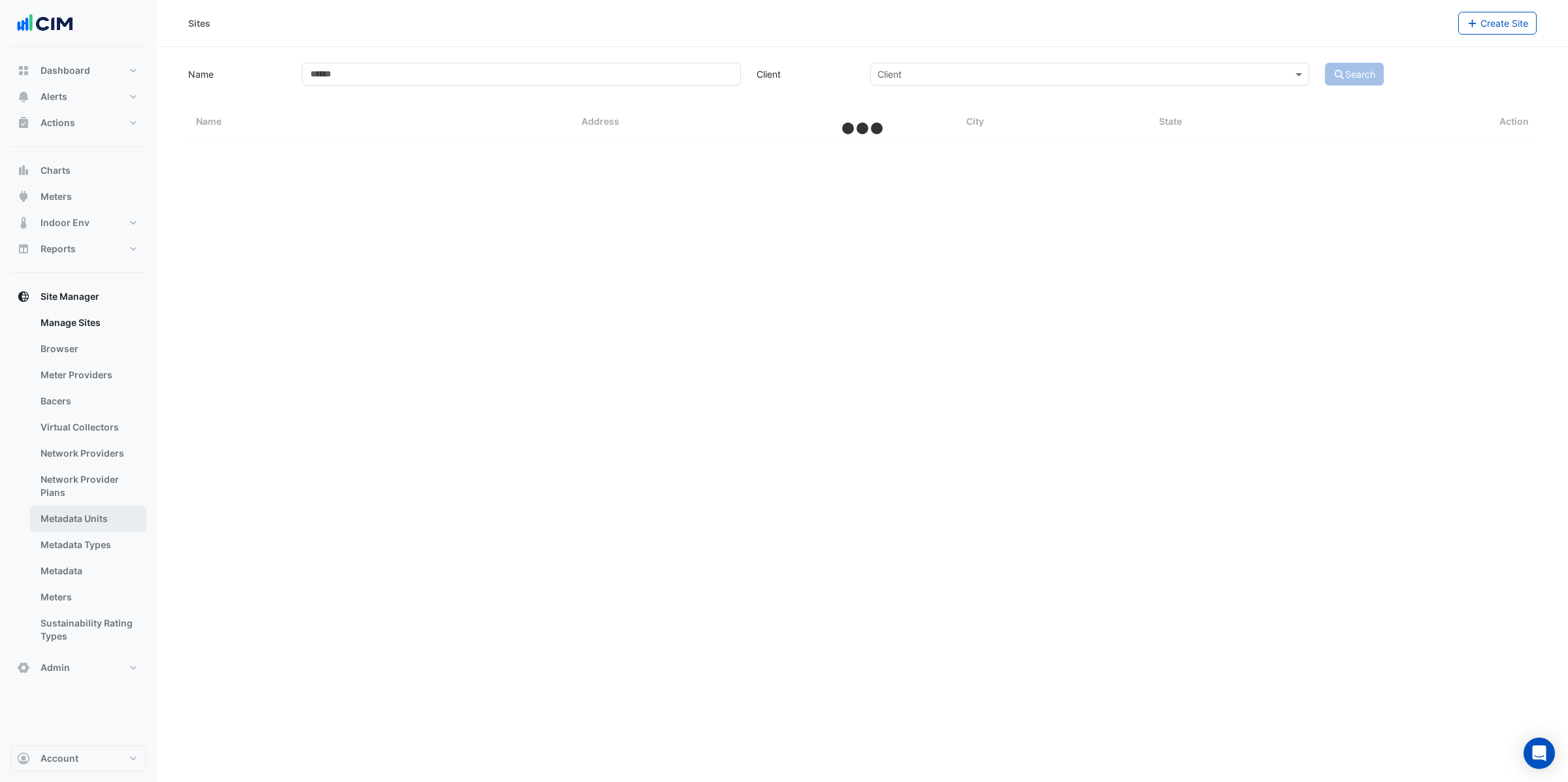
select select "***"
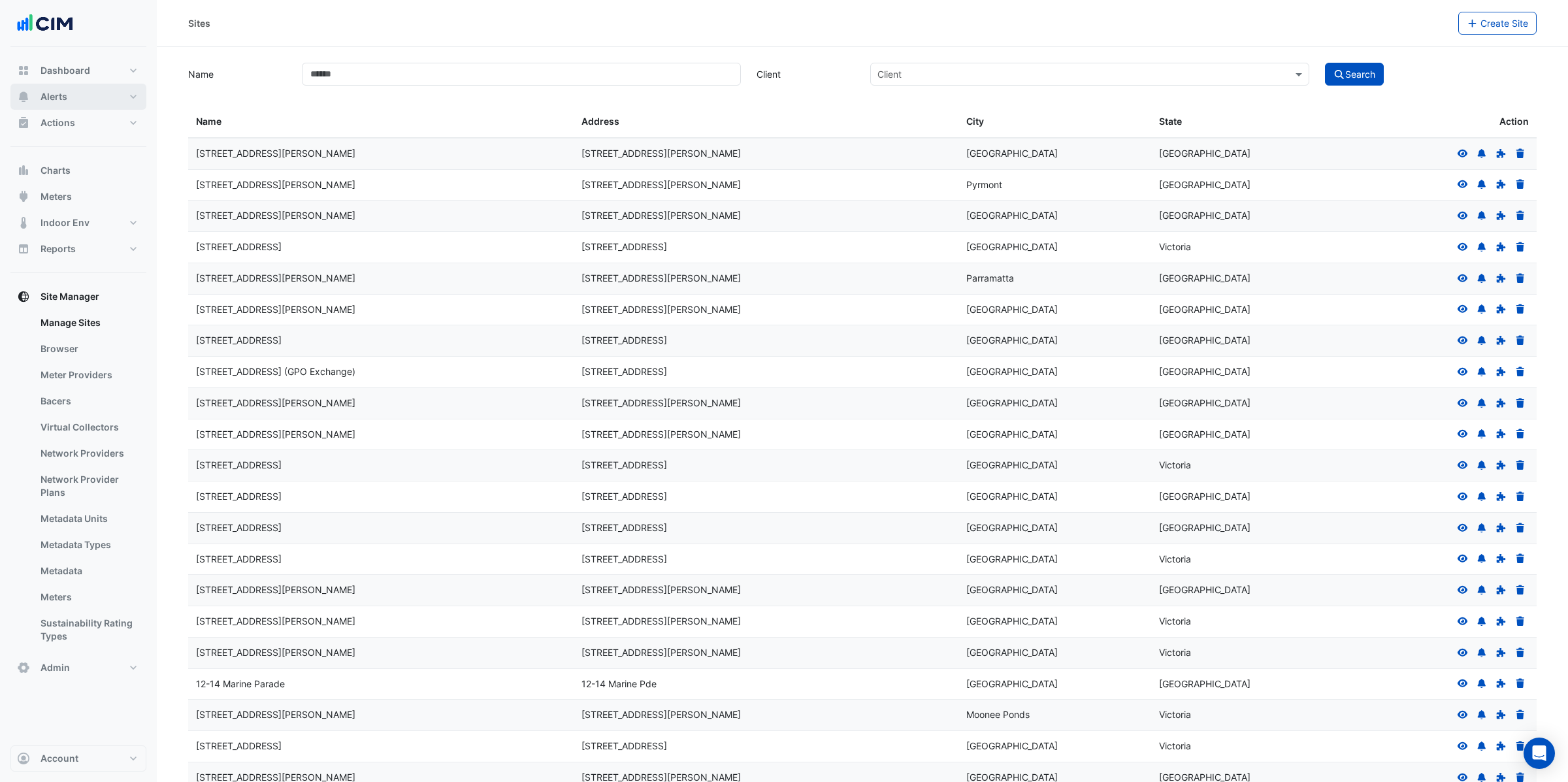
click at [64, 102] on span "Alerts" at bounding box center [54, 96] width 27 height 13
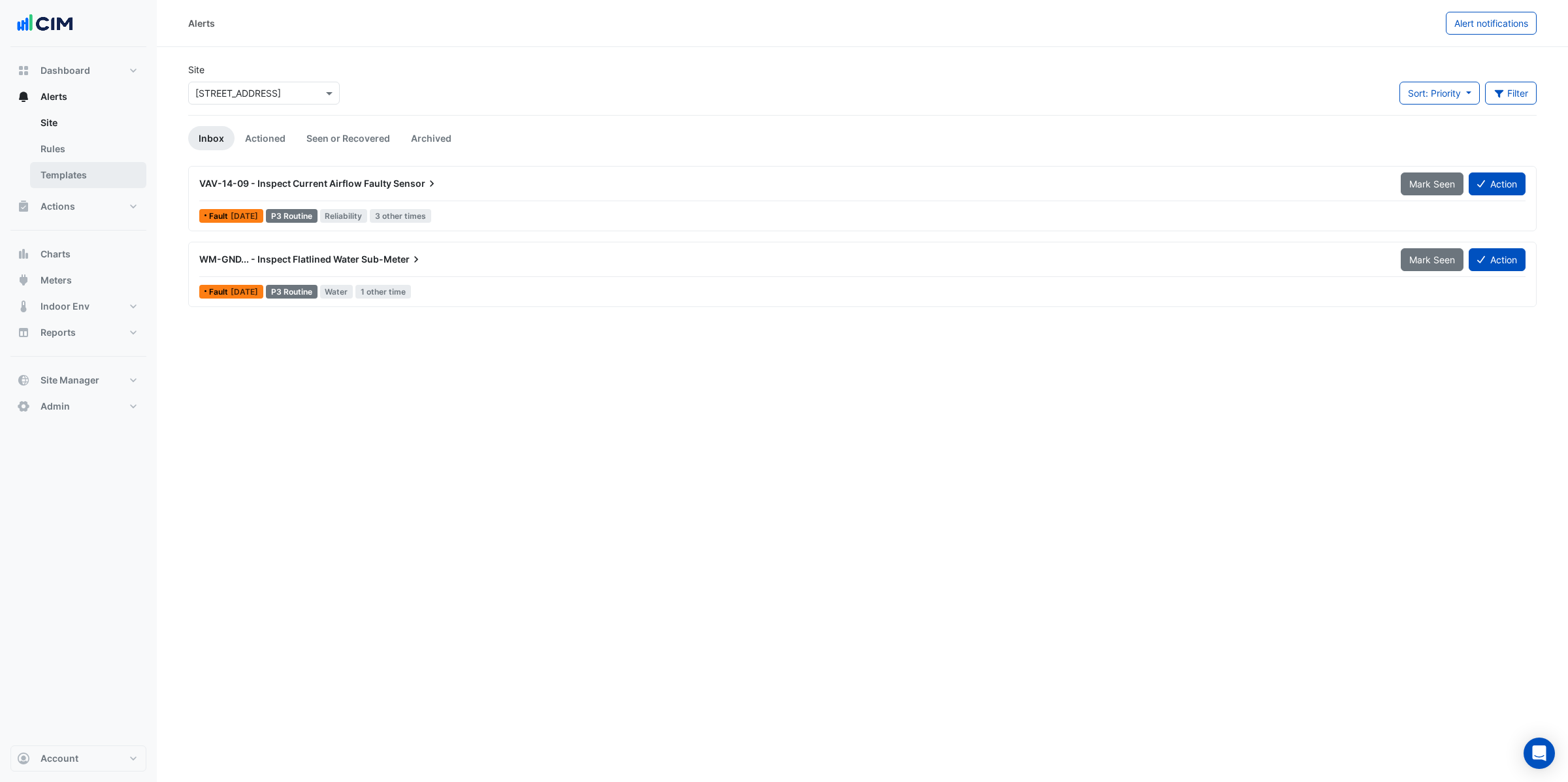
click at [71, 177] on link "Templates" at bounding box center [87, 175] width 116 height 26
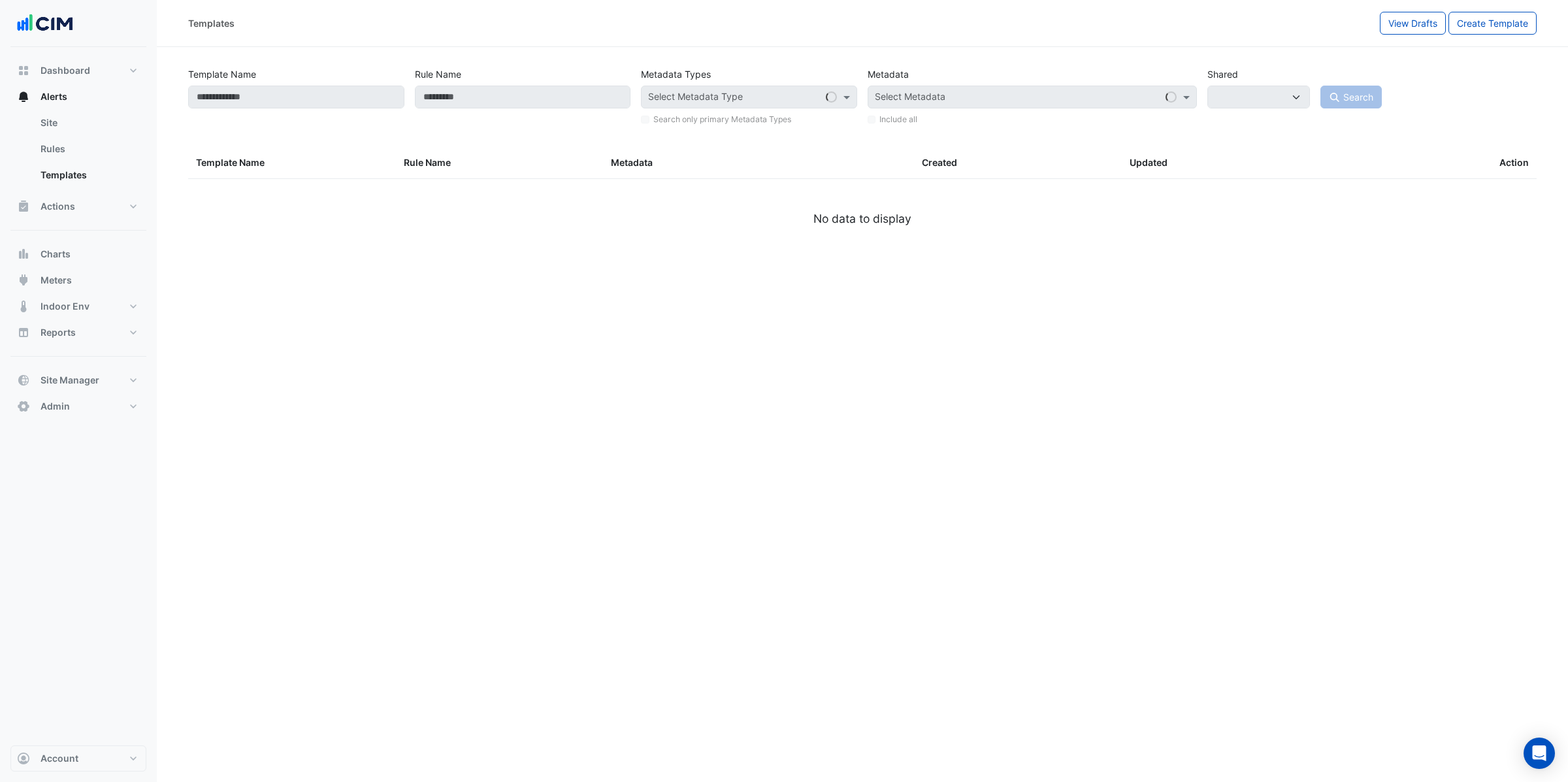
select select
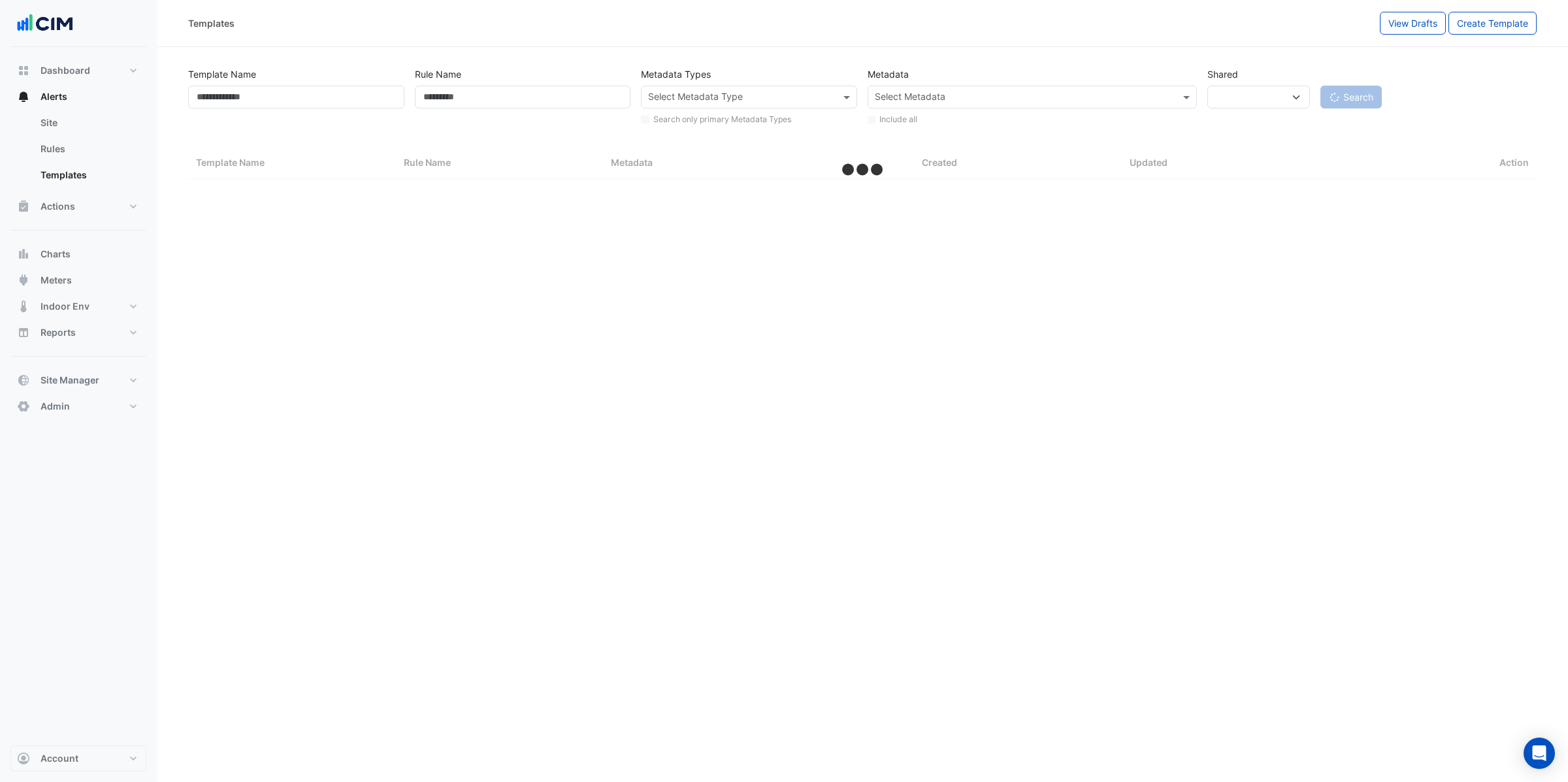
select select "***"
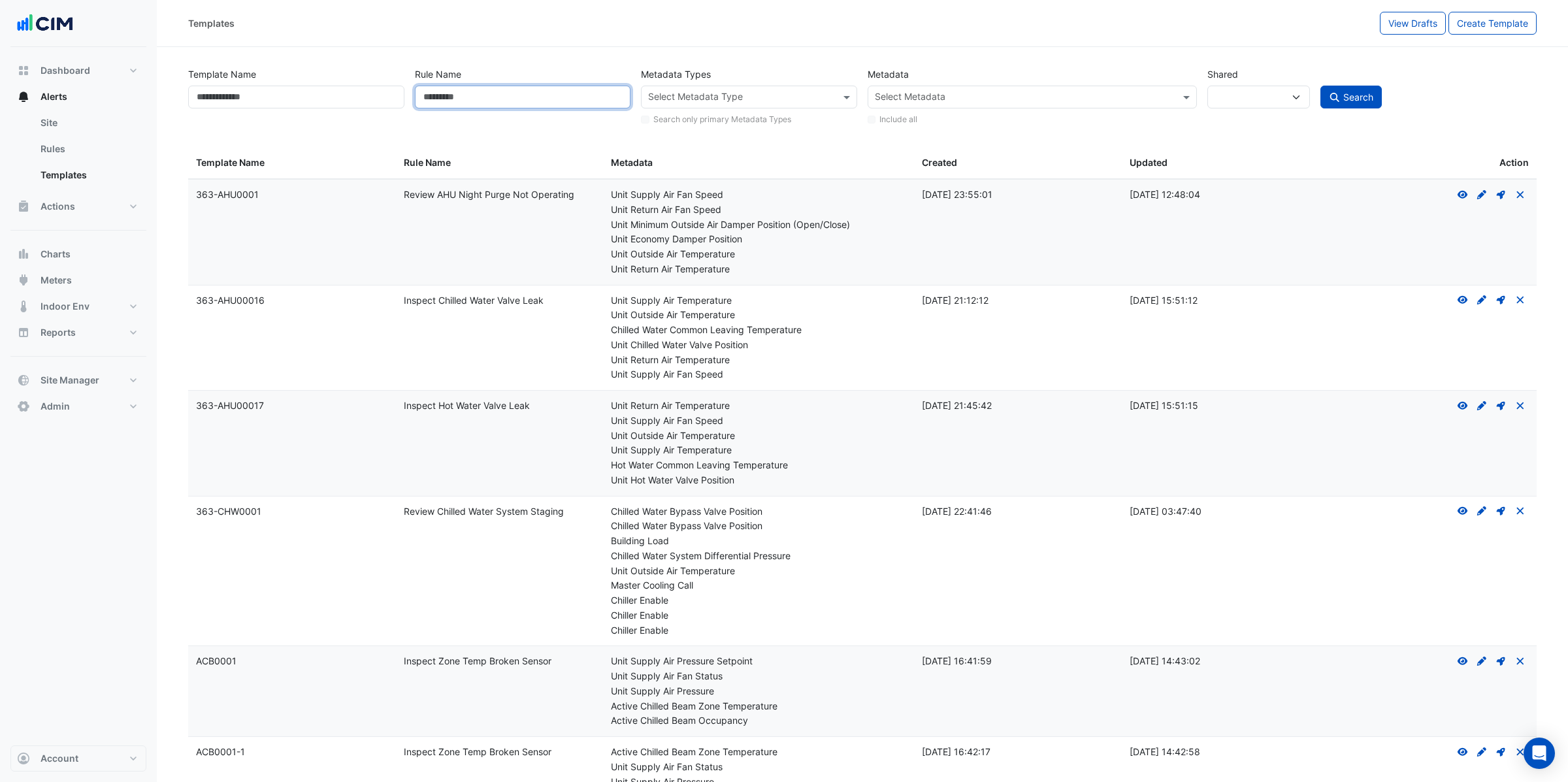
click at [531, 98] on input "Rule Name" at bounding box center [523, 96] width 216 height 23
drag, startPoint x: 397, startPoint y: 298, endPoint x: 740, endPoint y: 351, distance: 347.1
click at [740, 351] on div "Template Name: 363-AHU00016 Rule Name: Inspect Chilled Water Valve Leak Metadat…" at bounding box center [862, 338] width 1348 height 105
click at [597, 299] on datatable-body-cell "Rule Name: Inspect Chilled Water Valve Leak" at bounding box center [499, 338] width 207 height 105
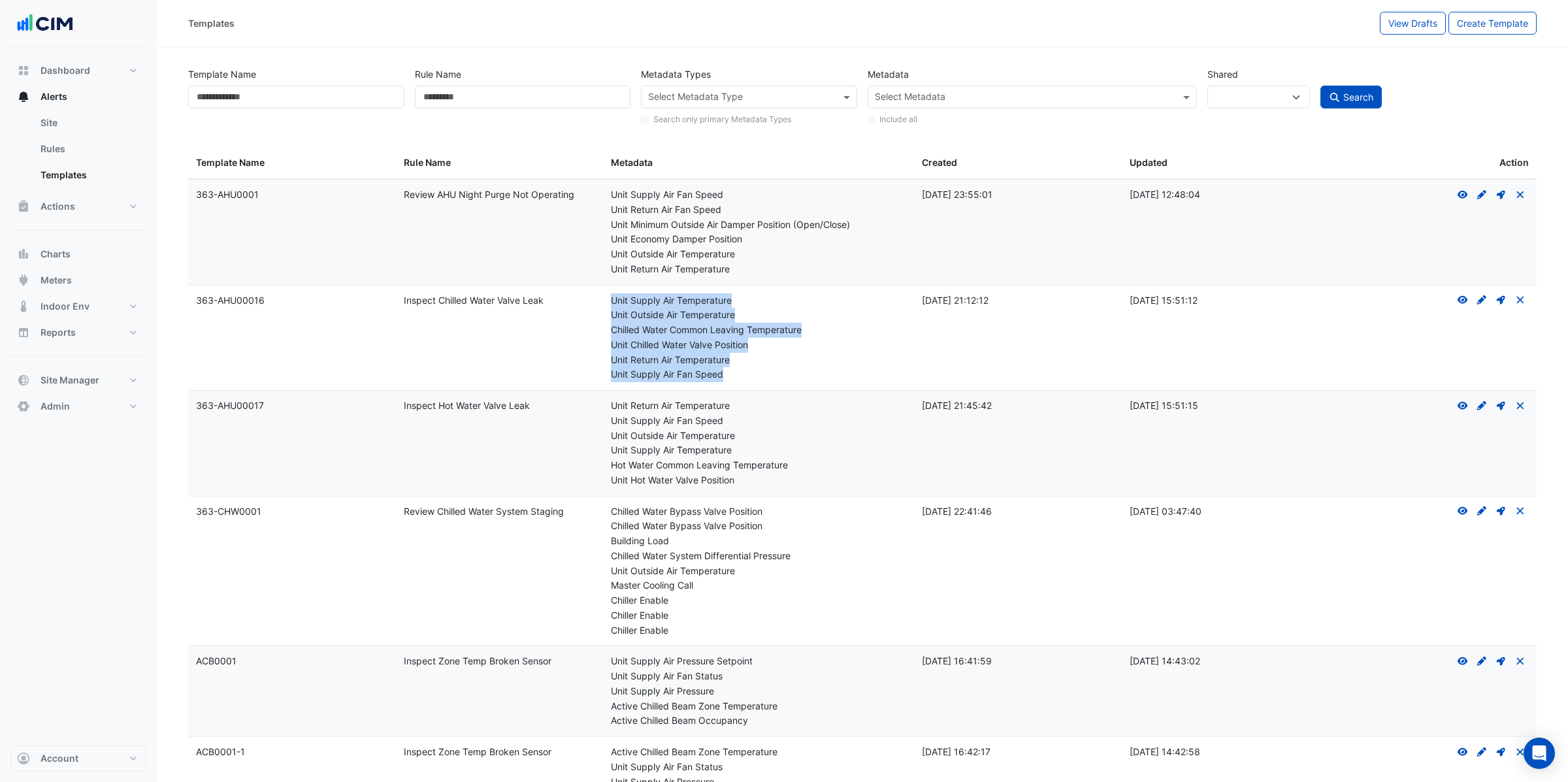
drag, startPoint x: 607, startPoint y: 299, endPoint x: 784, endPoint y: 381, distance: 195.1
click at [784, 381] on datatable-body-cell "Metadata: Unit Supply Air Temperature Unit Outside Air Temperature Chilled Wate…" at bounding box center [758, 338] width 310 height 105
click at [1445, 282] on datatable-body-cell "View Create Draft - to edit a template, you first need to create a draft, and t…" at bounding box center [1432, 232] width 207 height 105
click at [1463, 304] on icon at bounding box center [1462, 300] width 11 height 8
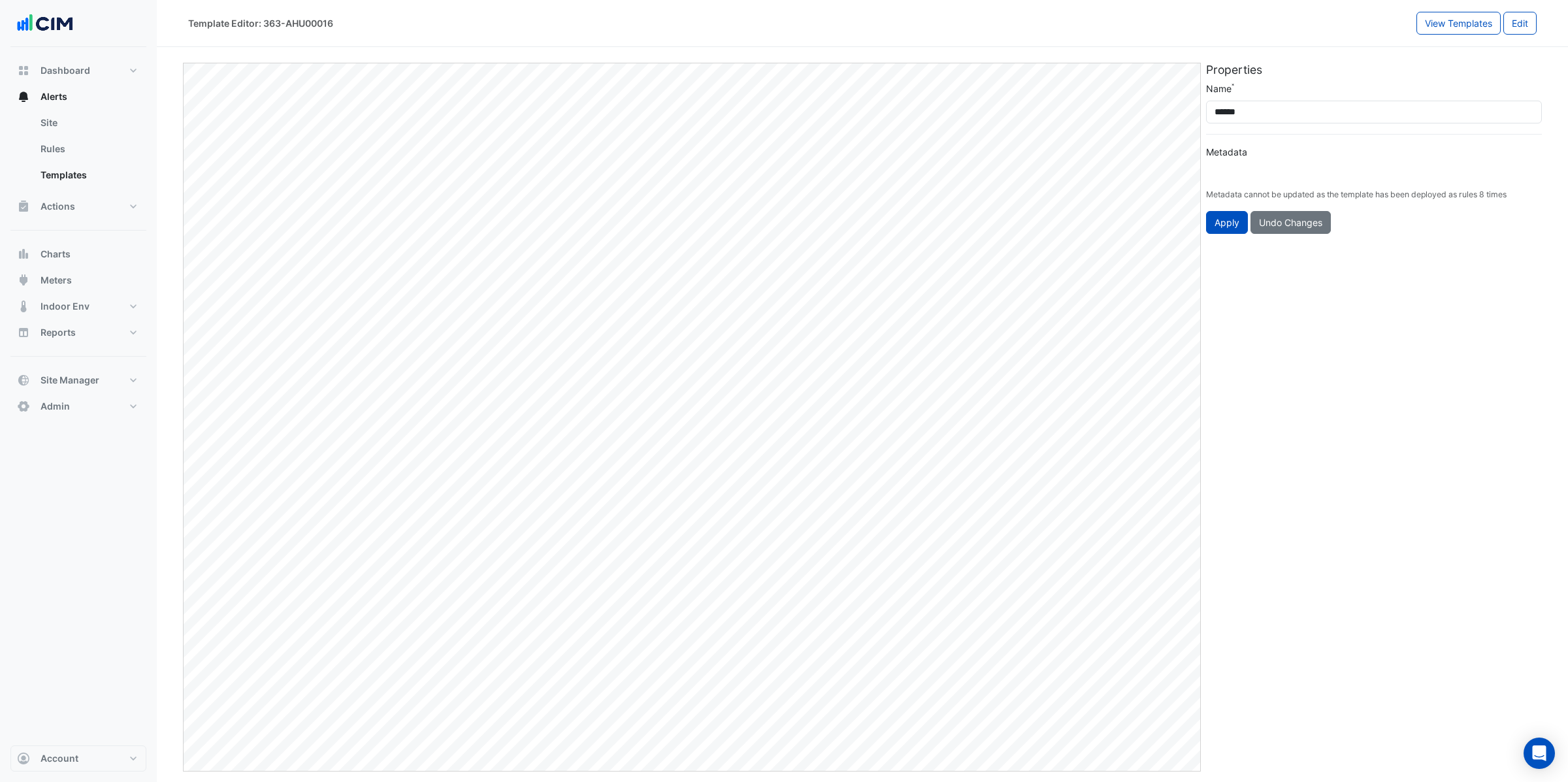
type input "**********"
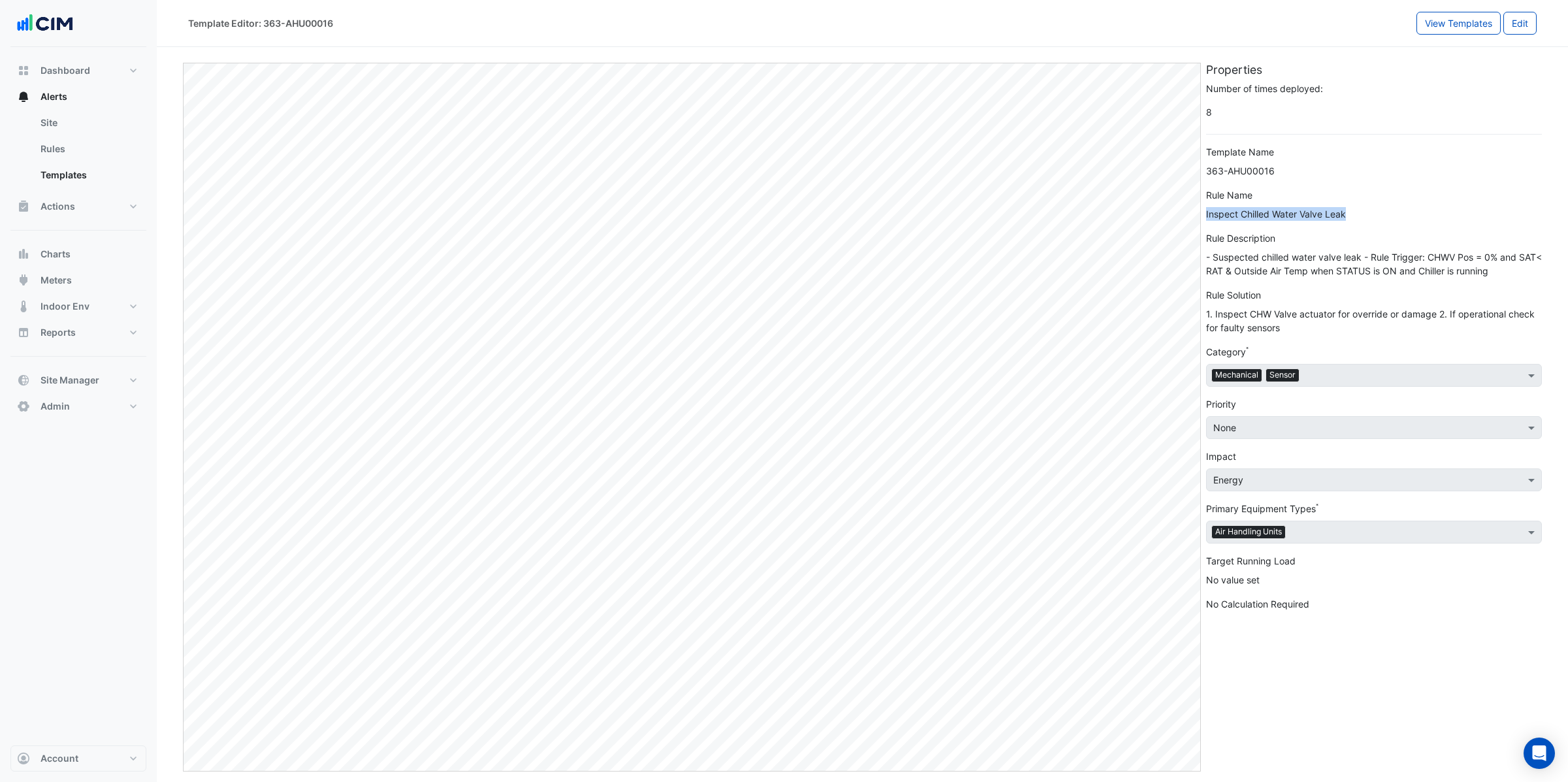
drag, startPoint x: 1204, startPoint y: 215, endPoint x: 1371, endPoint y: 221, distance: 167.1
click at [1371, 221] on div "Number of times deployed: 8 Template Name 363-AHU00016 Rule Name Inspect Chille…" at bounding box center [1374, 351] width 351 height 540
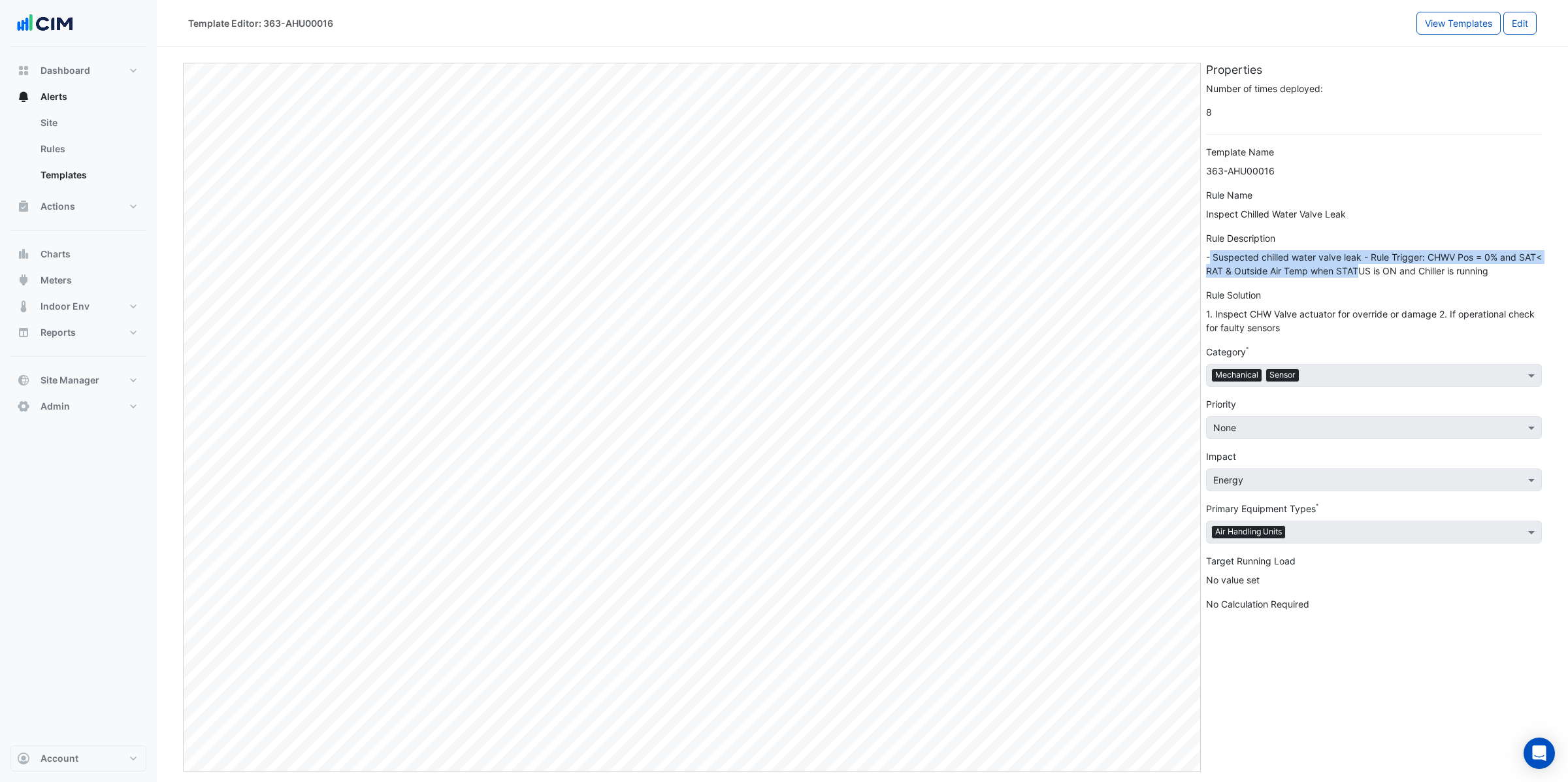
drag, startPoint x: 1210, startPoint y: 257, endPoint x: 1383, endPoint y: 266, distance: 173.2
click at [1383, 266] on div "- Suspected chilled water valve leak - Rule Trigger: CHWV Pos = 0% and SAT< RAT…" at bounding box center [1374, 264] width 336 height 28
click at [62, 122] on link "Site" at bounding box center [87, 123] width 116 height 26
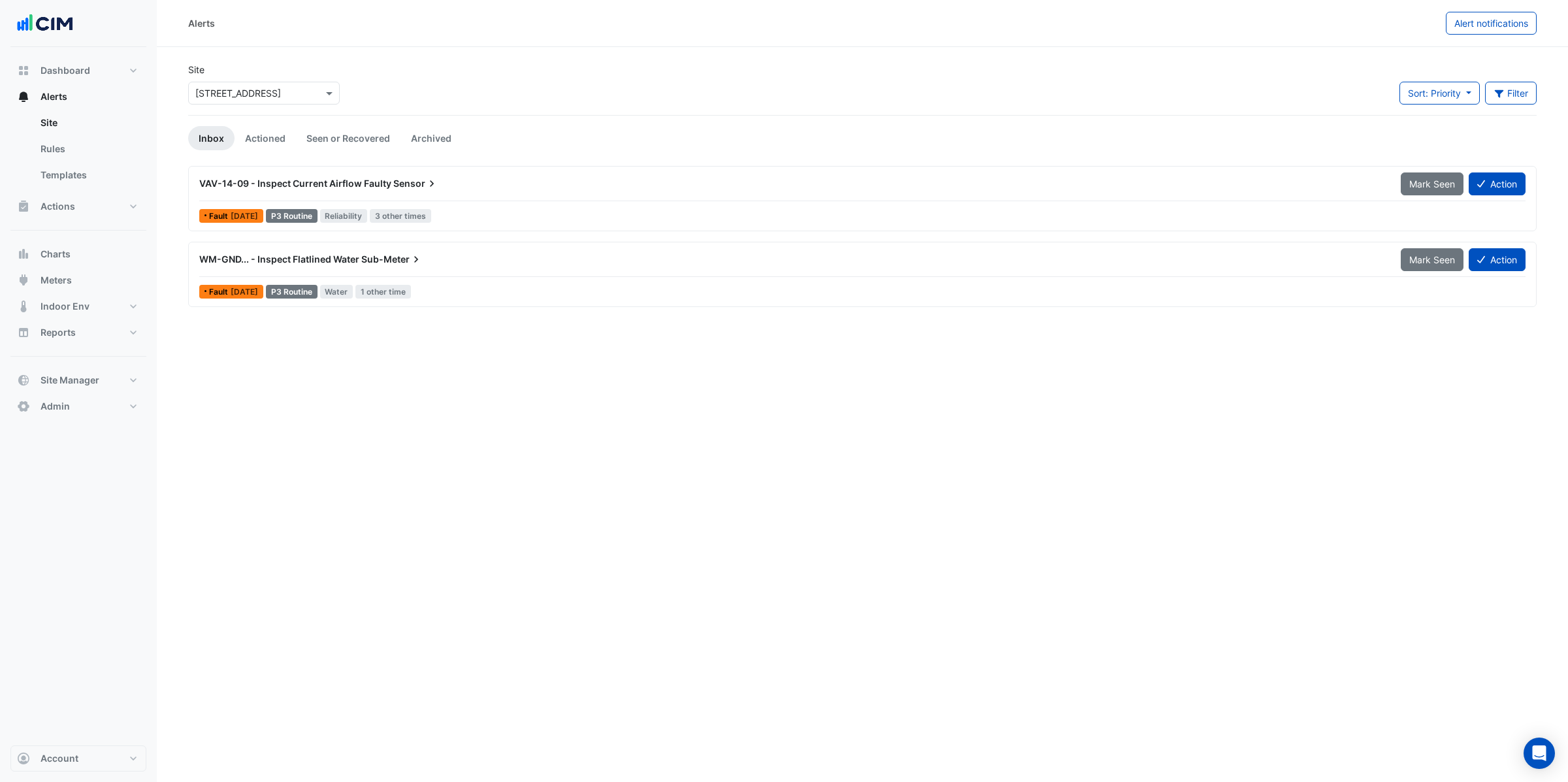
click at [451, 189] on div "VAV-14-09 - Inspect Current Airflow Faulty Sensor" at bounding box center [791, 183] width 1185 height 13
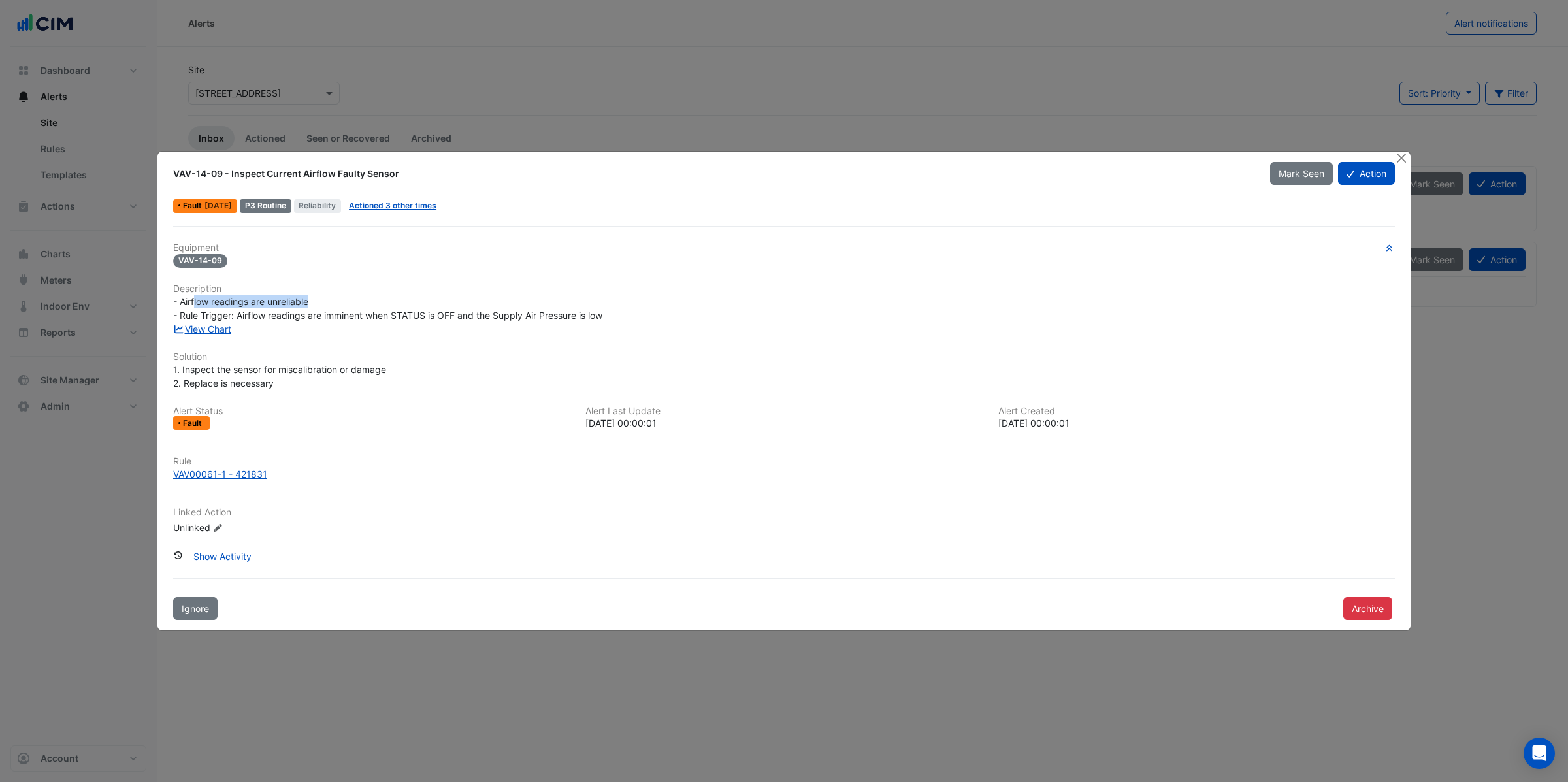
drag, startPoint x: 194, startPoint y: 302, endPoint x: 311, endPoint y: 302, distance: 117.0
click at [311, 302] on div "- Airflow readings are unreliable - Rule Trigger: Airflow readings are imminent…" at bounding box center [784, 309] width 1222 height 28
click at [877, 244] on h6 "Equipment" at bounding box center [784, 247] width 1222 height 11
click at [1370, 180] on button "Action" at bounding box center [1366, 173] width 57 height 23
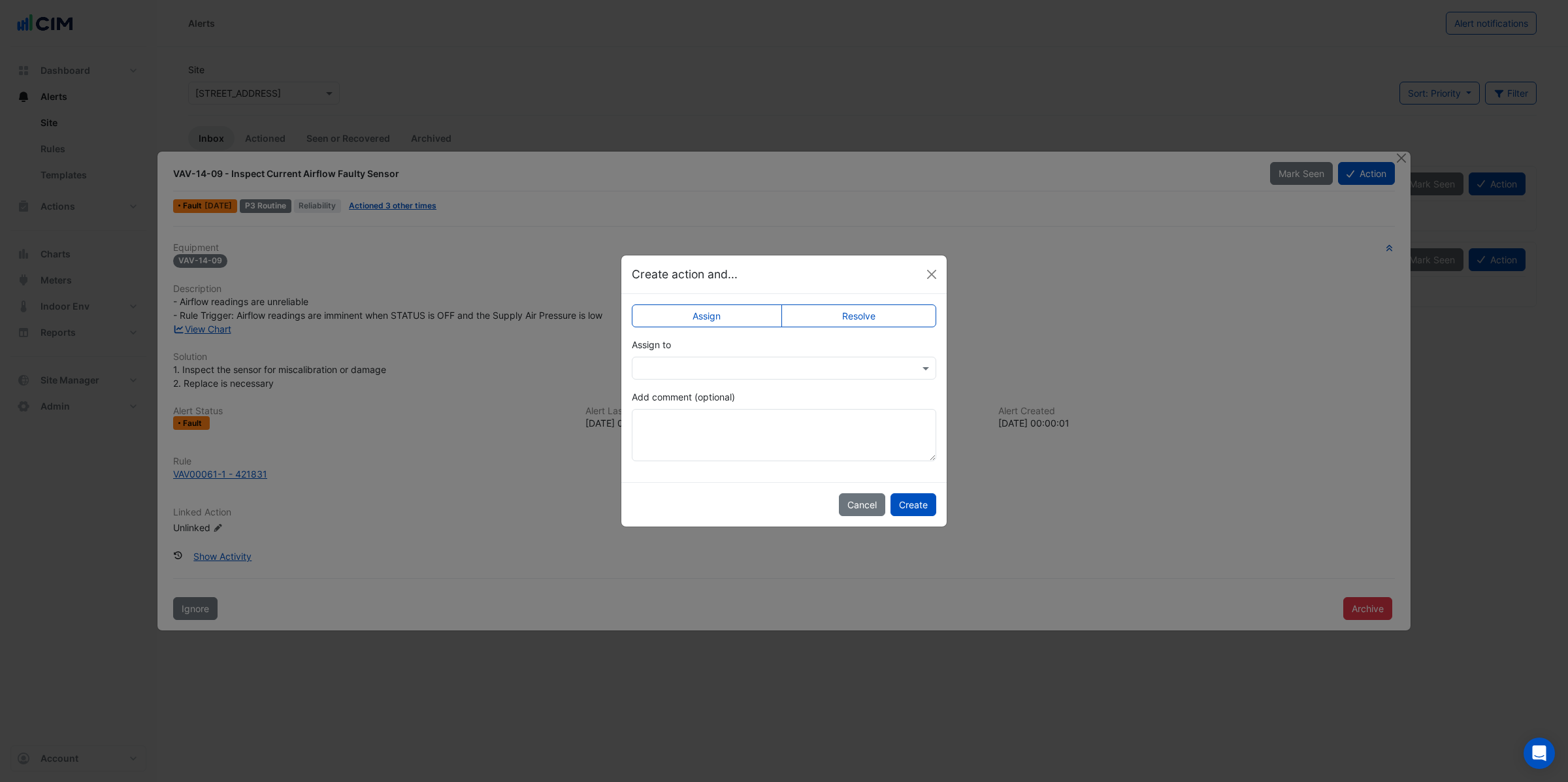
click at [733, 374] on input "text" at bounding box center [771, 369] width 264 height 14
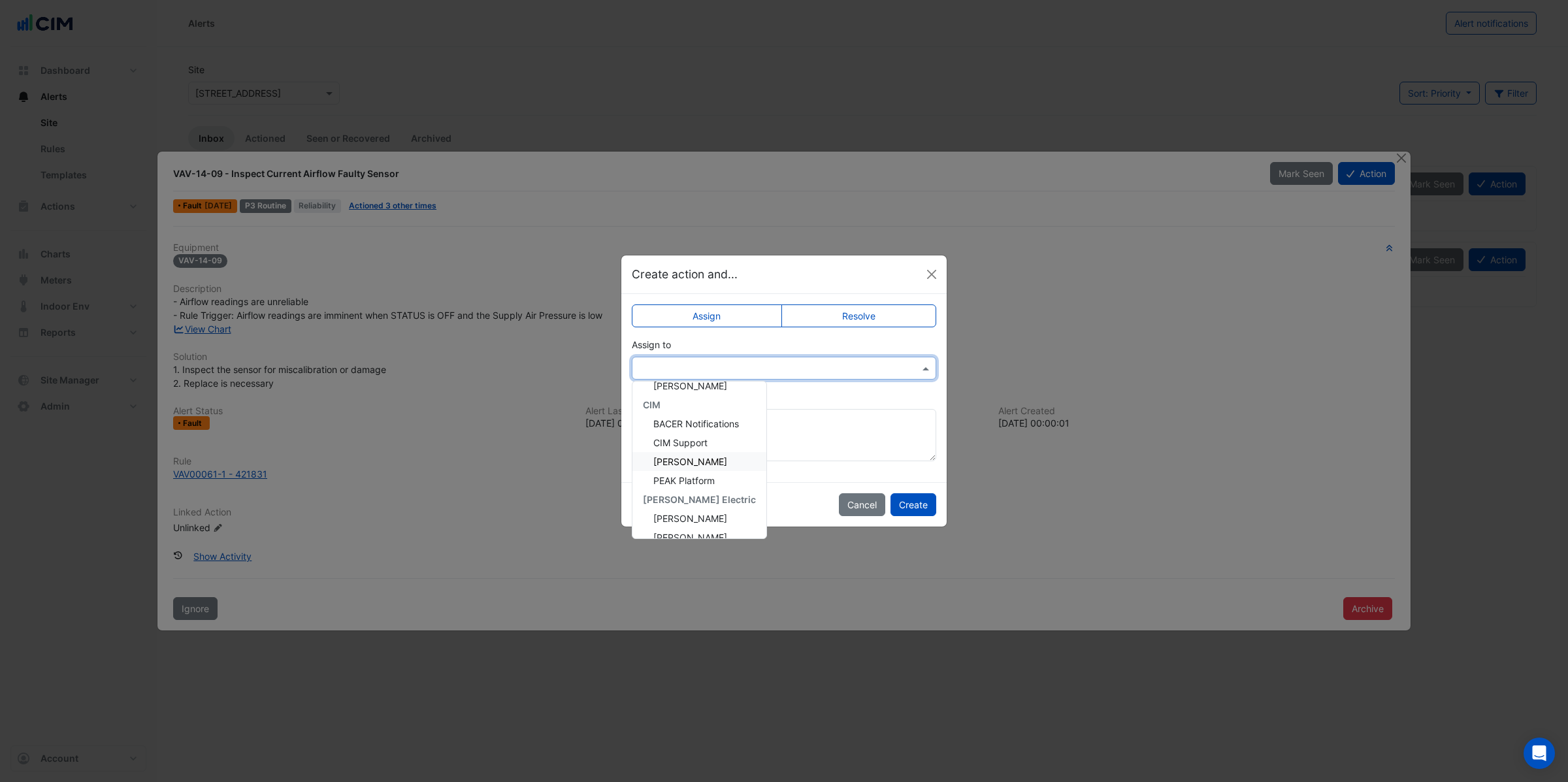
scroll to position [195, 0]
click at [703, 504] on span "Akarsh Dewan" at bounding box center [690, 505] width 73 height 11
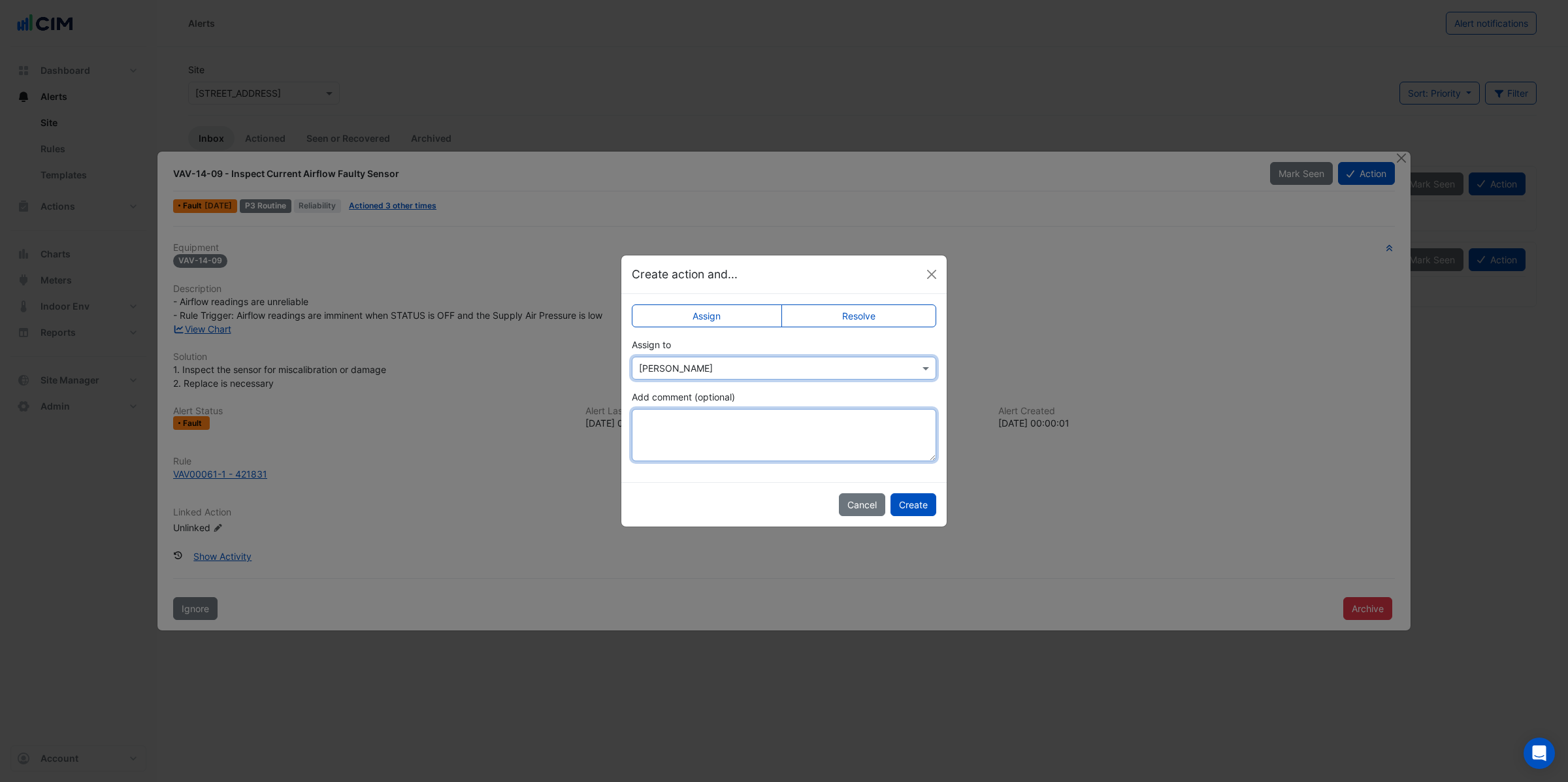
click at [666, 430] on textarea "Add comment (optional)" at bounding box center [784, 435] width 304 height 53
click at [930, 273] on button "Close" at bounding box center [931, 275] width 20 height 20
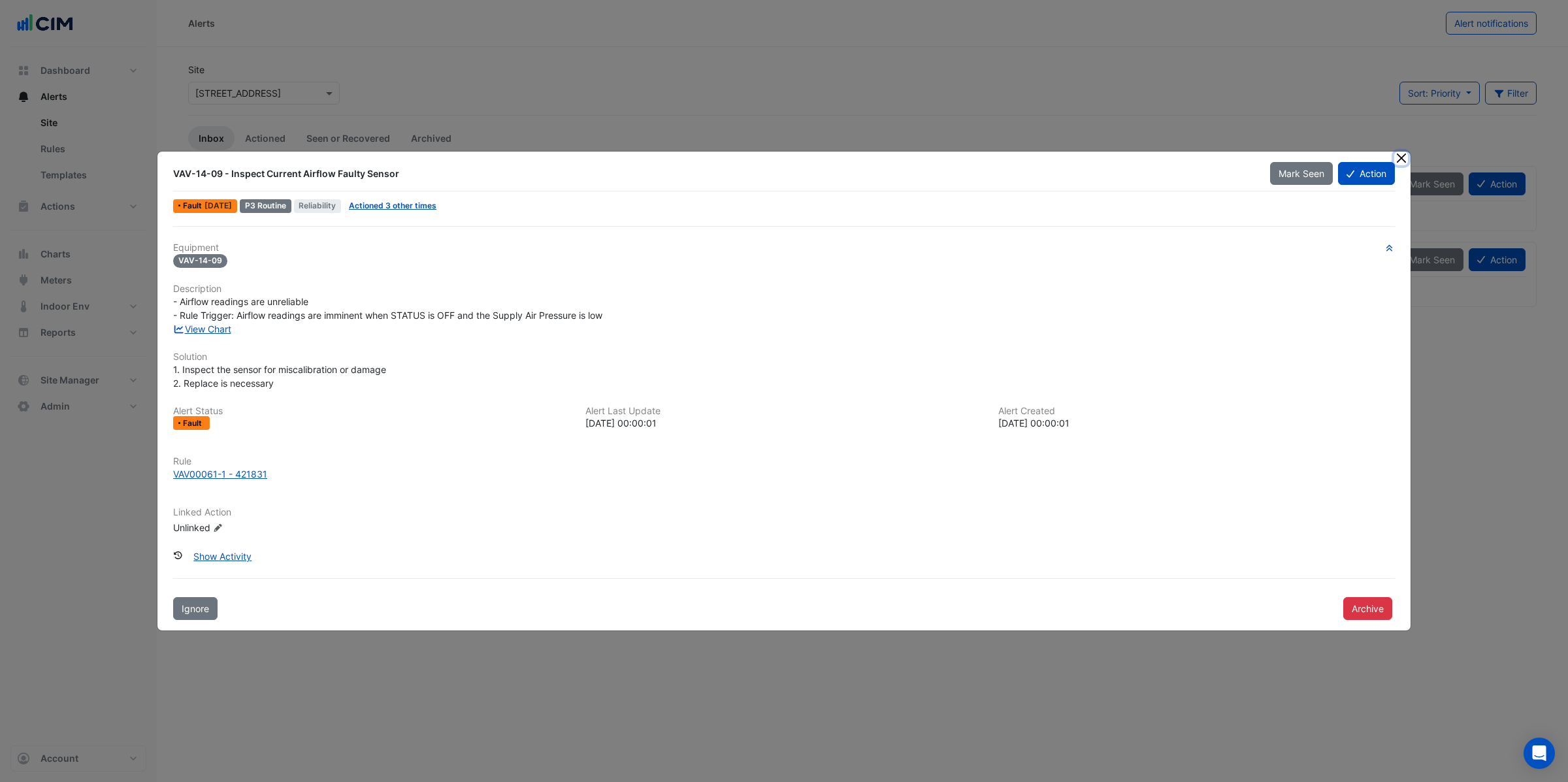
click at [1396, 161] on button "Close" at bounding box center [1400, 159] width 14 height 14
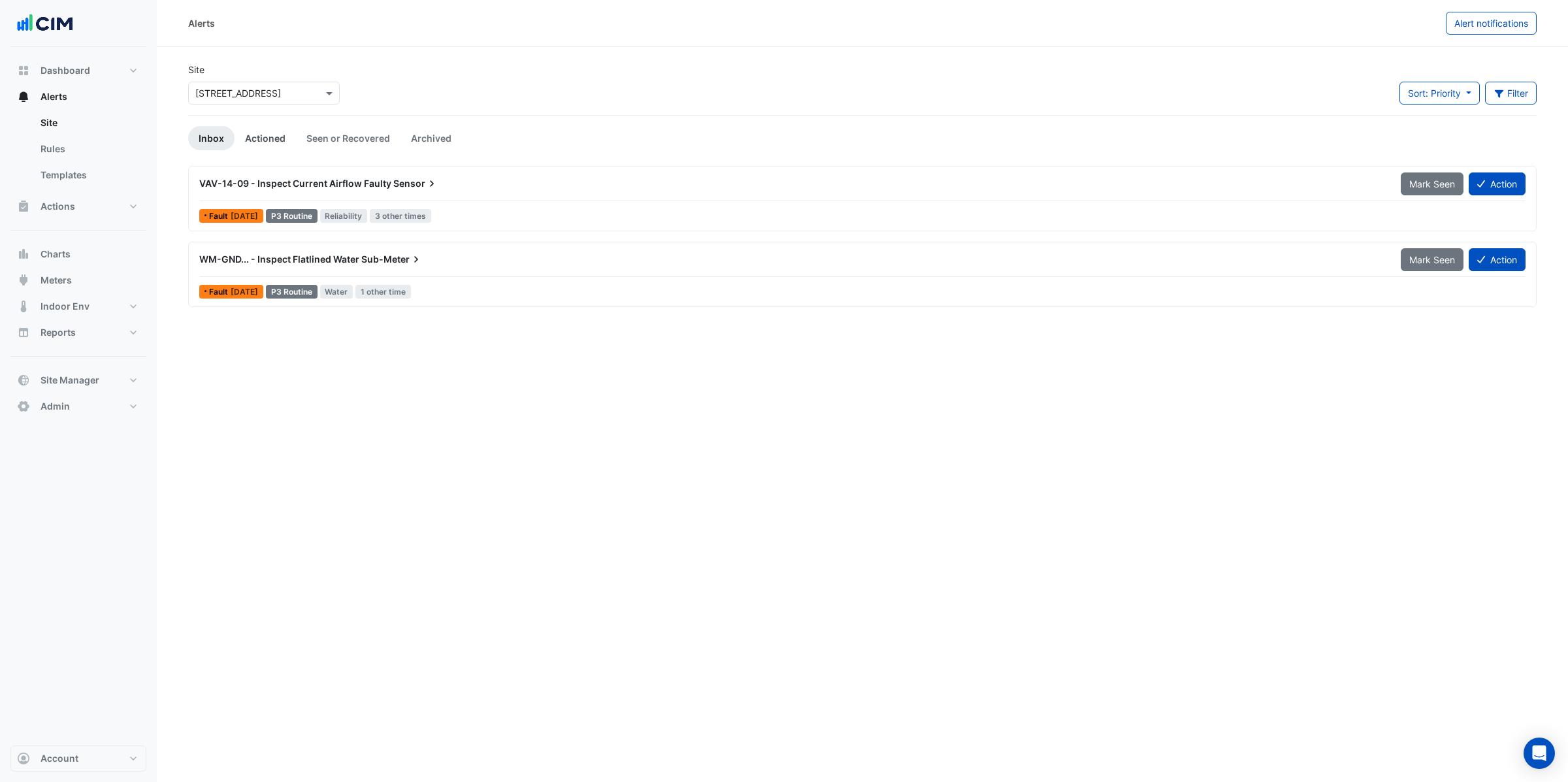
click at [275, 135] on link "Actioned" at bounding box center [265, 138] width 61 height 24
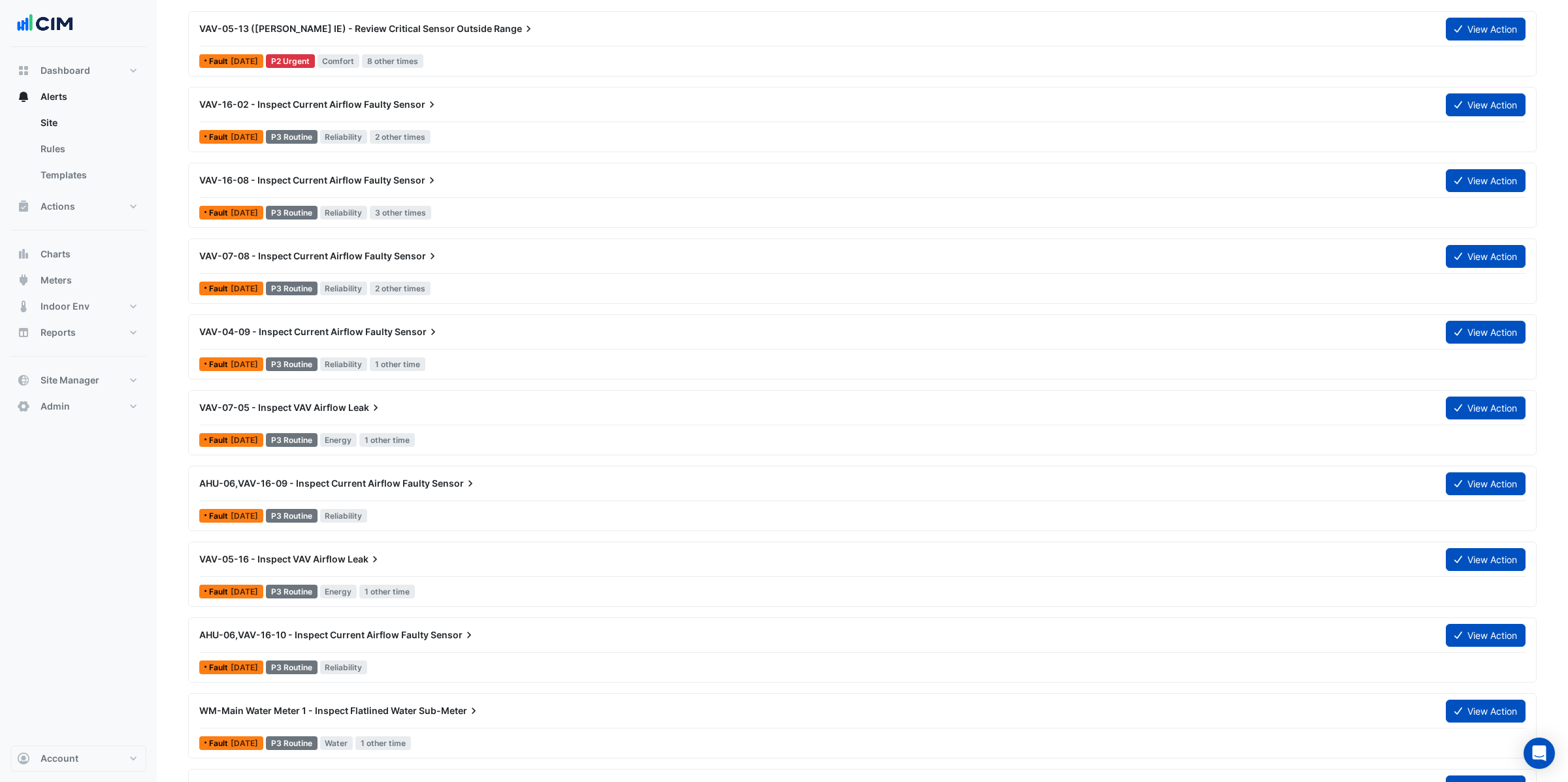
scroll to position [156, 0]
click at [357, 417] on div "VAV-07-05 - Inspect VAV Airflow Leak" at bounding box center [814, 407] width 1247 height 24
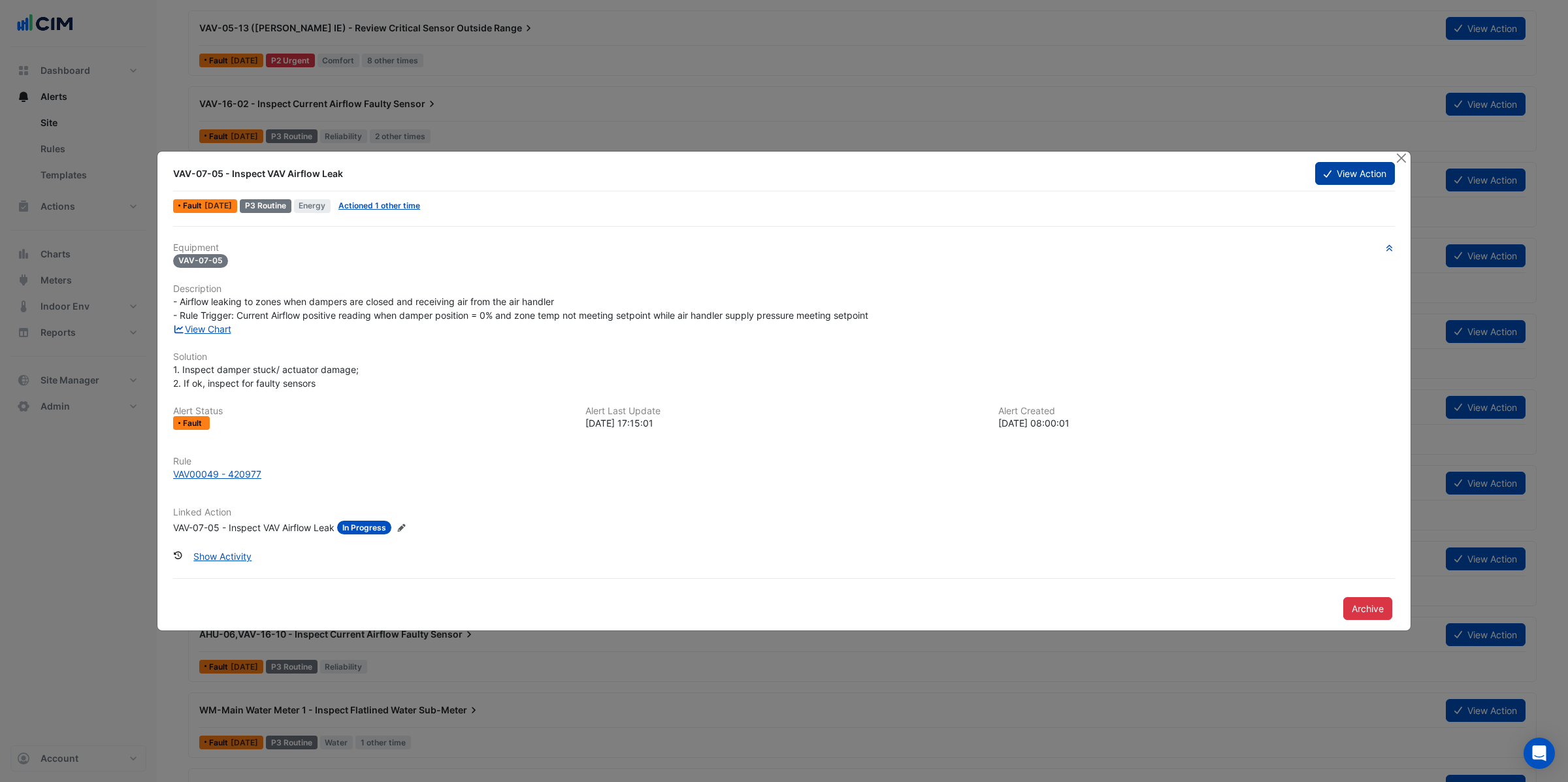
click at [1348, 176] on button "View Action" at bounding box center [1355, 173] width 79 height 23
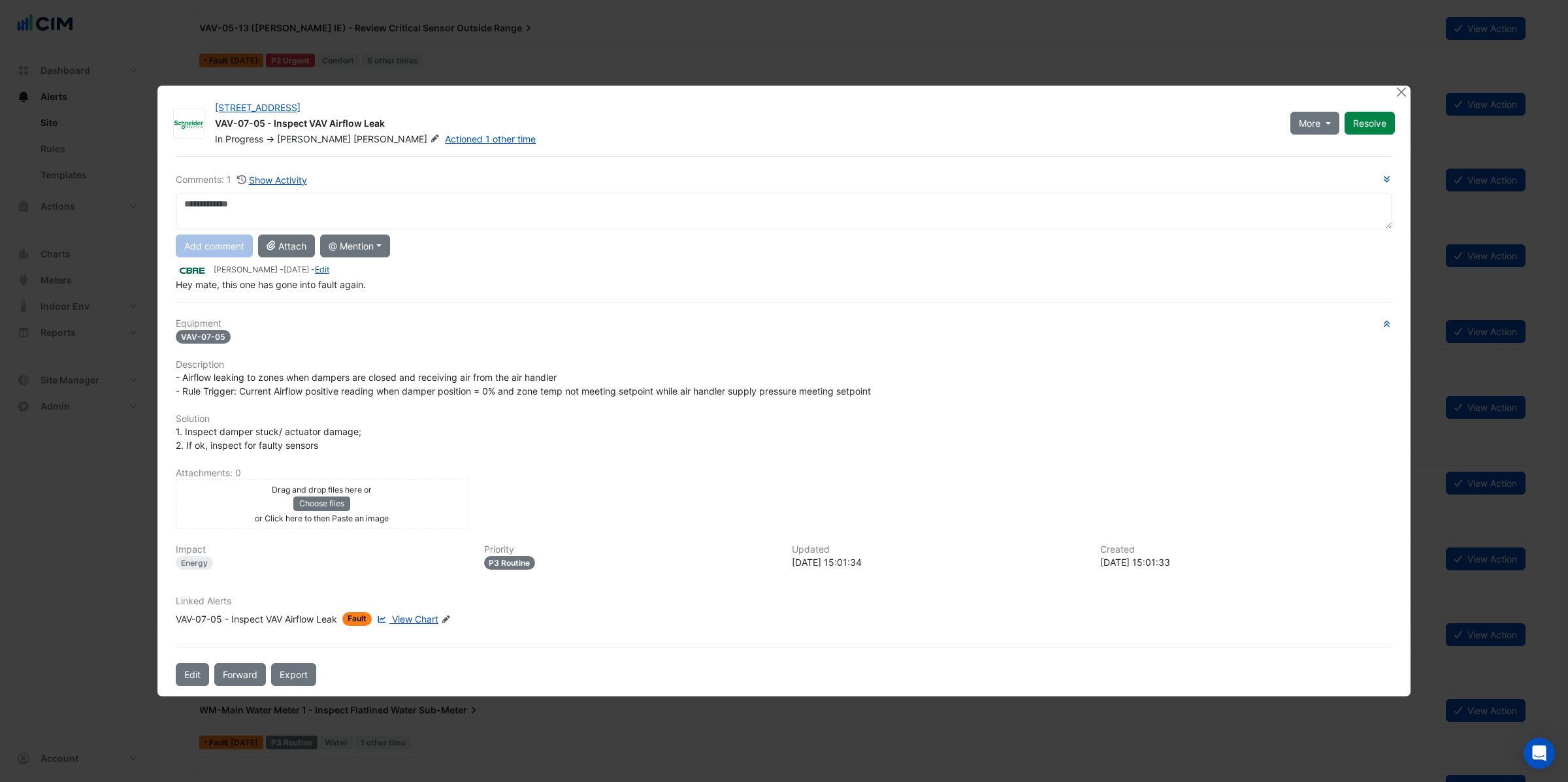
click at [1408, 91] on div at bounding box center [1401, 92] width 16 height 15
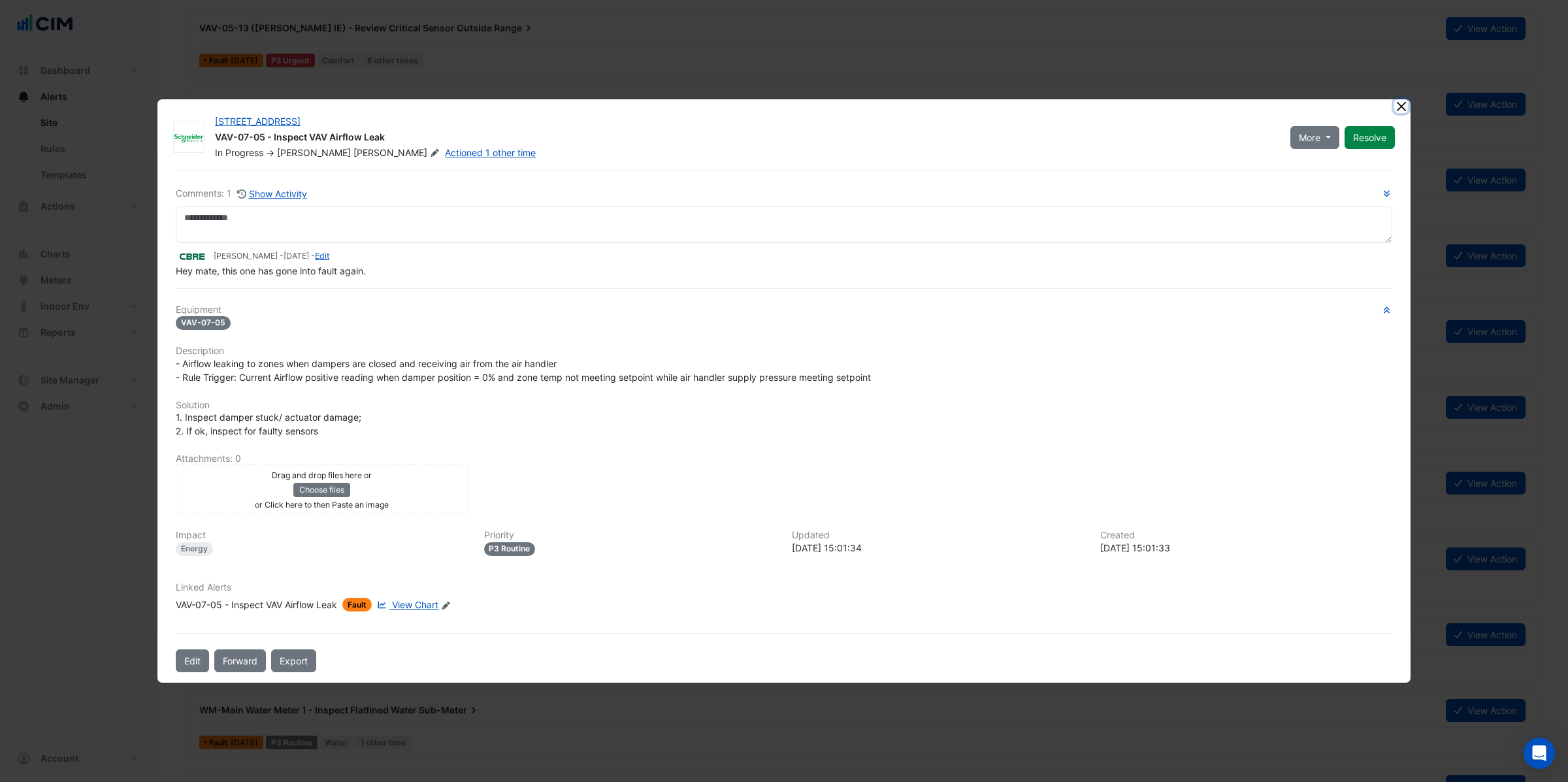
click at [1400, 107] on button "Close" at bounding box center [1400, 106] width 14 height 14
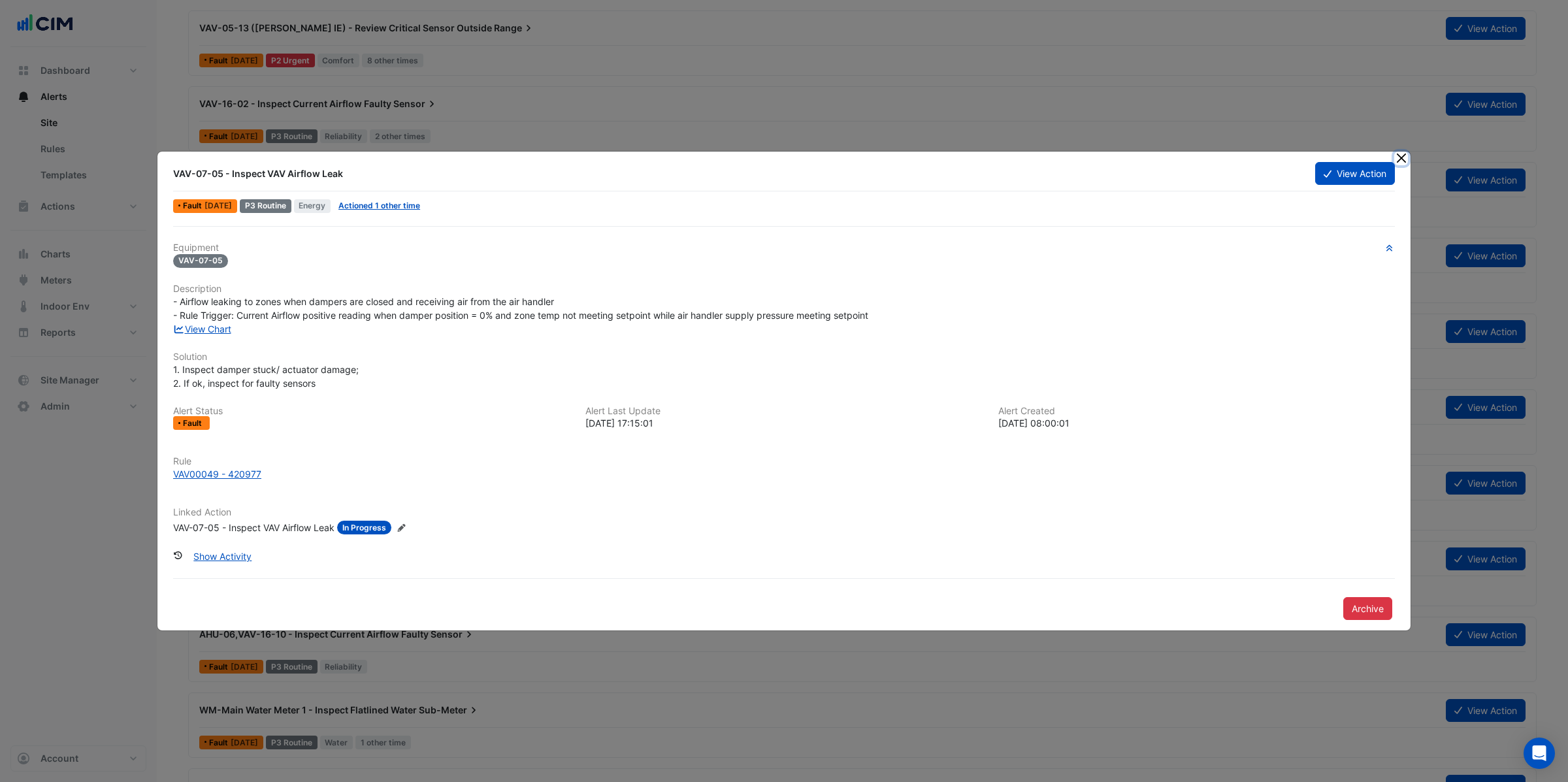
click at [1403, 162] on button "Close" at bounding box center [1400, 159] width 14 height 14
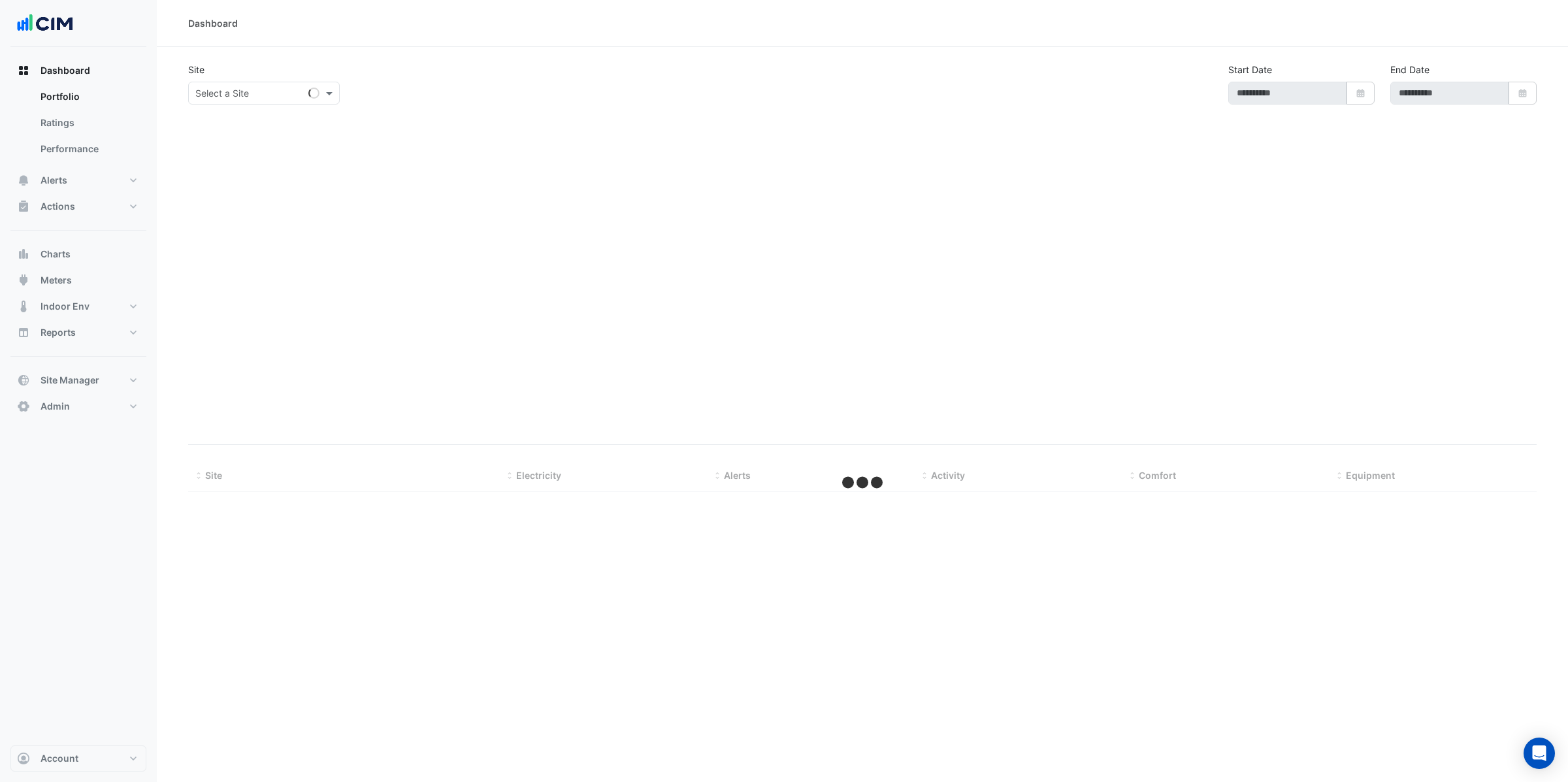
type input "**********"
select select "***"
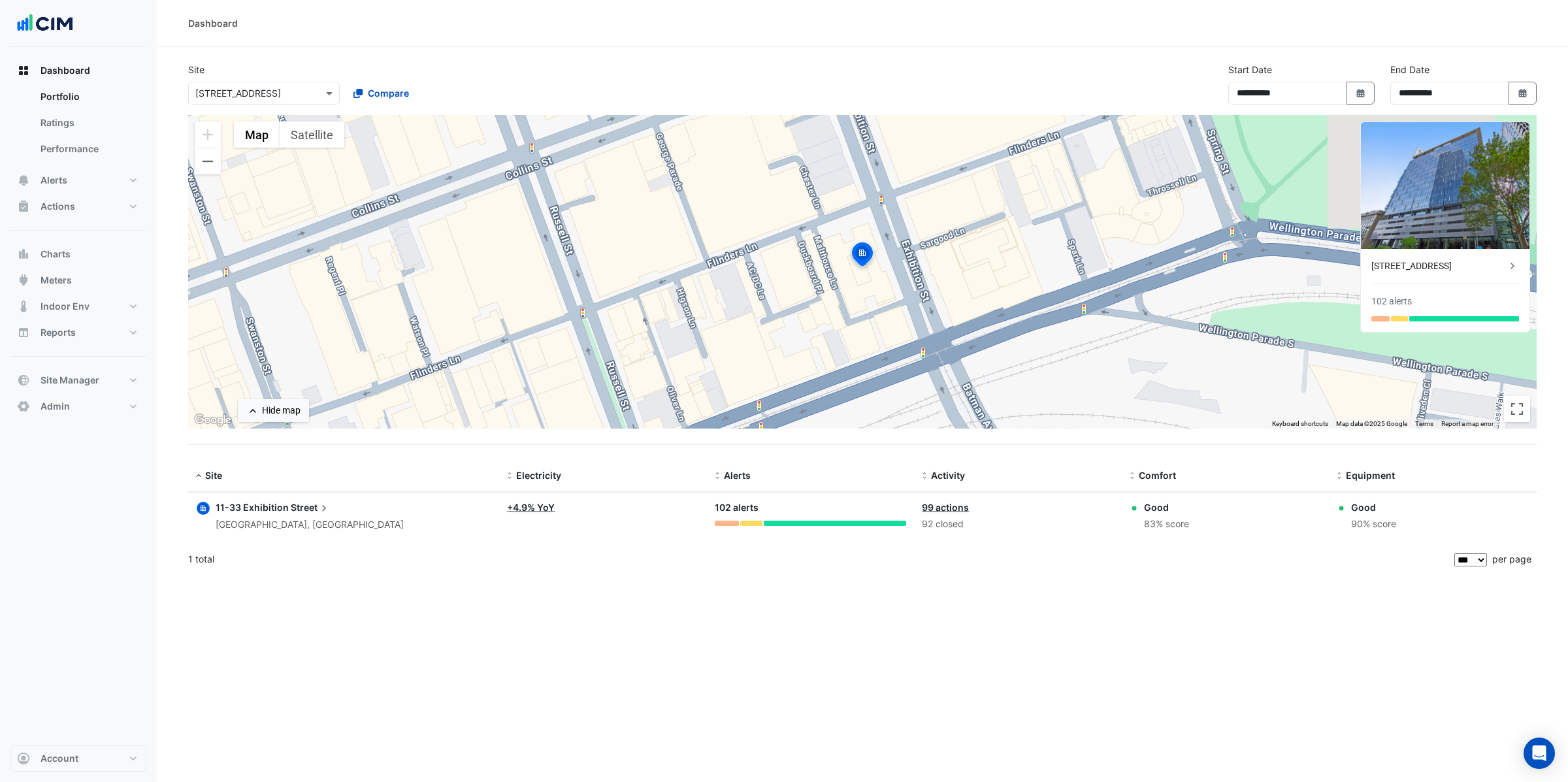
click at [201, 508] on icon "button" at bounding box center [202, 508] width 5 height 5
click at [75, 146] on link "Performance" at bounding box center [87, 149] width 116 height 26
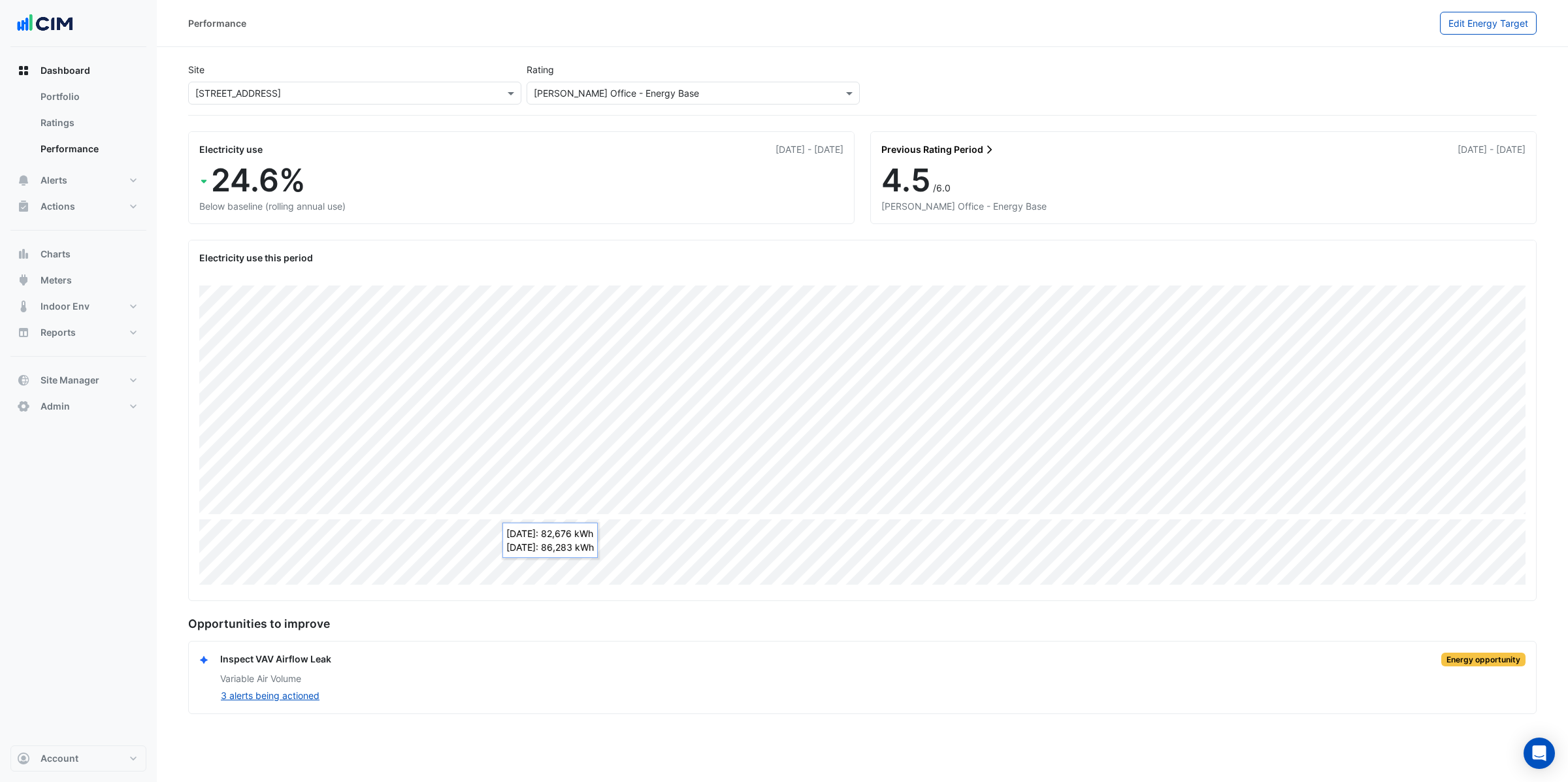
click at [366, 87] on input "text" at bounding box center [341, 94] width 293 height 14
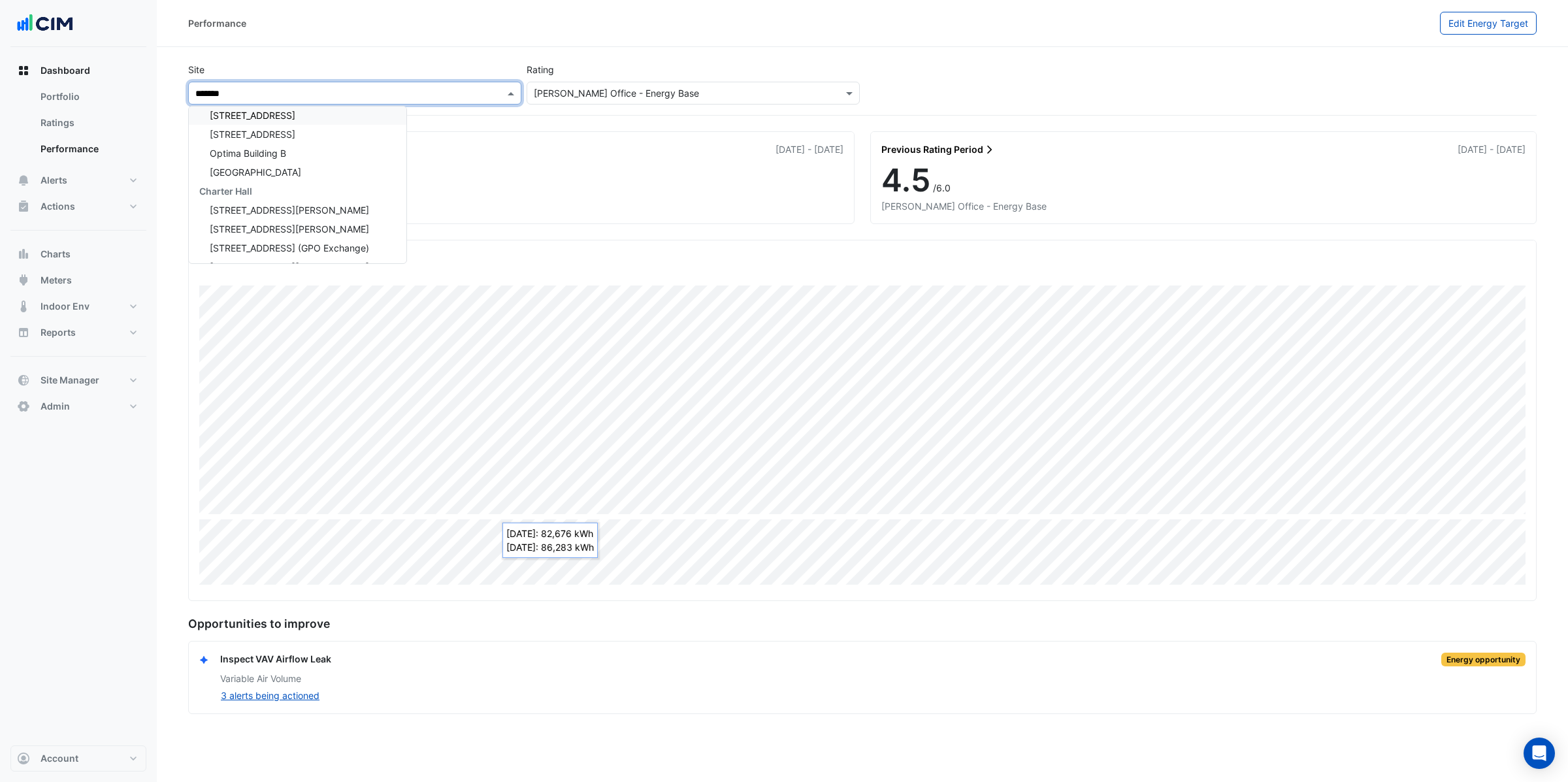
scroll to position [2340, 0]
click at [252, 186] on span "Charter Hall" at bounding box center [225, 188] width 53 height 11
click at [225, 185] on span "Charter Hall" at bounding box center [225, 188] width 53 height 11
click at [217, 184] on span "Charter Hall" at bounding box center [225, 188] width 53 height 11
type input "*******"
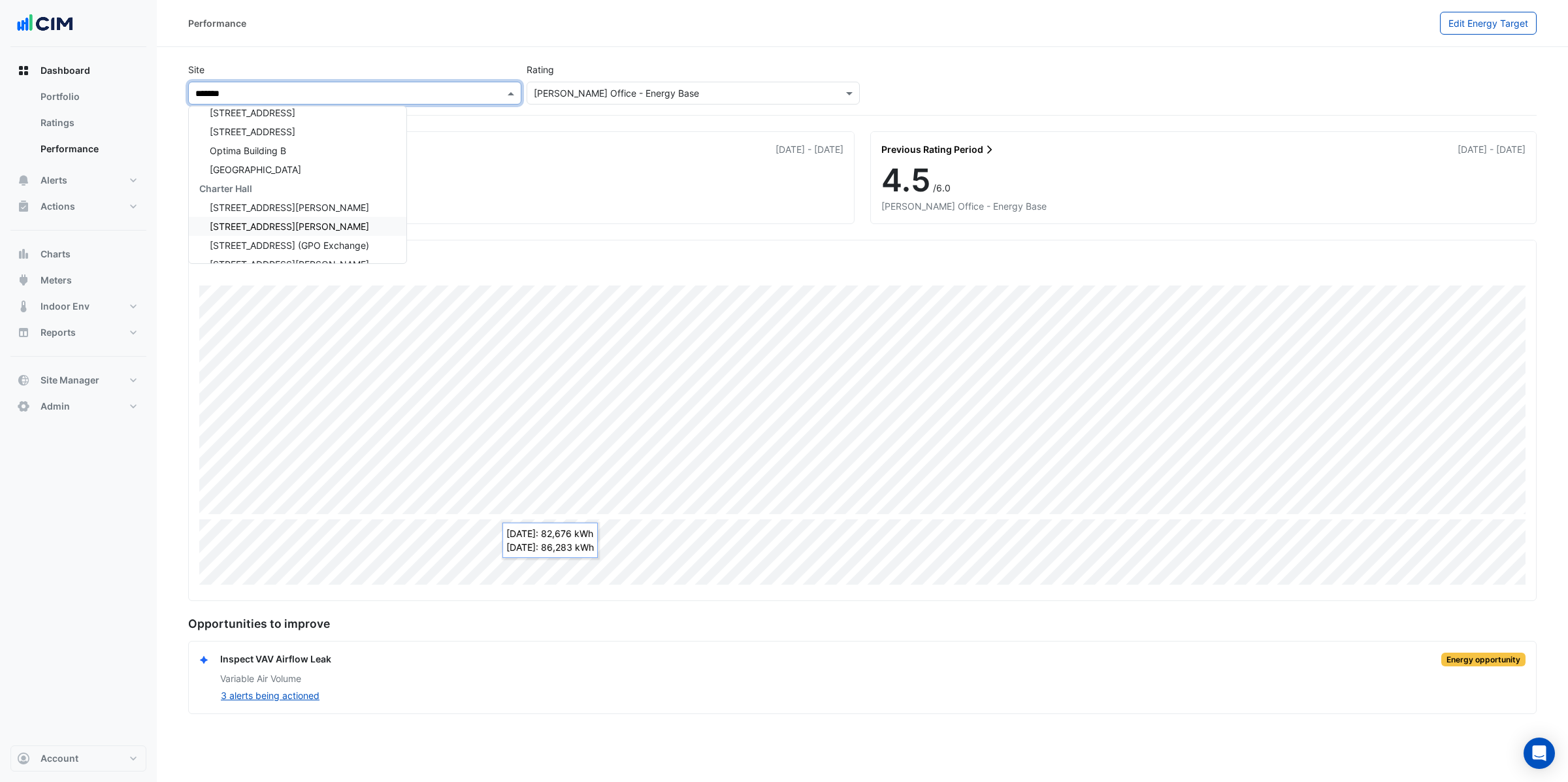
click at [441, 53] on section "Site × 11-[GEOGRAPHIC_DATA] ******* [GEOGRAPHIC_DATA] [GEOGRAPHIC_DATA] [GEOGRA…" at bounding box center [862, 380] width 1411 height 667
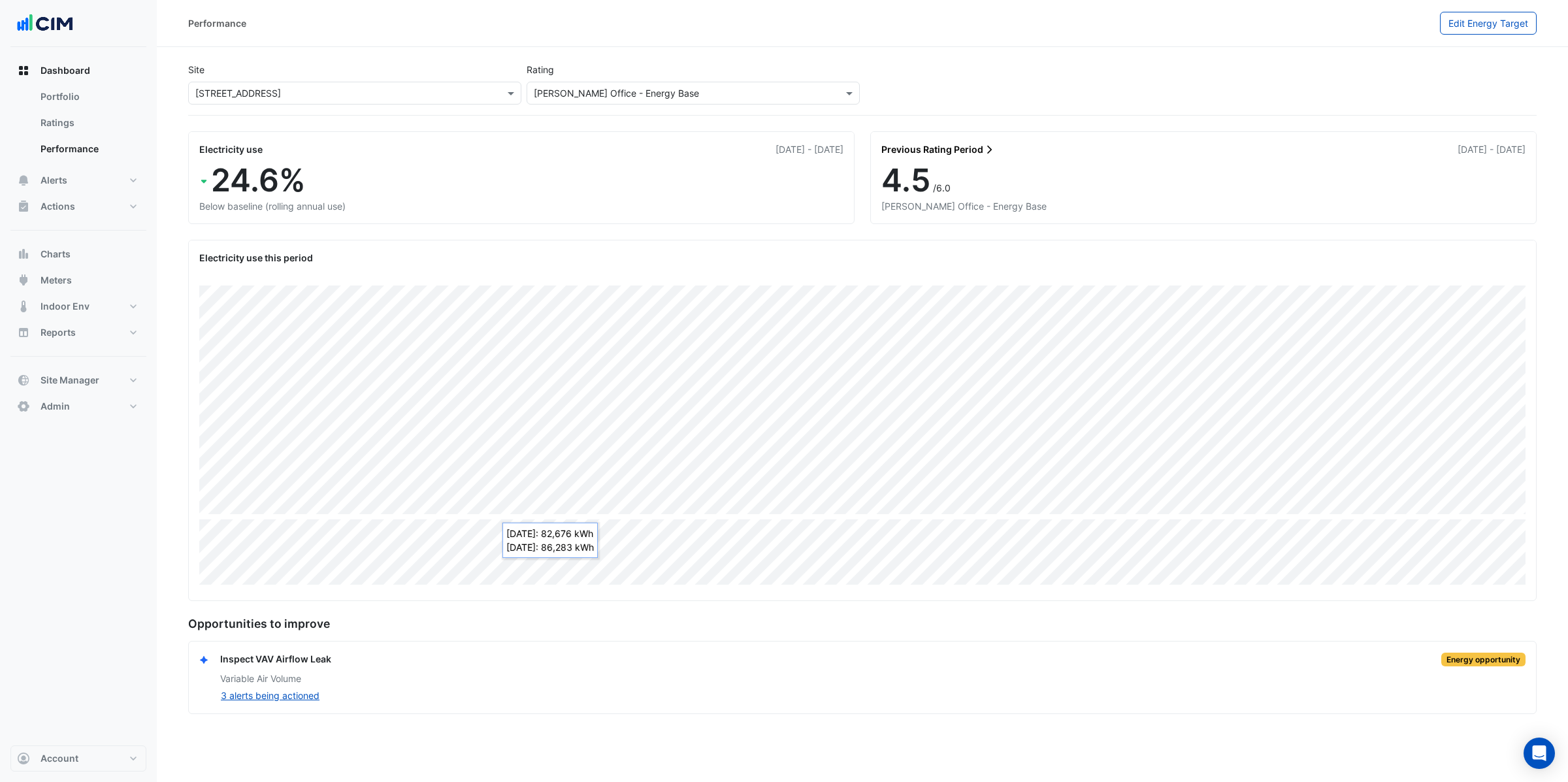
click at [386, 100] on div "× [STREET_ADDRESS]" at bounding box center [355, 92] width 333 height 23
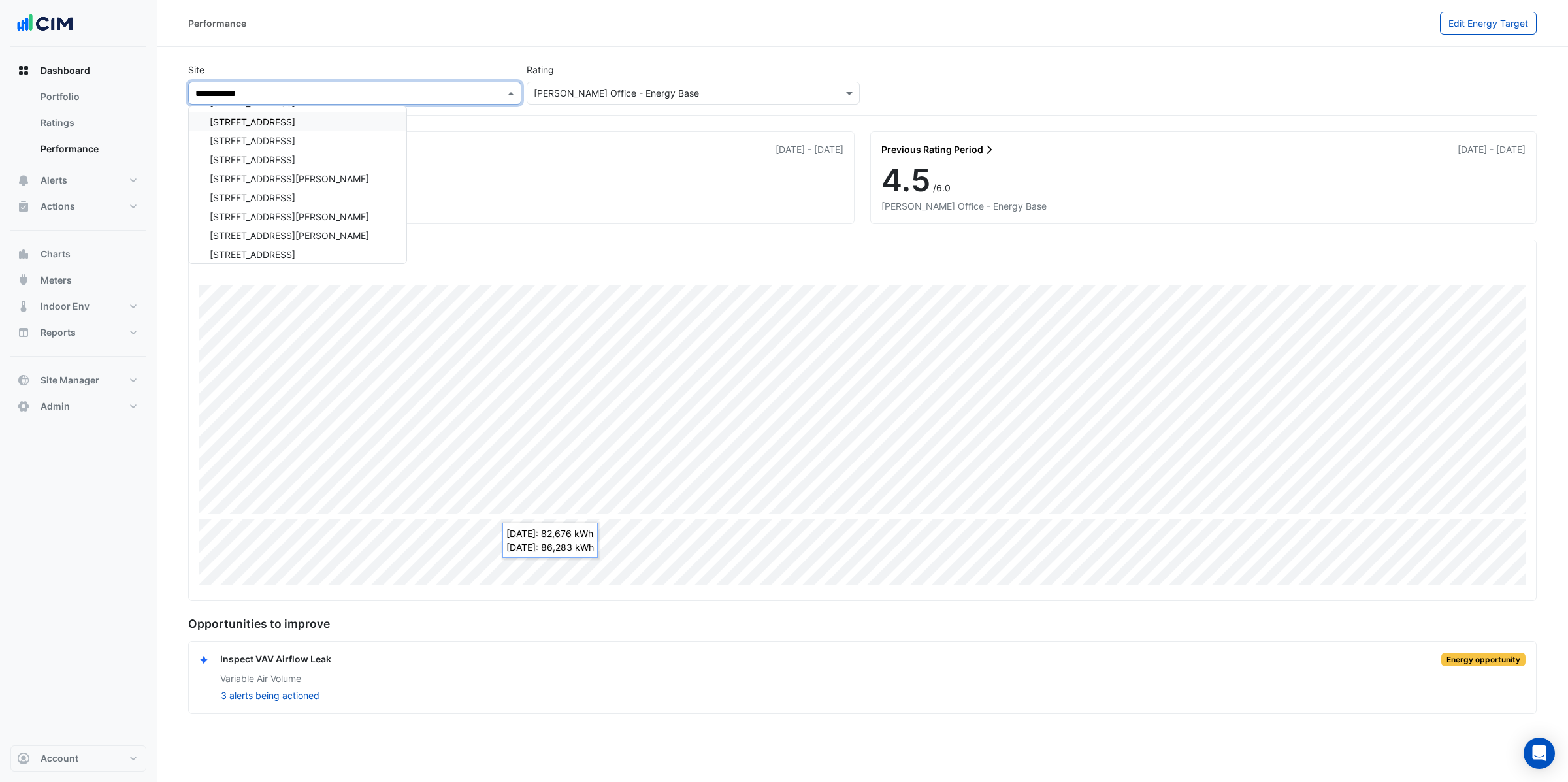
scroll to position [4142, 0]
type input "**********"
click at [934, 64] on div "**********" at bounding box center [862, 86] width 1354 height 58
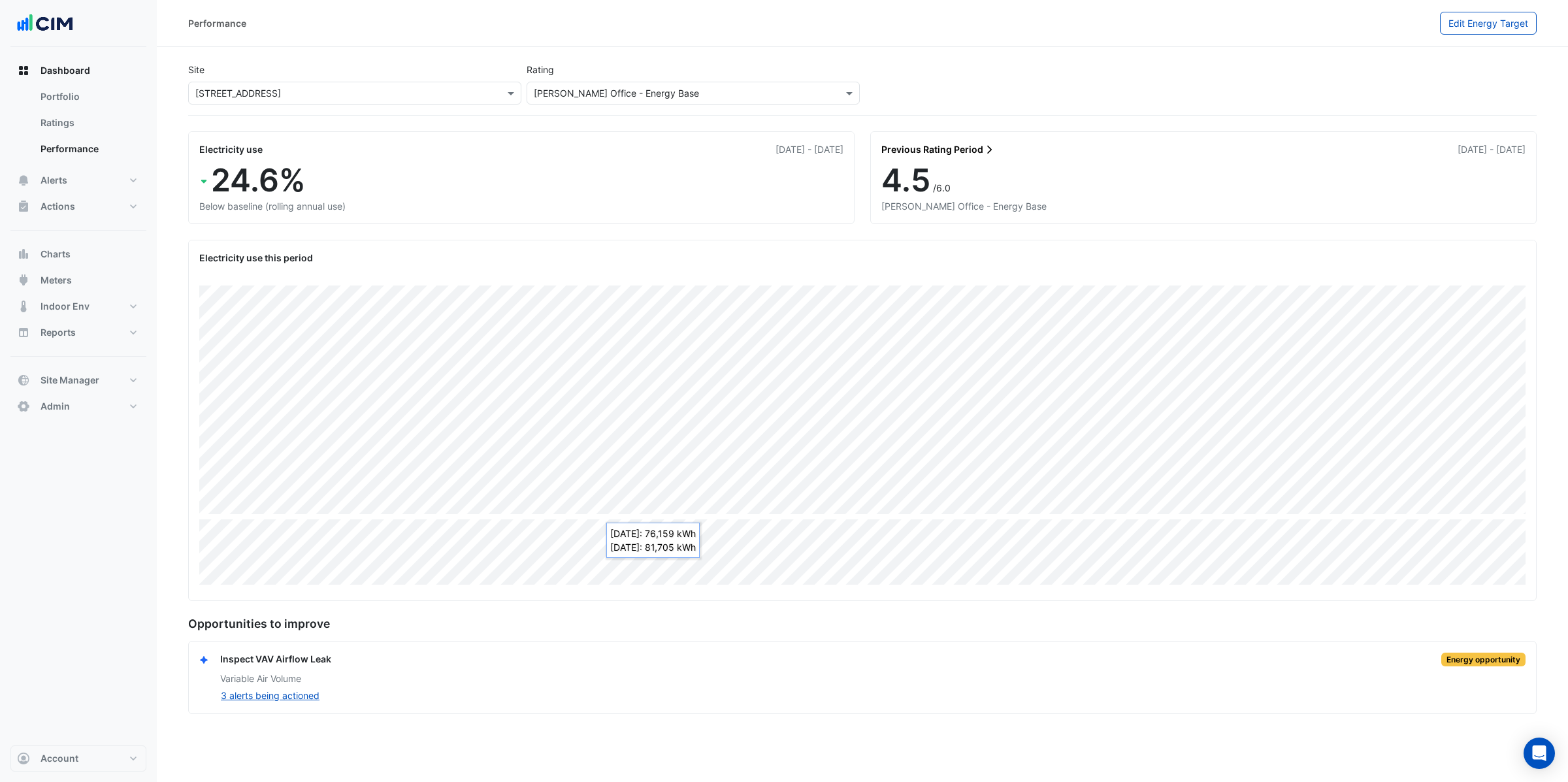
click at [304, 90] on input "text" at bounding box center [341, 94] width 293 height 14
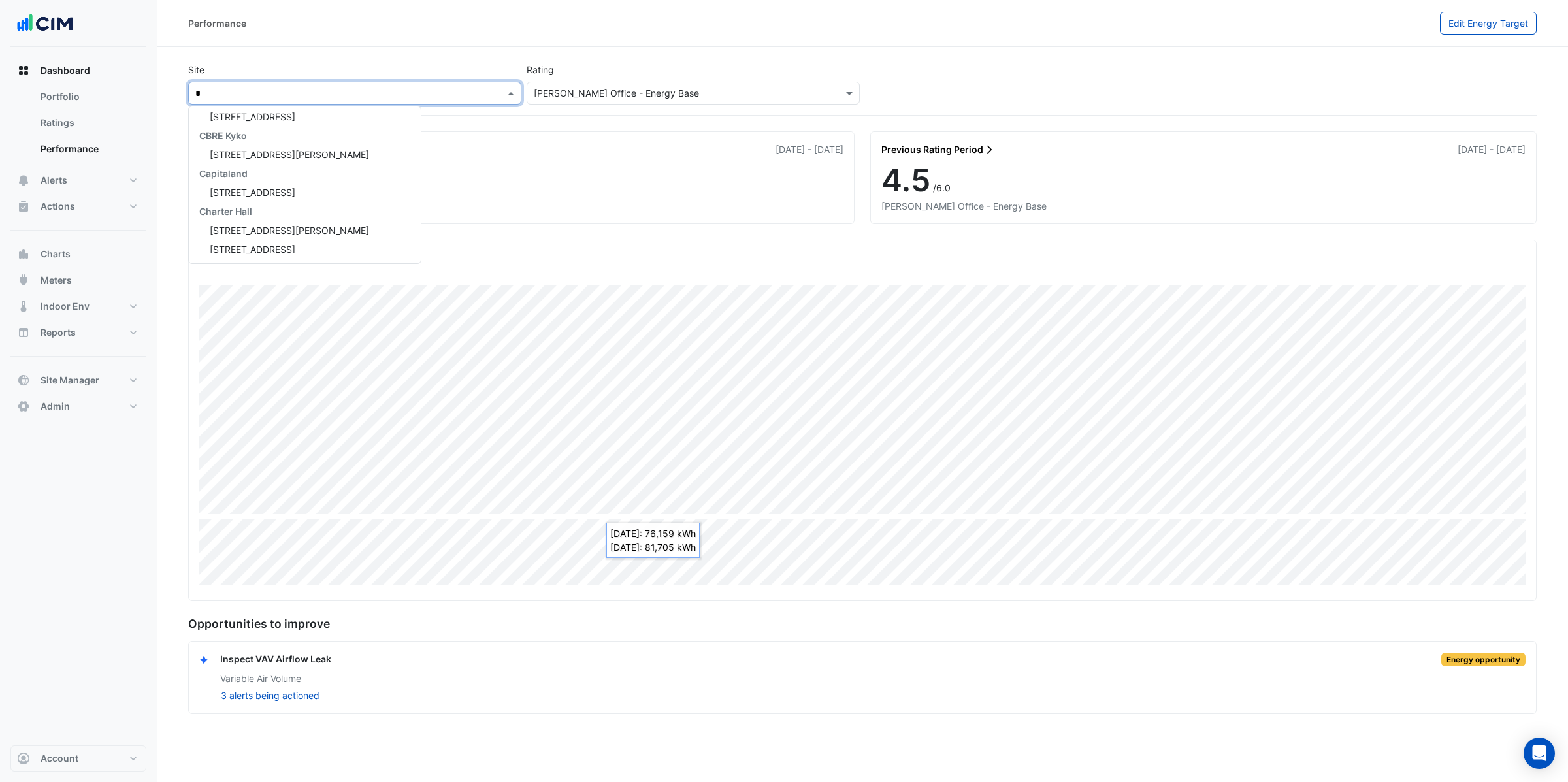
scroll to position [0, 0]
type input "*******"
click at [226, 139] on span "[STREET_ADDRESS]" at bounding box center [252, 140] width 85 height 11
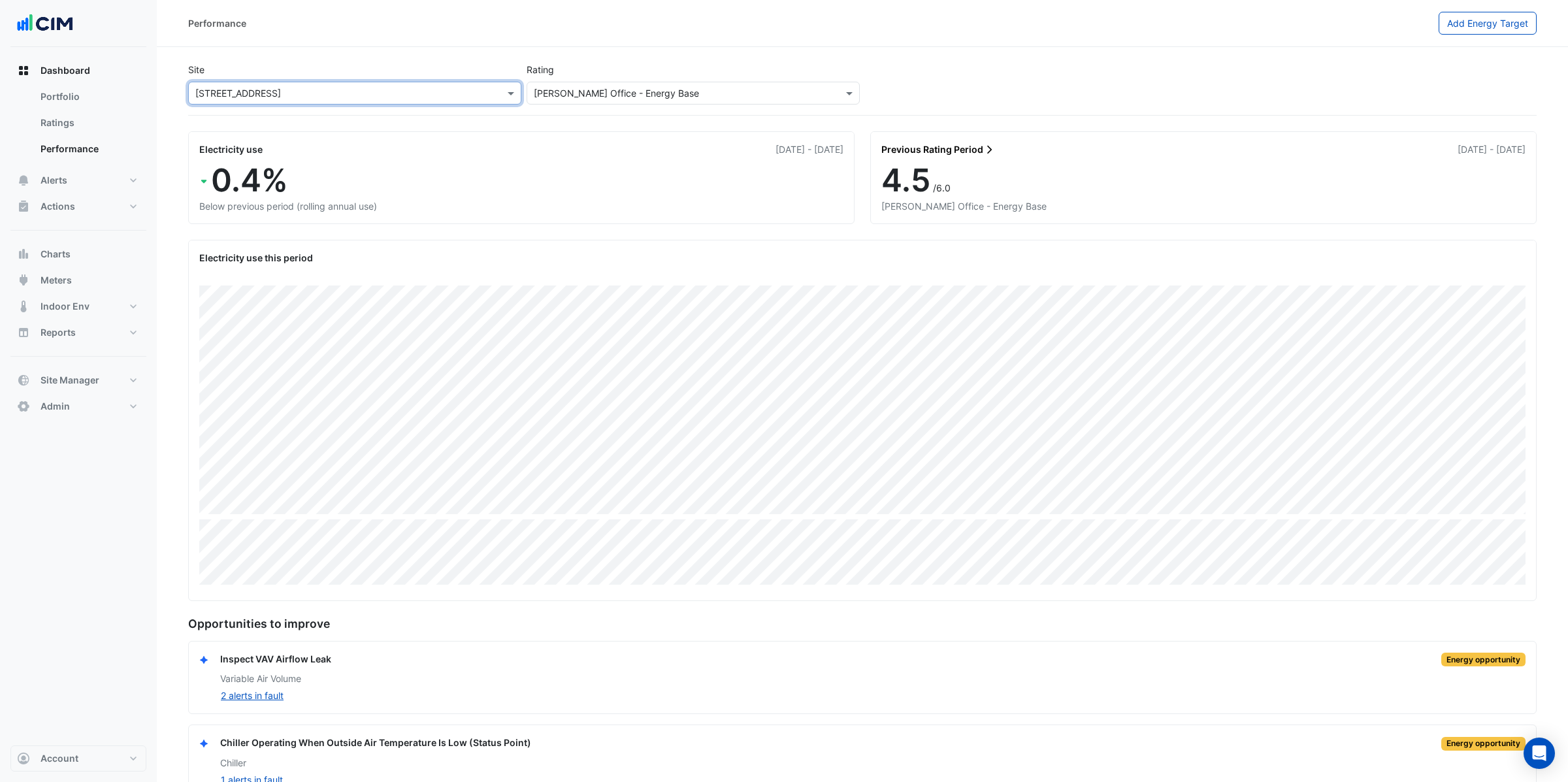
click at [471, 87] on input "text" at bounding box center [341, 94] width 293 height 14
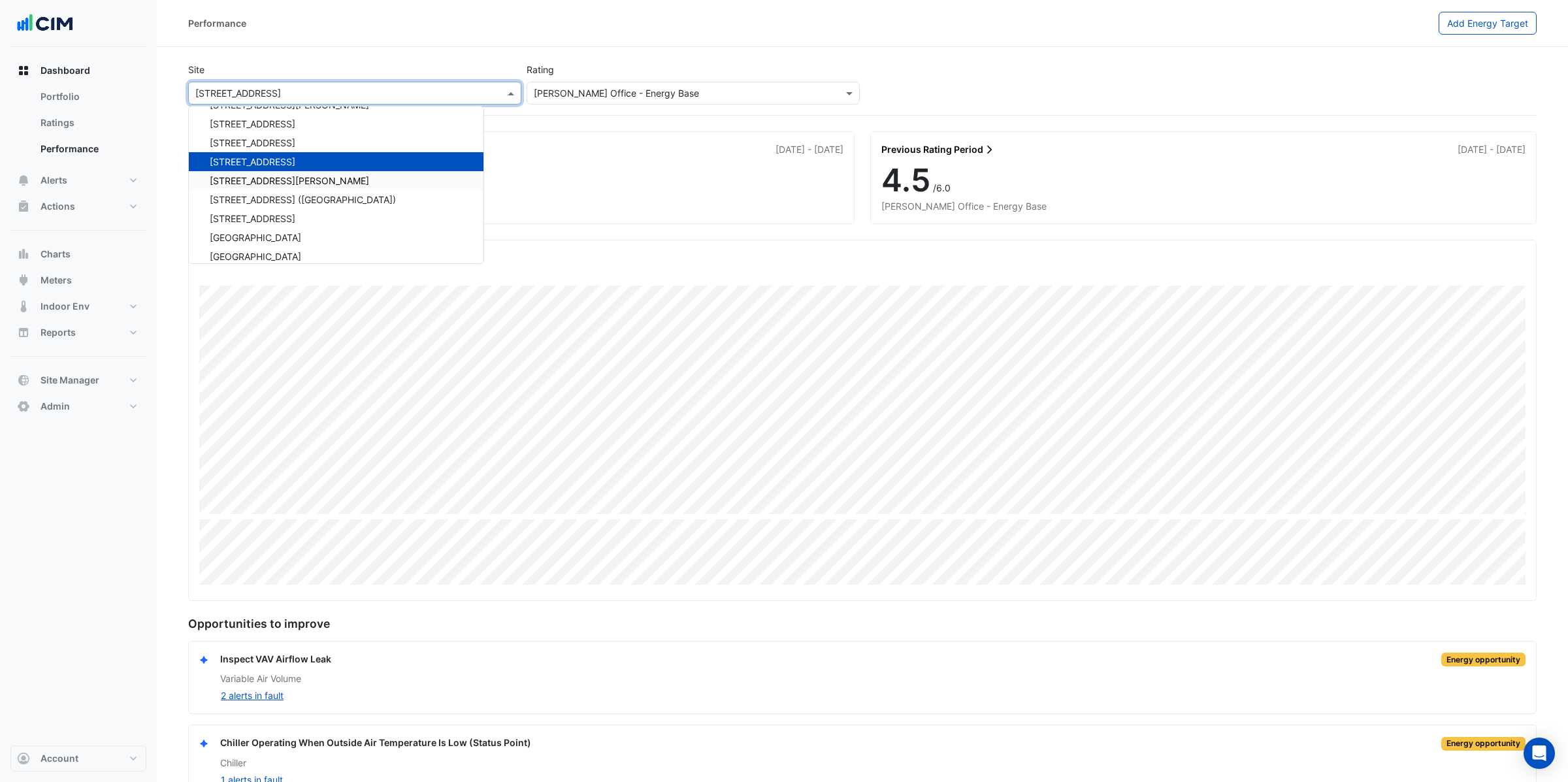
scroll to position [3505, 0]
click at [294, 214] on span "[STREET_ADDRESS]" at bounding box center [252, 216] width 85 height 11
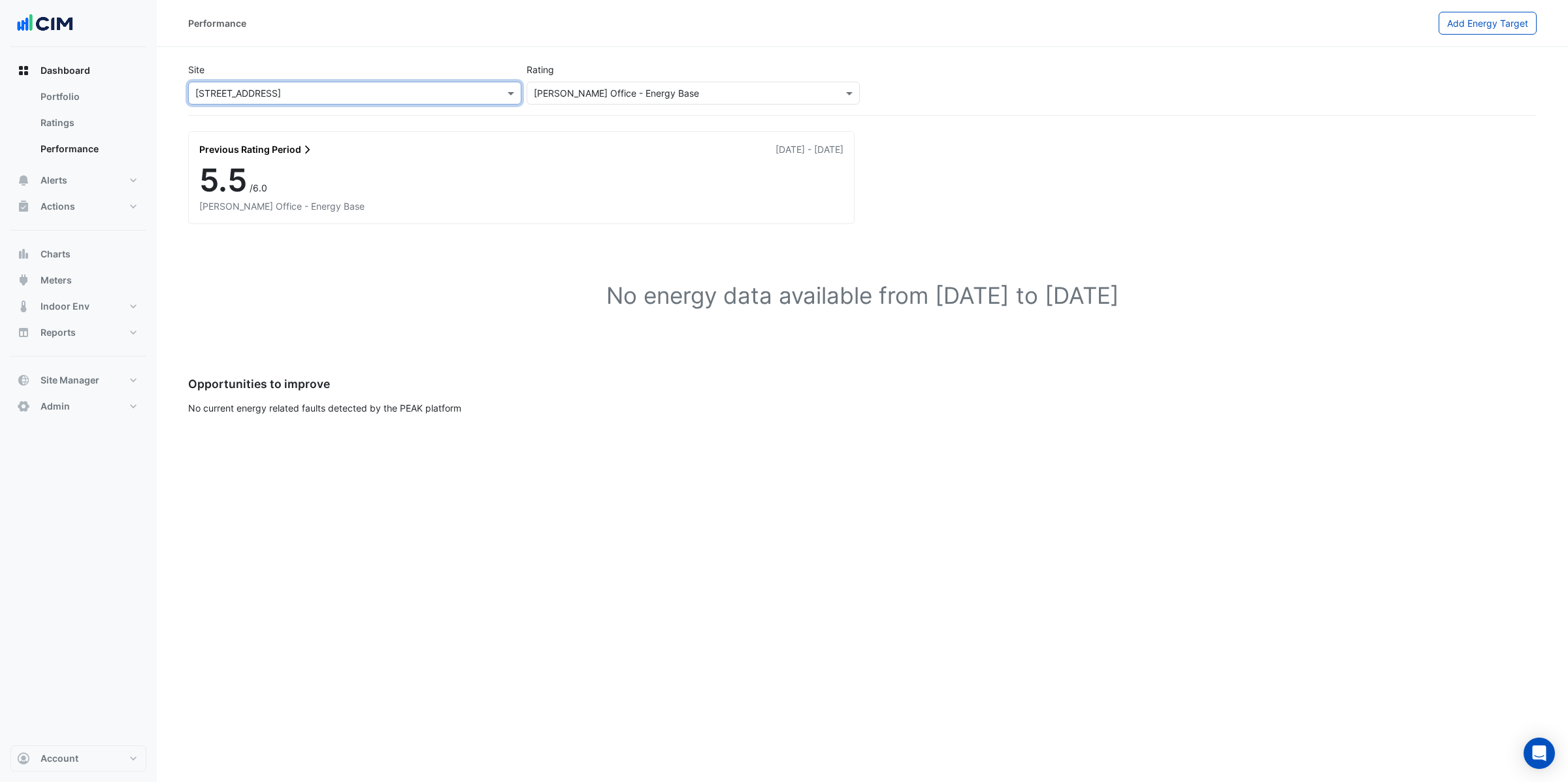
click at [368, 88] on input "text" at bounding box center [341, 94] width 293 height 14
click at [267, 173] on div "[GEOGRAPHIC_DATA]" at bounding box center [335, 179] width 295 height 19
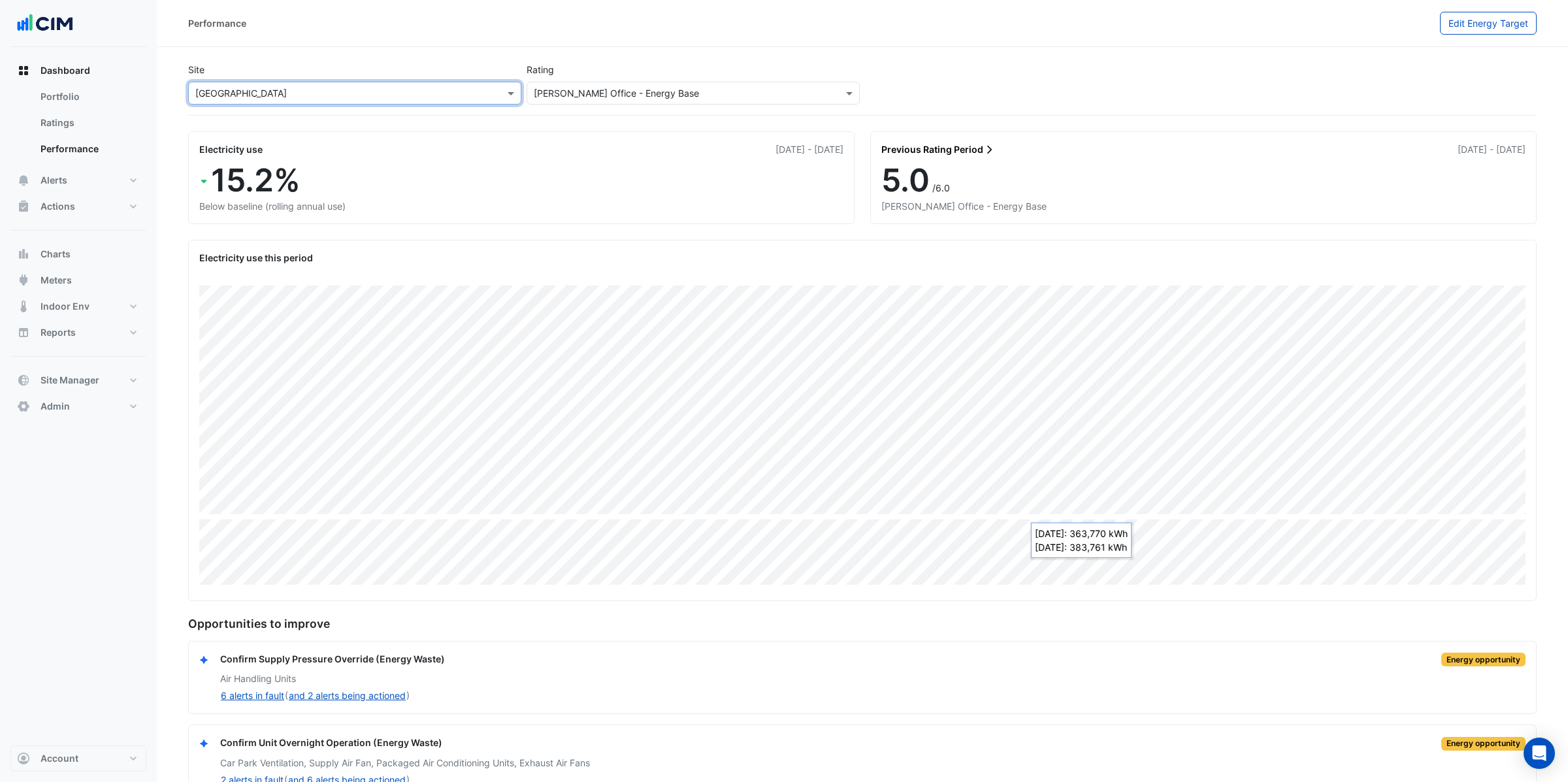
click at [296, 84] on div "× [GEOGRAPHIC_DATA]" at bounding box center [355, 92] width 333 height 23
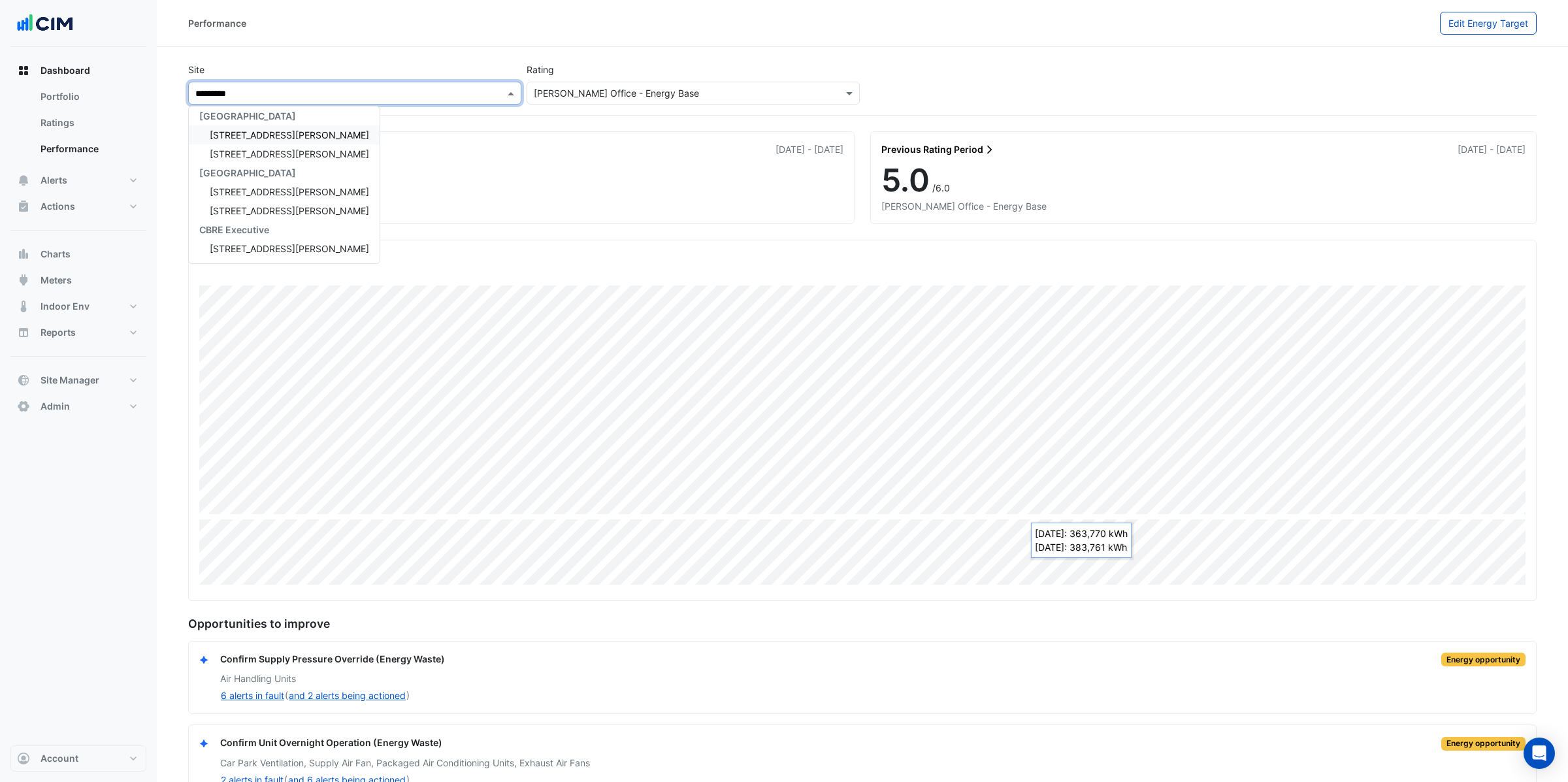
type input "**********"
click at [254, 133] on span "[STREET_ADDRESS][PERSON_NAME]" at bounding box center [289, 134] width 160 height 11
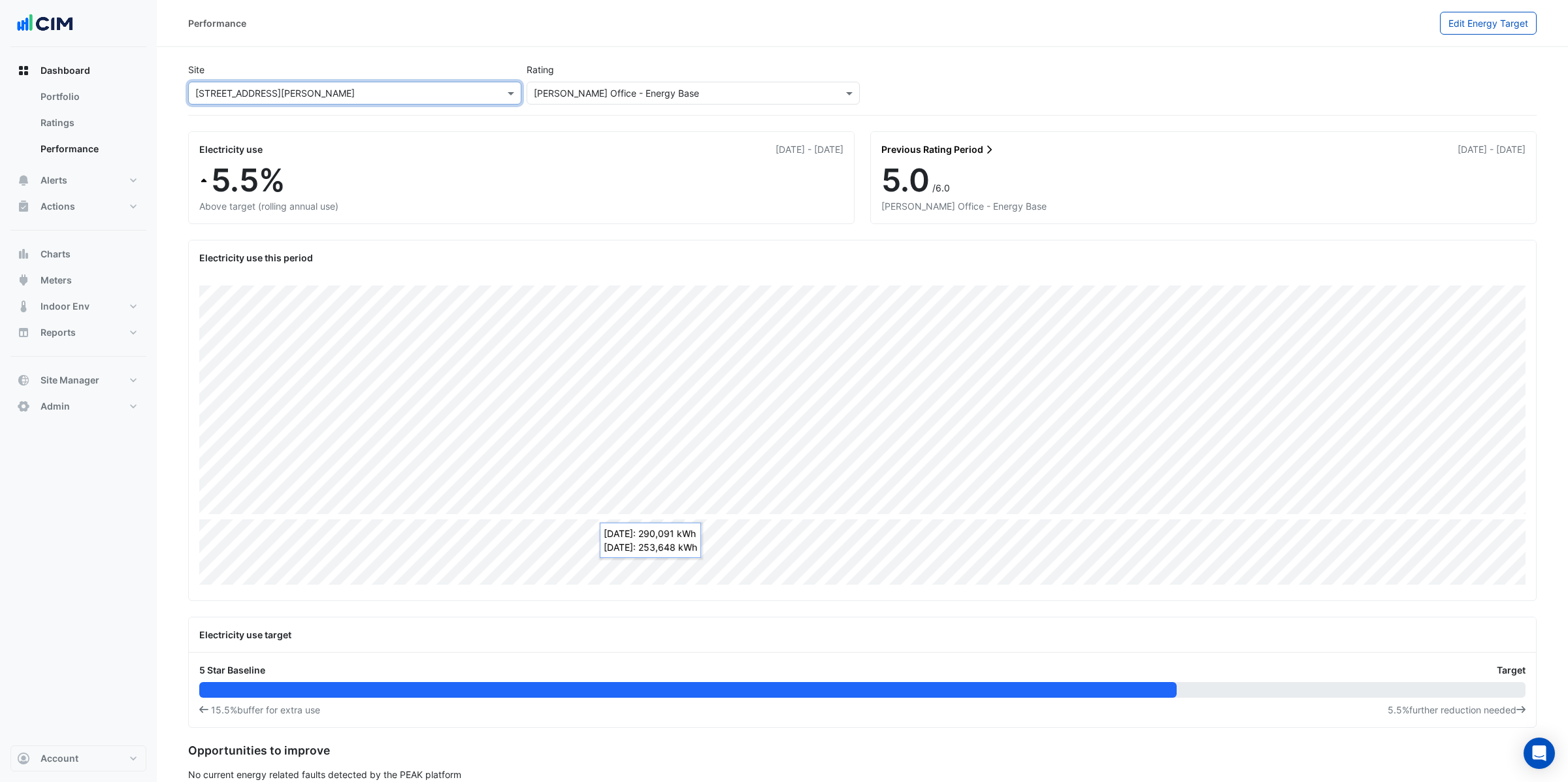
scroll to position [15, 0]
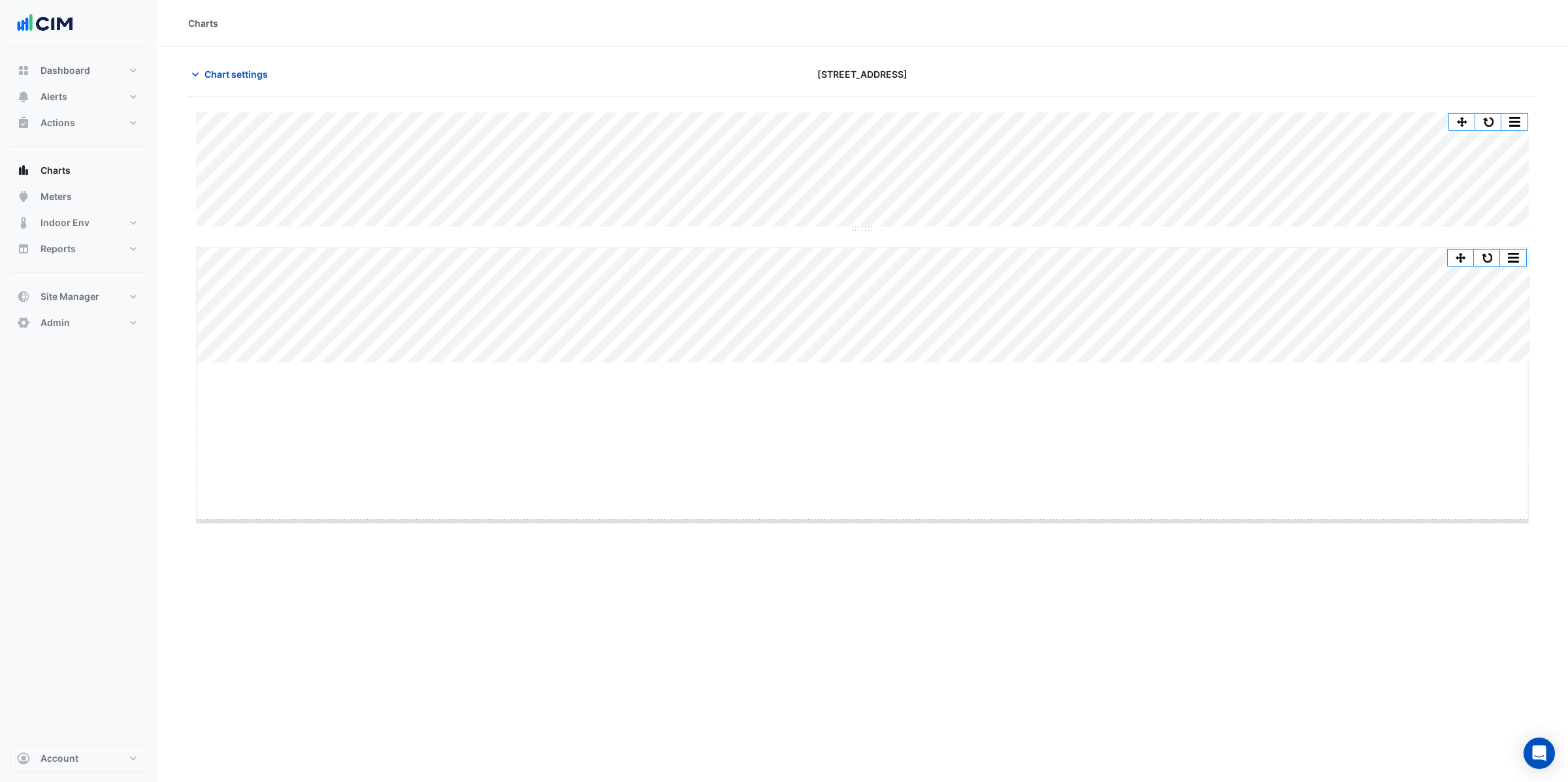
drag, startPoint x: 863, startPoint y: 362, endPoint x: 865, endPoint y: 520, distance: 158.0
drag, startPoint x: 859, startPoint y: 229, endPoint x: 832, endPoint y: 336, distance: 110.4
click at [1487, 116] on button "button" at bounding box center [1488, 122] width 26 height 16
click at [1476, 123] on button "button" at bounding box center [1488, 122] width 26 height 16
